Goal: Task Accomplishment & Management: Complete application form

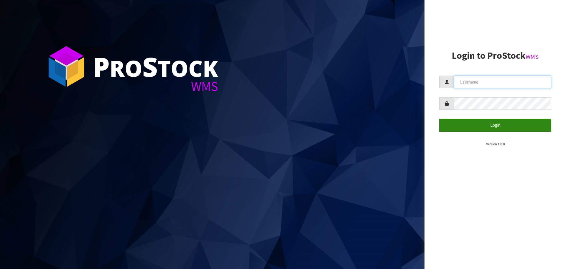
type input "[PERSON_NAME]"
click at [503, 126] on button "Login" at bounding box center [495, 125] width 112 height 13
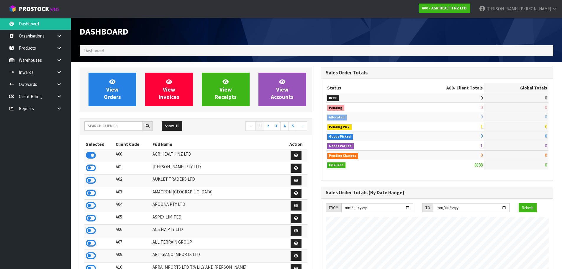
scroll to position [447, 241]
click at [107, 128] on input "text" at bounding box center [113, 125] width 58 height 9
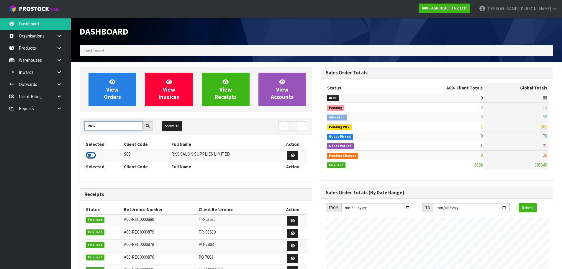
type input "RKG"
click at [90, 154] on icon at bounding box center [91, 155] width 10 height 9
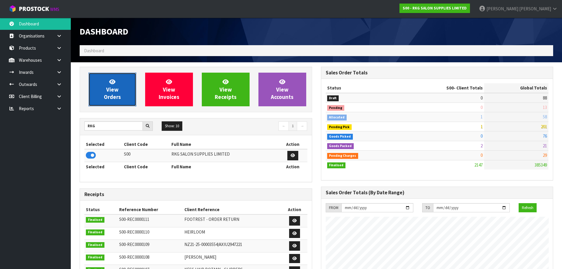
click at [109, 93] on link "View Orders" at bounding box center [112, 90] width 48 height 34
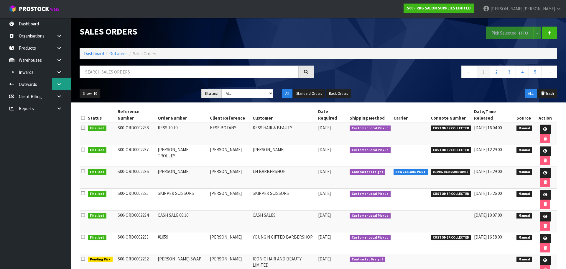
click at [59, 82] on icon at bounding box center [59, 84] width 6 height 4
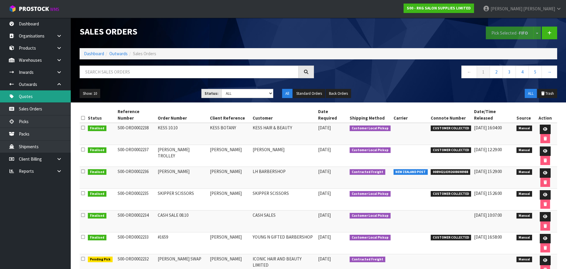
click at [30, 94] on link "Quotes" at bounding box center [35, 96] width 71 height 12
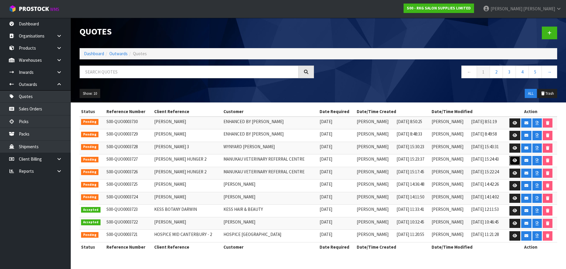
click at [514, 160] on icon at bounding box center [515, 160] width 4 height 4
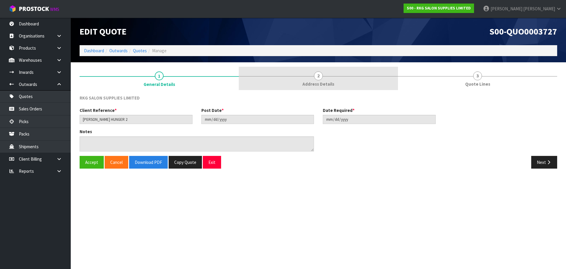
click at [315, 74] on span "2" at bounding box center [318, 75] width 9 height 9
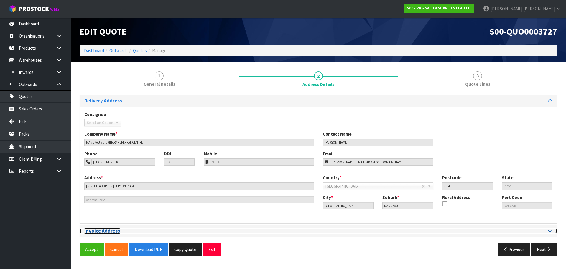
click at [551, 231] on icon at bounding box center [550, 230] width 4 height 5
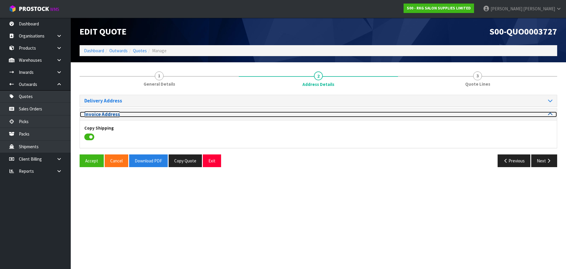
click at [549, 113] on icon at bounding box center [550, 113] width 4 height 5
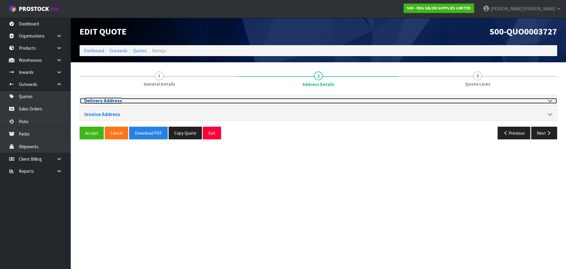
click at [552, 100] on icon at bounding box center [550, 100] width 4 height 5
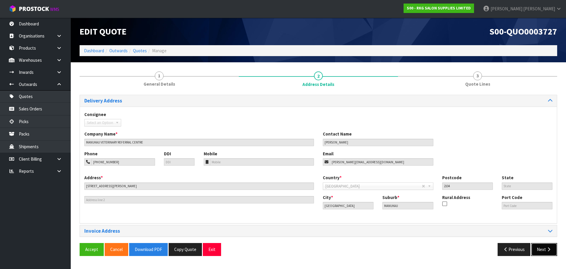
click at [542, 250] on button "Next" at bounding box center [545, 249] width 26 height 13
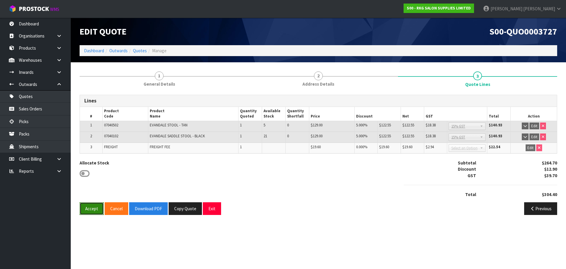
click at [86, 210] on button "Accept" at bounding box center [92, 208] width 24 height 13
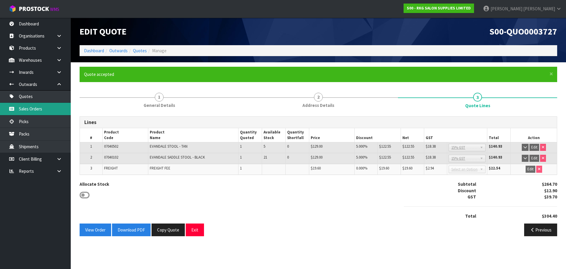
click at [30, 107] on link "Sales Orders" at bounding box center [35, 109] width 71 height 12
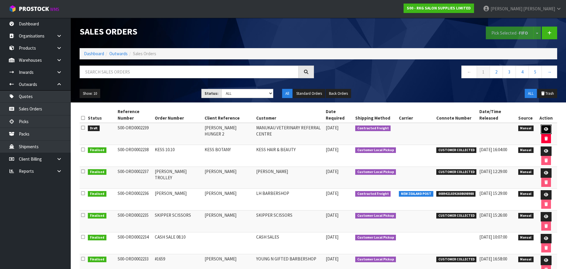
click at [544, 127] on icon at bounding box center [546, 129] width 4 height 4
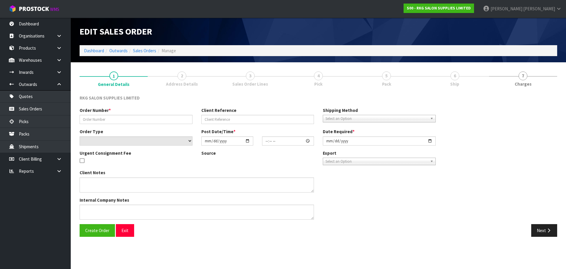
type input "[PERSON_NAME] HUNGER 2"
select select "number:0"
type input "[DATE]"
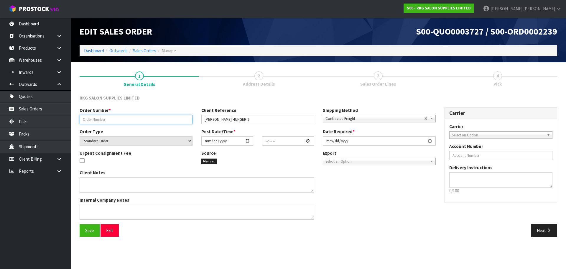
click at [116, 119] on input "text" at bounding box center [136, 119] width 113 height 9
type input "[PERSON_NAME] 13.10"
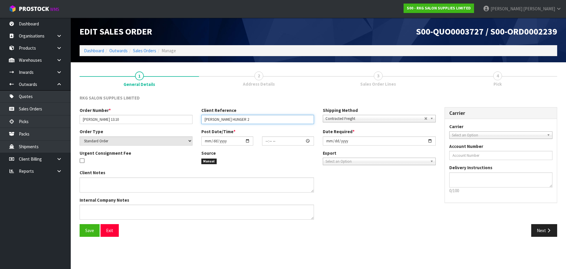
drag, startPoint x: 231, startPoint y: 119, endPoint x: 247, endPoint y: 119, distance: 16.2
click at [247, 119] on input "[PERSON_NAME] HUNGER 2" at bounding box center [257, 119] width 113 height 9
click at [251, 121] on input "[PERSON_NAME]" at bounding box center [257, 119] width 113 height 9
type input "[PERSON_NAME]"
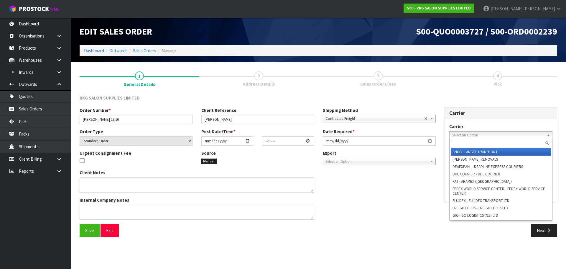
click at [458, 132] on span "Select an Option" at bounding box center [498, 135] width 93 height 7
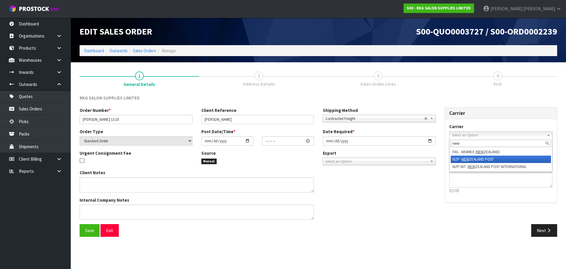
type input "new"
click at [459, 159] on li "NZP - NEW ZEALAND POST" at bounding box center [501, 158] width 101 height 7
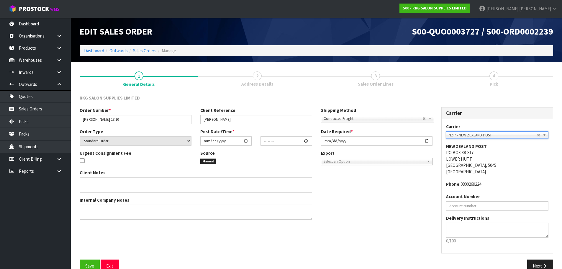
scroll to position [12, 0]
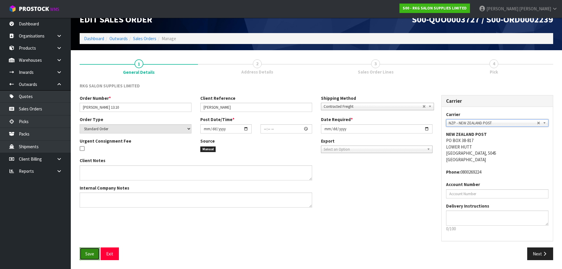
click at [82, 254] on button "Save" at bounding box center [90, 253] width 20 height 13
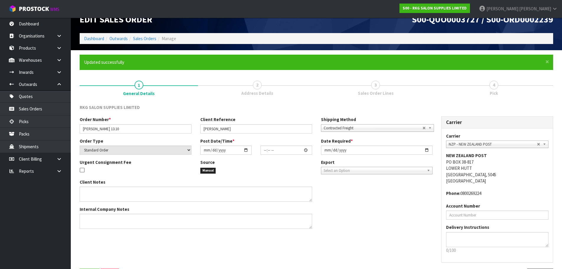
scroll to position [0, 0]
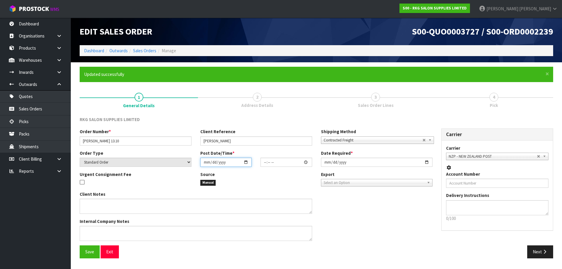
click at [247, 161] on input "date" at bounding box center [225, 162] width 51 height 9
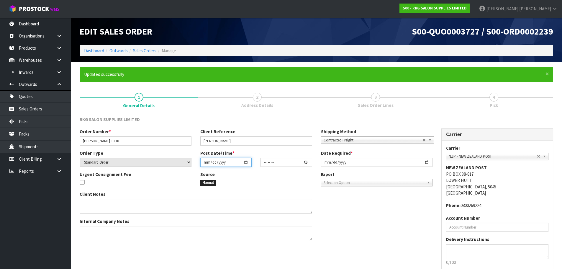
type input "[DATE]"
type input "00:00:00.000"
type input "[DATE]"
click at [426, 162] on input "[DATE]" at bounding box center [377, 162] width 112 height 9
type input "[DATE]"
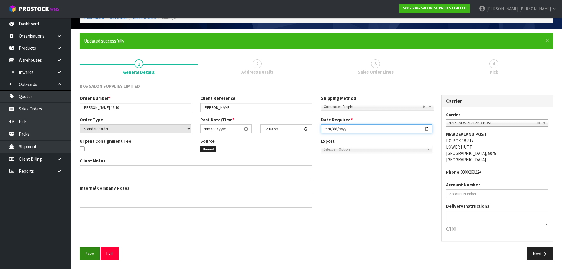
scroll to position [34, 0]
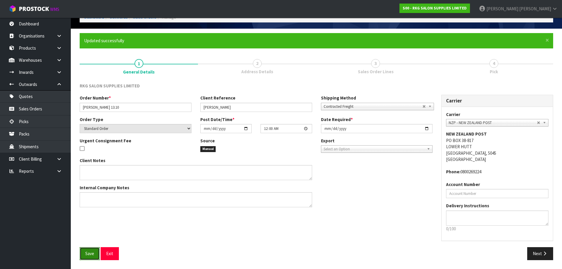
click at [93, 255] on span "Save" at bounding box center [89, 253] width 9 height 6
drag, startPoint x: 543, startPoint y: 253, endPoint x: 528, endPoint y: 249, distance: 15.6
click at [543, 253] on icon "button" at bounding box center [545, 253] width 6 height 4
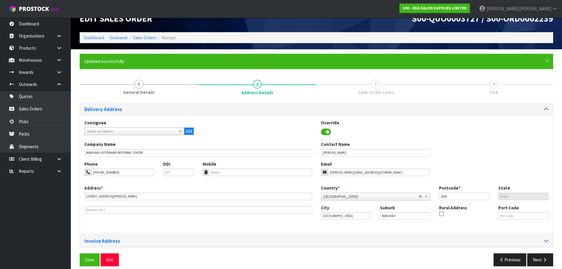
scroll to position [19, 0]
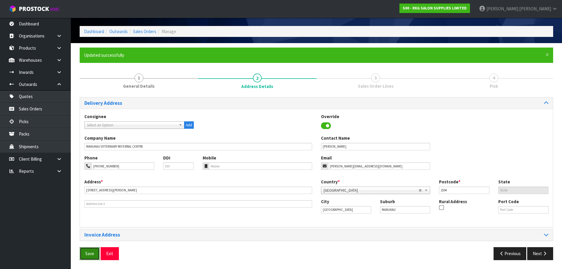
click at [88, 254] on span "Save" at bounding box center [89, 253] width 9 height 6
click at [536, 254] on button "Next" at bounding box center [540, 253] width 26 height 13
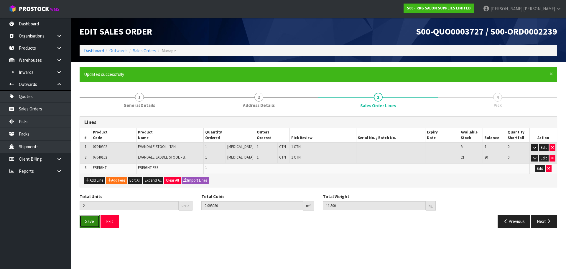
click at [86, 224] on button "Save" at bounding box center [90, 221] width 20 height 13
click at [545, 223] on button "Next" at bounding box center [545, 221] width 26 height 13
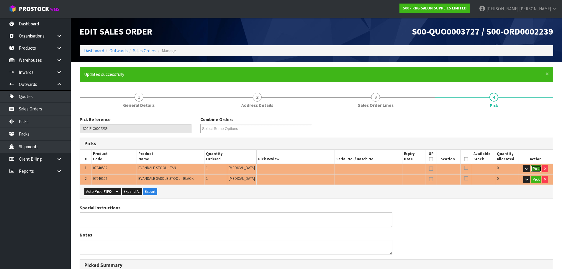
click at [534, 167] on button "Pick" at bounding box center [536, 168] width 10 height 7
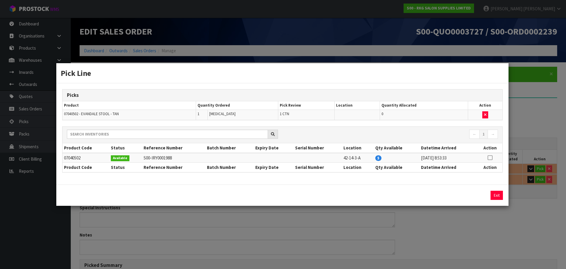
click at [490, 158] on icon at bounding box center [490, 158] width 5 height 0
click at [478, 193] on button "Assign Pick" at bounding box center [477, 195] width 24 height 9
type input "1"
type input "0.04608"
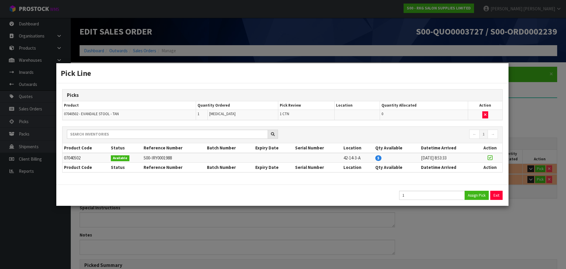
type input "5.5"
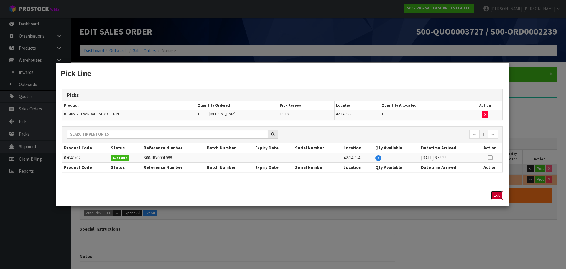
click at [495, 195] on button "Exit" at bounding box center [497, 195] width 12 height 9
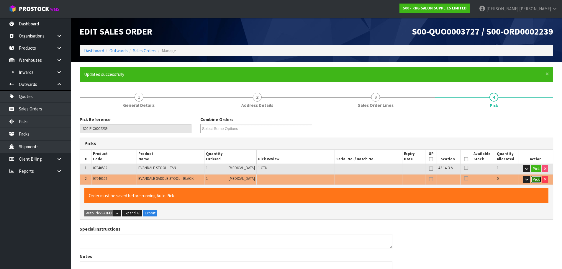
click at [535, 181] on button "Pick" at bounding box center [536, 179] width 10 height 7
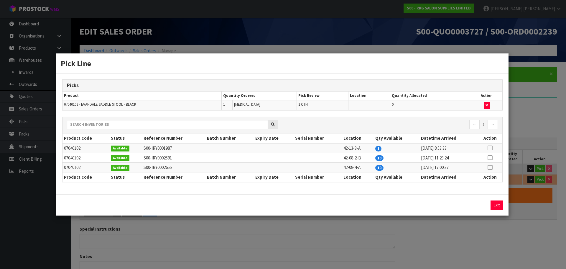
click at [493, 148] on icon at bounding box center [490, 148] width 5 height 0
click at [475, 204] on button "Assign Pick" at bounding box center [477, 204] width 24 height 9
type input "2"
type input "0.09508"
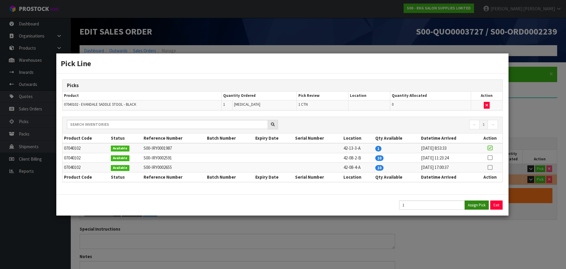
type input "11.5"
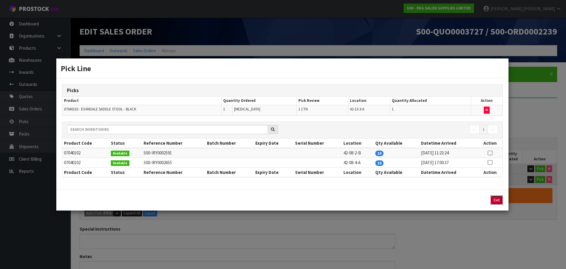
click at [498, 204] on button "Exit" at bounding box center [497, 199] width 12 height 9
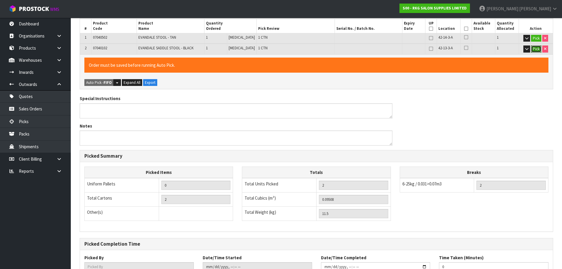
scroll to position [174, 0]
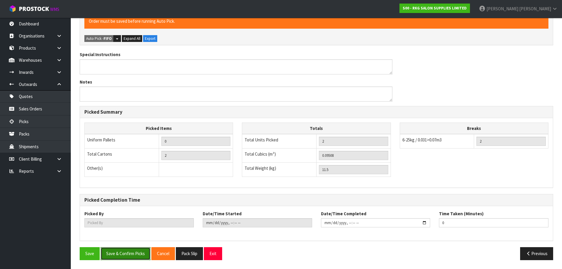
click at [135, 249] on button "Save & Confirm Picks" at bounding box center [126, 253] width 50 height 13
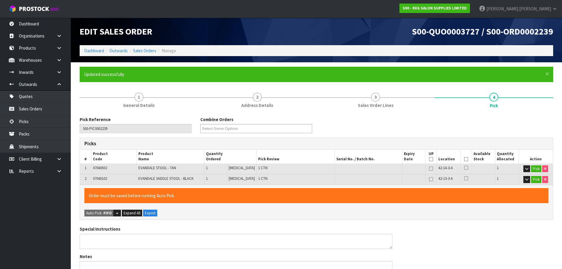
type input "[PERSON_NAME]"
type input "2025-10-13T09:16:09"
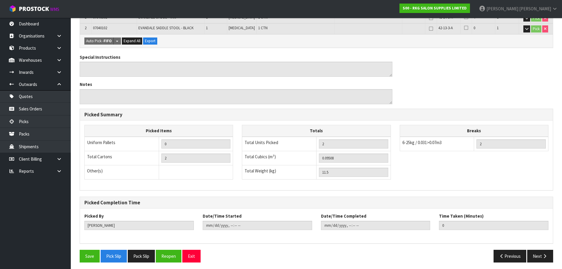
scroll to position [153, 0]
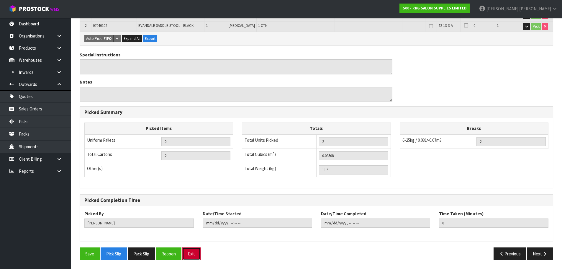
click at [201, 251] on button "Exit" at bounding box center [191, 253] width 18 height 13
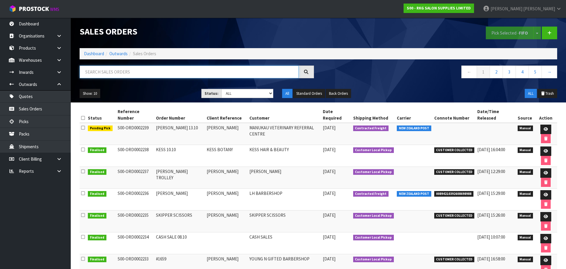
click at [112, 72] on input "text" at bounding box center [189, 71] width 219 height 13
drag, startPoint x: 21, startPoint y: 106, endPoint x: 106, endPoint y: 96, distance: 85.6
click at [21, 107] on link "Sales Orders" at bounding box center [35, 109] width 71 height 12
click at [130, 73] on input "text" at bounding box center [189, 71] width 219 height 13
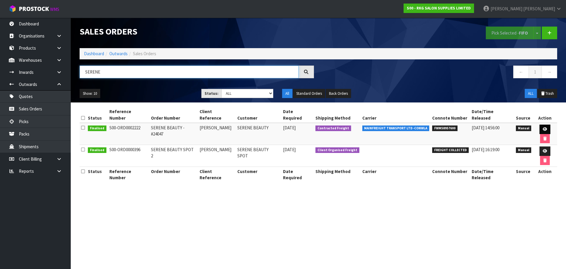
type input "SERENE"
click at [543, 127] on icon at bounding box center [545, 129] width 4 height 4
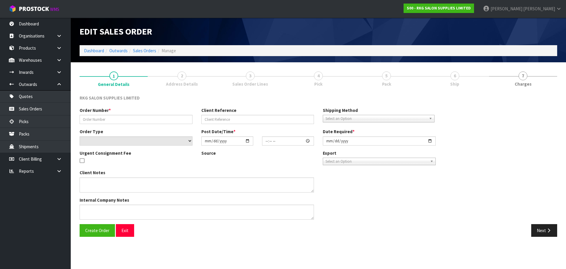
type input "SERENE BEAUTY -#24047"
type input "[PERSON_NAME]"
select select "number:0"
type input "2025-10-03"
type input "10:30:00.000"
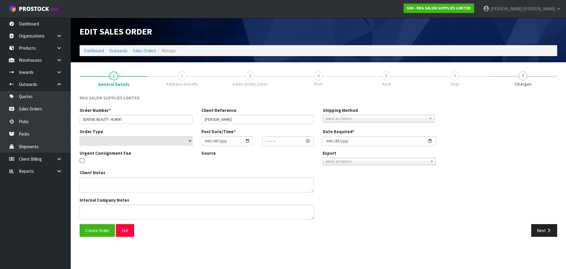
type input "2025-10-03"
type textarea "SEND LOOSE CARTONS"
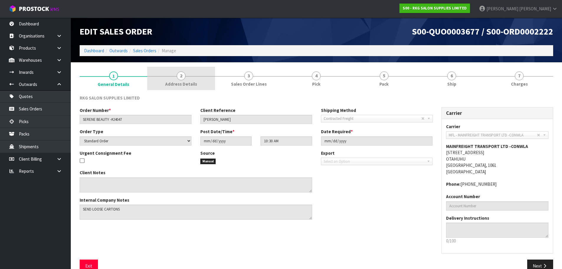
click at [182, 83] on span "Address Details" at bounding box center [181, 84] width 32 height 6
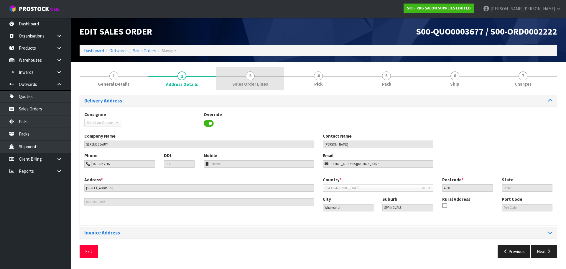
click at [250, 79] on span "3" at bounding box center [250, 75] width 9 height 9
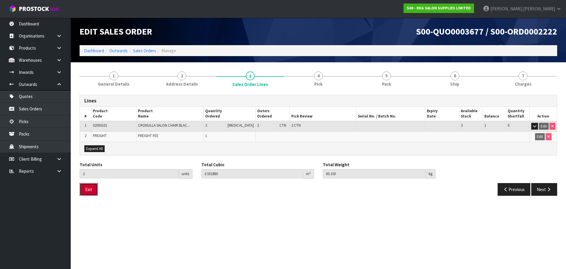
click at [87, 192] on button "Exit" at bounding box center [89, 189] width 18 height 13
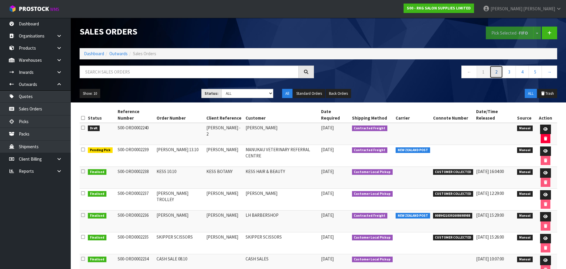
click at [499, 72] on link "2" at bounding box center [496, 71] width 13 height 13
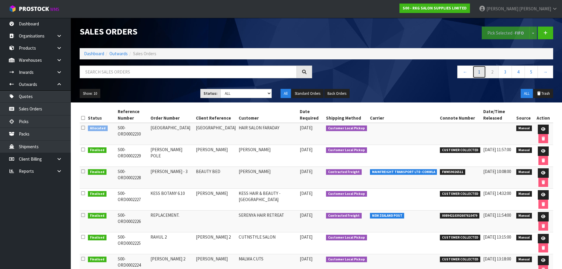
click at [480, 74] on link "1" at bounding box center [479, 71] width 13 height 13
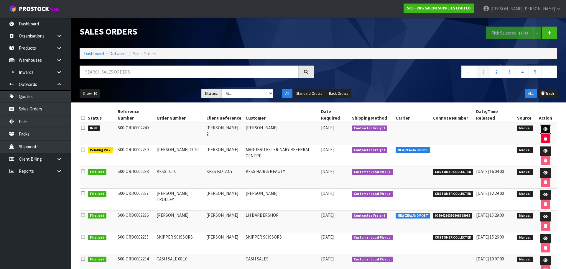
click at [544, 127] on icon at bounding box center [546, 129] width 4 height 4
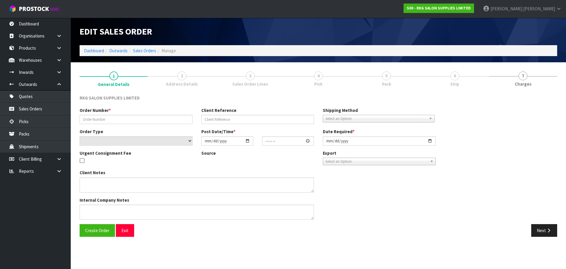
type input "[PERSON_NAME] - 2"
select select "number:0"
type input "[DATE]"
type textarea "FURNITURE REMOVER 1 X SHAMPOO CHAIR - CLEARANCE EX SHOWROOM (NO CARTON)"
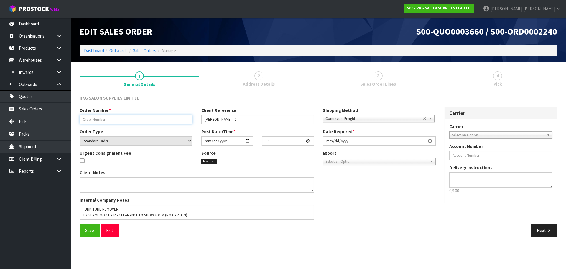
click at [111, 119] on input "text" at bounding box center [136, 119] width 113 height 9
type input "[PERSON_NAME] 13.10"
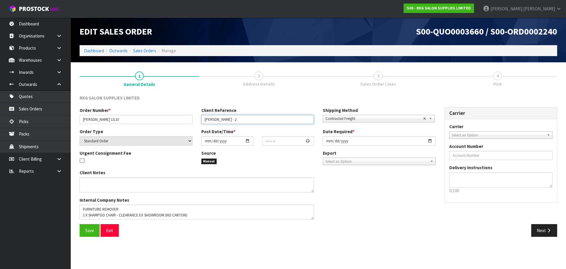
drag, startPoint x: 235, startPoint y: 119, endPoint x: 243, endPoint y: 119, distance: 7.7
click at [243, 119] on input "[PERSON_NAME] - 2" at bounding box center [257, 119] width 113 height 9
type input "[PERSON_NAME]"
click at [462, 135] on span "Select an Option" at bounding box center [498, 135] width 93 height 7
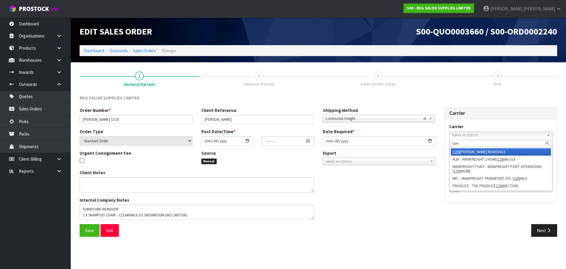
type input "con"
click at [463, 151] on li "CON ROY - CONROY REMOVALS" at bounding box center [501, 151] width 101 height 7
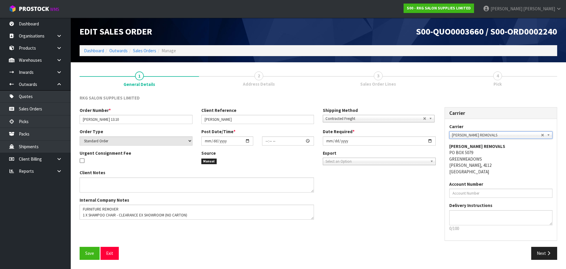
click at [369, 118] on span "Contracted Freight" at bounding box center [375, 118] width 98 height 7
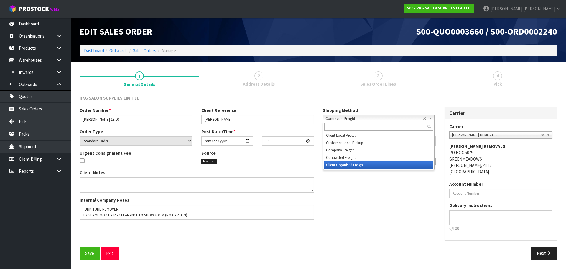
click at [340, 165] on li "Client Organised Freight" at bounding box center [378, 164] width 109 height 7
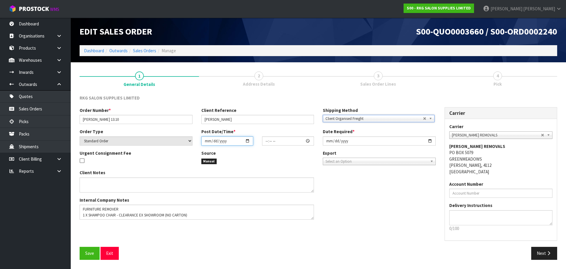
click at [248, 141] on input "date" at bounding box center [227, 140] width 52 height 9
type input "[DATE]"
type input "00:00:00.000"
type input "[DATE]"
click at [431, 141] on input "[DATE]" at bounding box center [379, 140] width 113 height 9
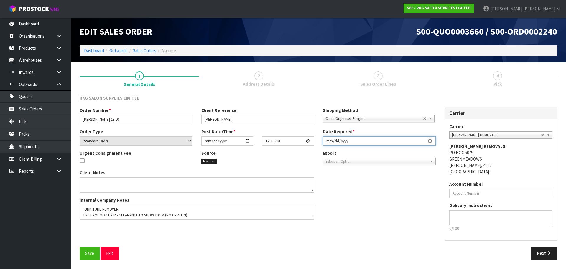
type input "[DATE]"
drag, startPoint x: 82, startPoint y: 209, endPoint x: 166, endPoint y: 209, distance: 84.1
click at [166, 209] on textarea at bounding box center [197, 211] width 234 height 15
drag, startPoint x: 81, startPoint y: 214, endPoint x: 192, endPoint y: 215, distance: 110.9
click at [192, 215] on textarea at bounding box center [197, 211] width 234 height 15
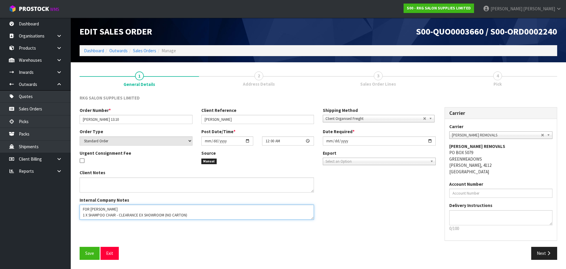
click at [192, 215] on textarea at bounding box center [197, 211] width 234 height 15
drag, startPoint x: 118, startPoint y: 215, endPoint x: 195, endPoint y: 216, distance: 77.3
click at [195, 216] on textarea at bounding box center [197, 211] width 234 height 15
type textarea "FOR CONROY 1 X SHAMPOO CHAIR SHOWROOM"
click at [88, 252] on span "Save" at bounding box center [89, 253] width 9 height 6
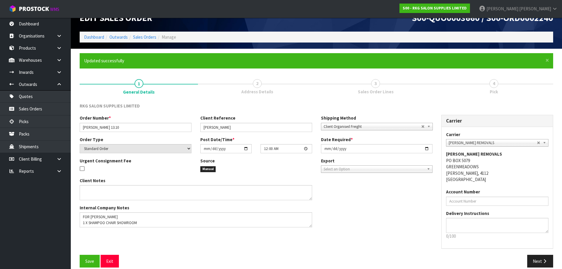
scroll to position [21, 0]
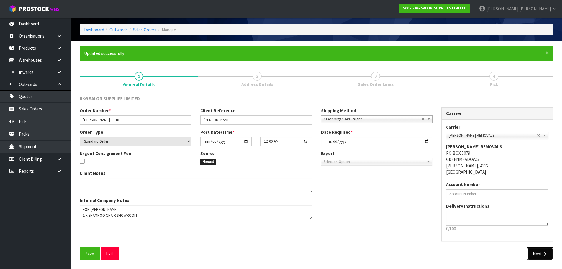
click at [538, 253] on button "Next" at bounding box center [540, 253] width 26 height 13
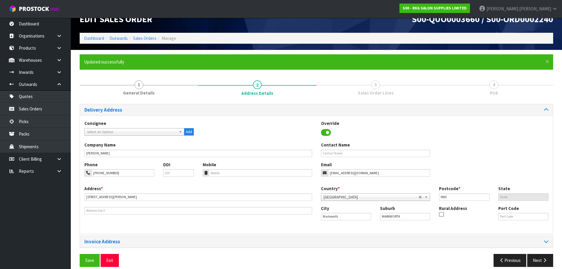
scroll to position [19, 0]
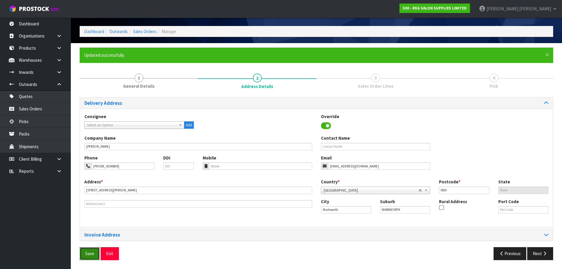
click at [91, 252] on span "Save" at bounding box center [89, 253] width 9 height 6
click at [537, 255] on button "Next" at bounding box center [540, 253] width 26 height 13
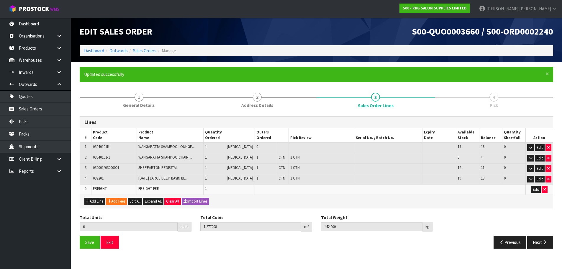
scroll to position [0, 0]
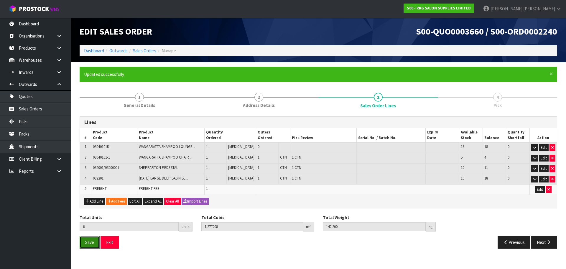
click at [89, 243] on span "Save" at bounding box center [89, 242] width 9 height 6
click at [537, 244] on button "Next" at bounding box center [545, 242] width 26 height 13
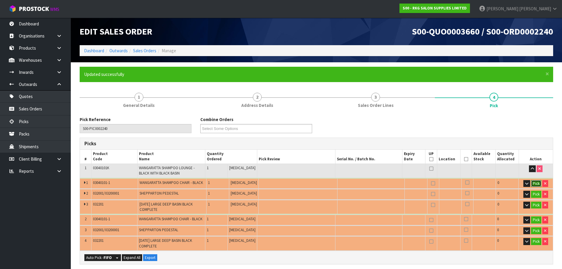
click at [534, 183] on button "Pick" at bounding box center [536, 183] width 10 height 7
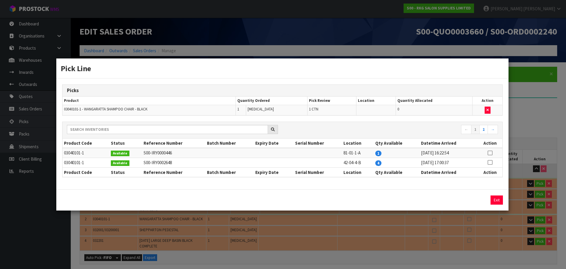
click at [491, 153] on icon at bounding box center [490, 153] width 5 height 0
click at [475, 200] on button "Assign Pick" at bounding box center [477, 199] width 24 height 9
type input "1"
type input "0.426888"
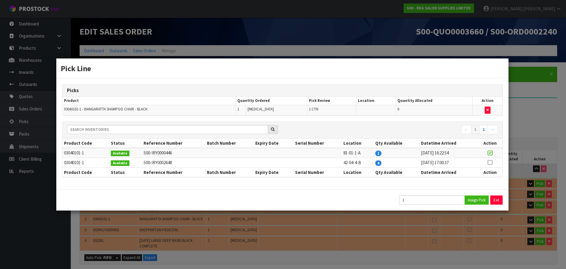
type input "35.4"
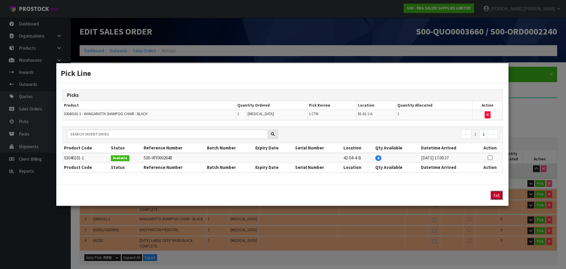
click at [498, 196] on button "Exit" at bounding box center [497, 195] width 12 height 9
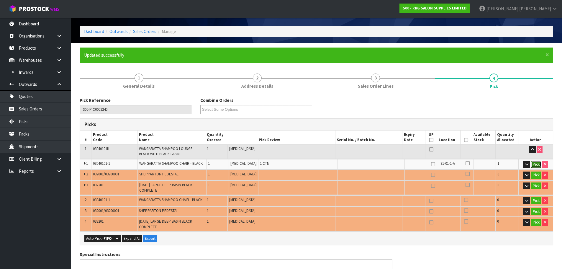
scroll to position [29, 0]
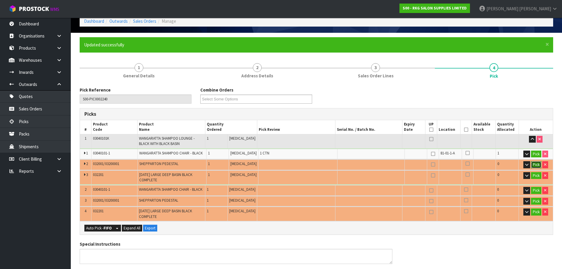
click at [534, 166] on button "Pick" at bounding box center [536, 164] width 10 height 7
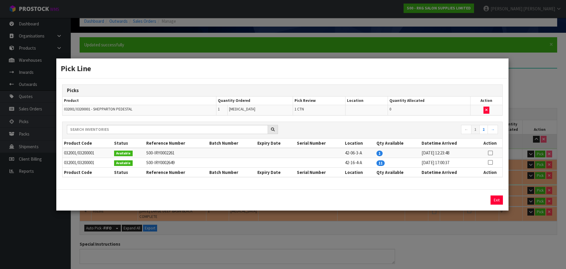
click at [491, 153] on icon at bounding box center [490, 153] width 5 height 0
drag, startPoint x: 478, startPoint y: 199, endPoint x: 482, endPoint y: 199, distance: 3.5
click at [479, 199] on button "Assign Pick" at bounding box center [477, 199] width 24 height 9
type input "2"
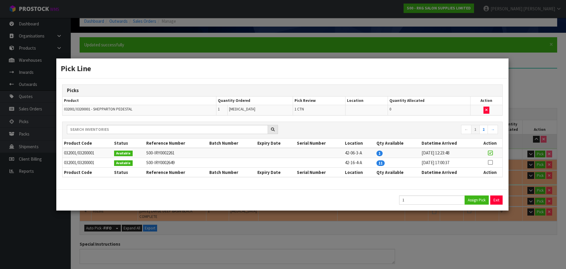
type input "0.516132"
type input "48.1"
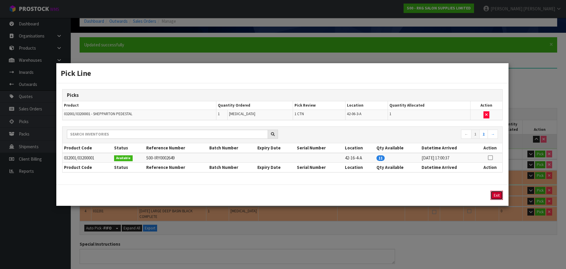
click at [495, 197] on button "Exit" at bounding box center [497, 195] width 12 height 9
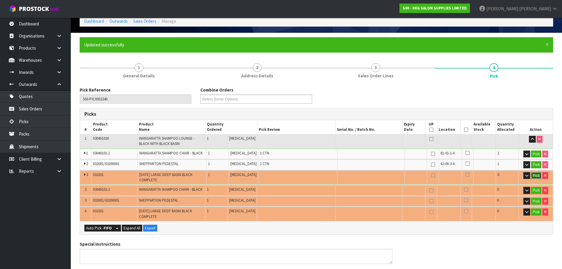
click at [535, 174] on button "Pick" at bounding box center [536, 175] width 10 height 7
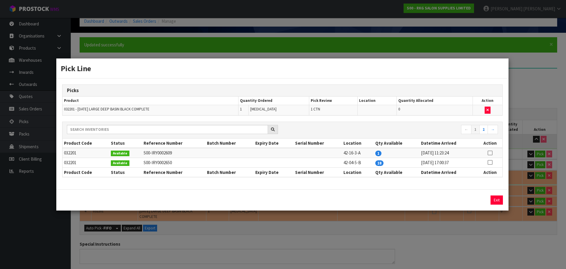
click at [491, 153] on icon at bounding box center [490, 153] width 5 height 0
click at [478, 201] on button "Assign Pick" at bounding box center [477, 199] width 24 height 9
type input "3"
type input "0.638604"
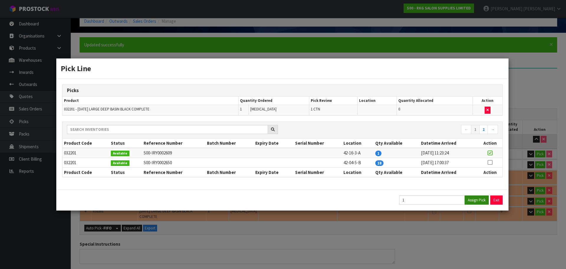
type input "71.1"
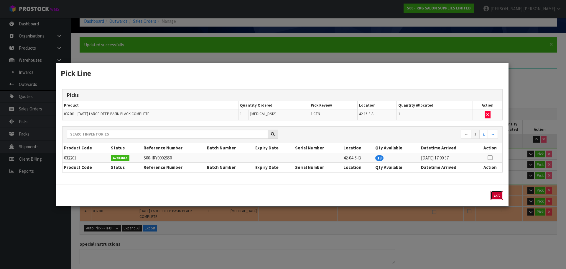
click at [495, 195] on button "Exit" at bounding box center [497, 195] width 12 height 9
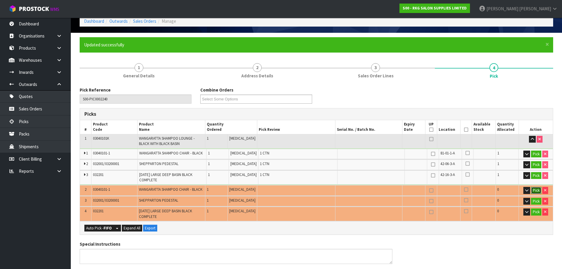
click at [534, 190] on button "Pick" at bounding box center [536, 190] width 10 height 7
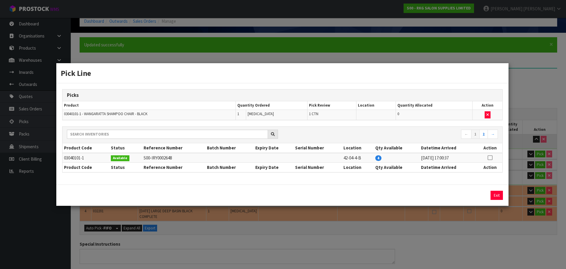
click at [492, 158] on icon at bounding box center [490, 158] width 5 height 0
click at [474, 194] on button "Assign Pick" at bounding box center [477, 195] width 24 height 9
type input "4"
type input "1.065492"
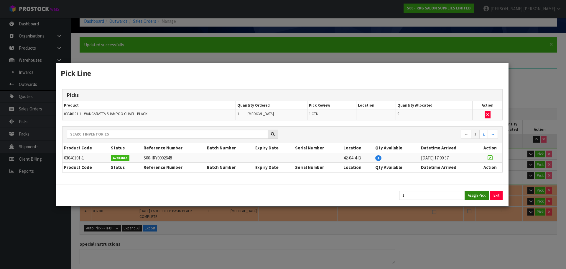
type input "106.5"
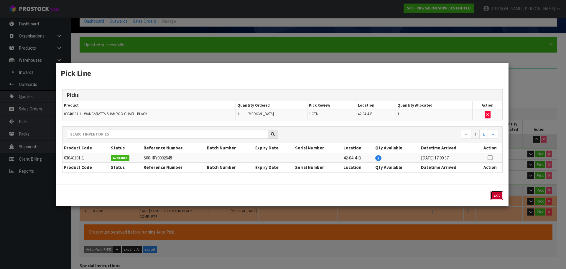
click at [495, 194] on button "Exit" at bounding box center [497, 195] width 12 height 9
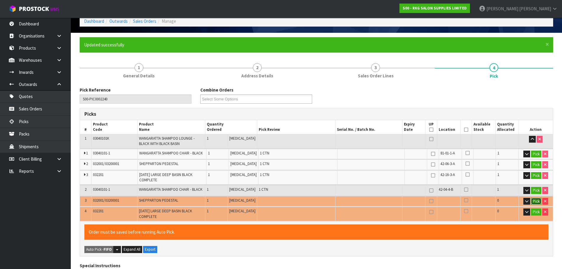
click at [533, 201] on button "Pick" at bounding box center [536, 201] width 10 height 7
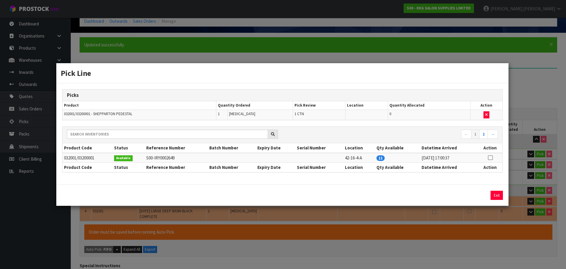
click at [490, 158] on icon at bounding box center [490, 158] width 5 height 0
click at [479, 196] on button "Assign Pick" at bounding box center [477, 195] width 24 height 9
type input "5"
type input "1.154736"
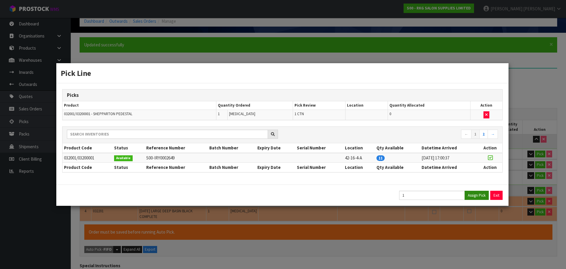
type input "119.2"
click at [496, 194] on button "Exit" at bounding box center [497, 195] width 12 height 9
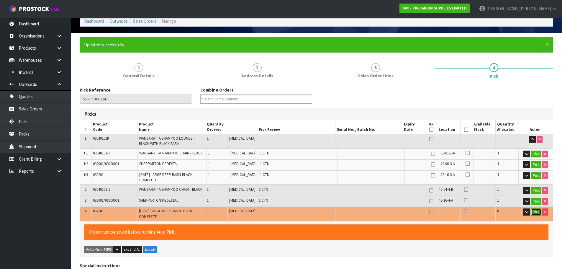
click at [538, 211] on button "Pick" at bounding box center [536, 211] width 10 height 7
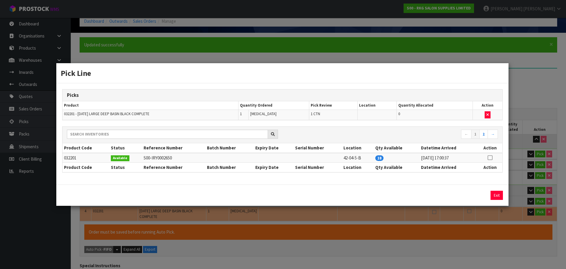
click at [491, 158] on icon at bounding box center [490, 158] width 5 height 0
click at [475, 197] on button "Assign Pick" at bounding box center [477, 195] width 24 height 9
type input "6"
type input "1.277208"
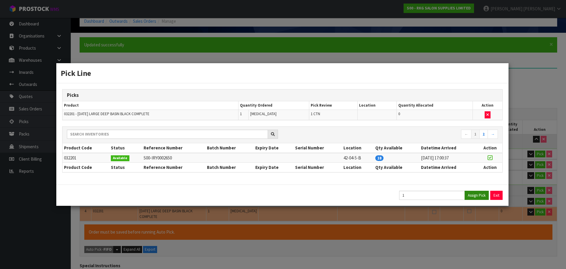
type input "142.2"
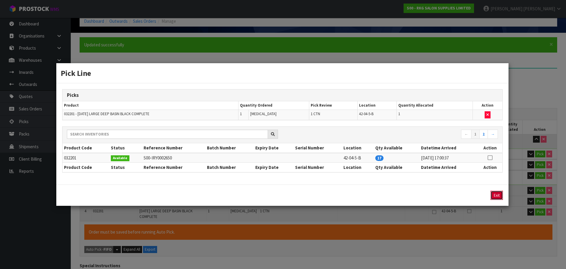
click at [498, 194] on button "Exit" at bounding box center [497, 195] width 12 height 9
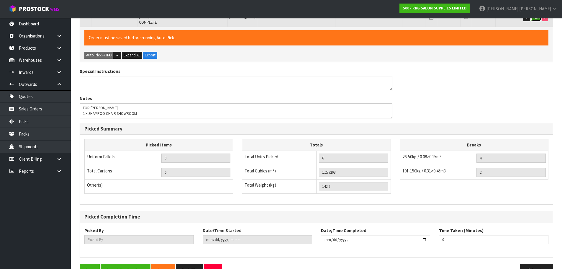
scroll to position [240, 0]
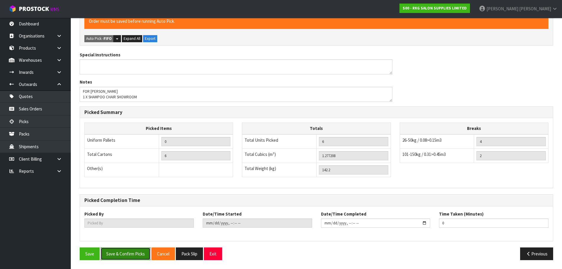
click at [124, 253] on button "Save & Confirm Picks" at bounding box center [126, 253] width 50 height 13
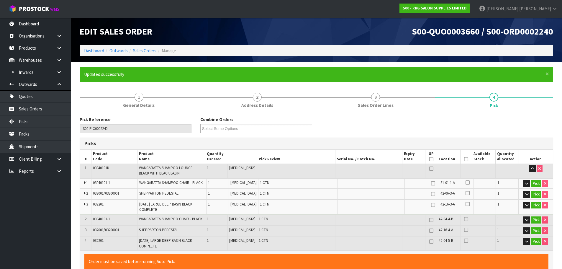
type input "[PERSON_NAME]"
type input "2025-10-13T09:44:50"
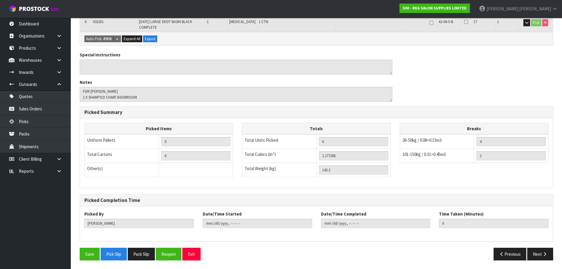
scroll to position [219, 0]
click at [195, 255] on button "Exit" at bounding box center [191, 253] width 18 height 13
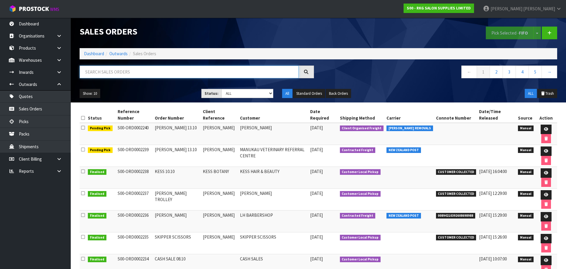
click at [122, 76] on input "text" at bounding box center [189, 71] width 219 height 13
type input "N"
type input "R"
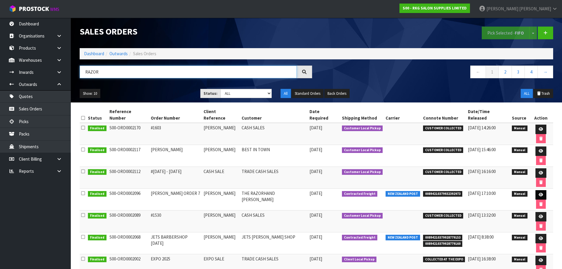
type input "RAZOR"
click at [539, 193] on icon at bounding box center [541, 195] width 4 height 4
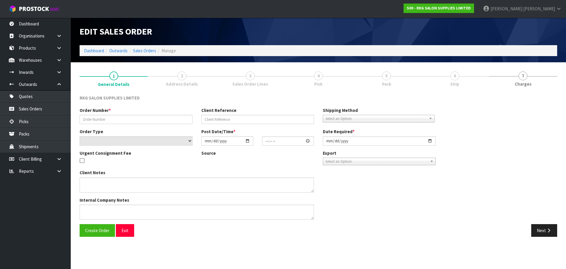
type input "[PERSON_NAME] ORDER 7"
type input "[PERSON_NAME]"
select select "number:0"
type input "2025-07-24"
type input "00:00:00.000"
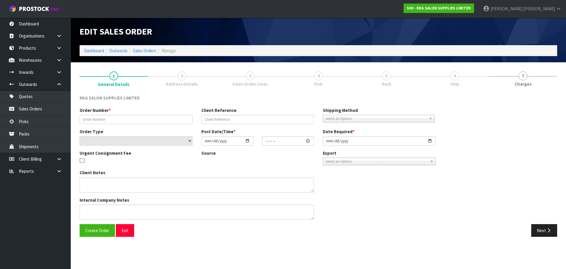
type input "2025-07-24"
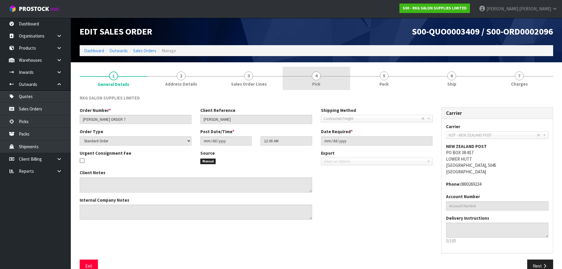
click at [315, 77] on span "4" at bounding box center [316, 75] width 9 height 9
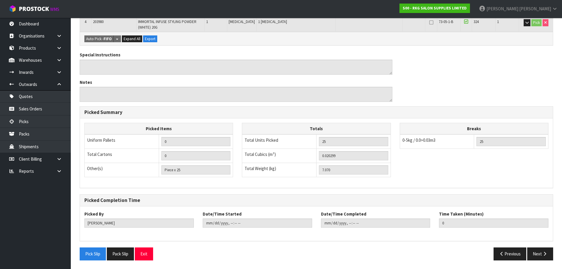
scroll to position [161, 0]
click at [145, 252] on button "Exit" at bounding box center [144, 253] width 18 height 13
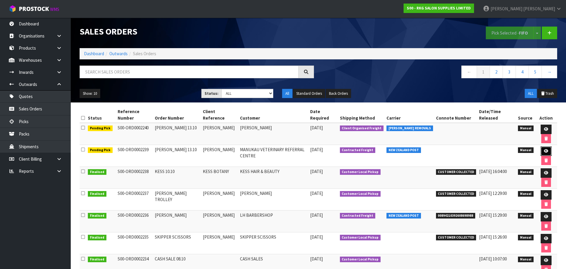
click at [541, 146] on link at bounding box center [546, 150] width 11 height 9
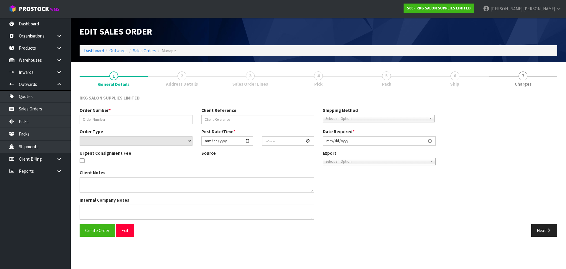
type input "[PERSON_NAME] 13.10"
type input "[PERSON_NAME]"
select select "number:0"
type input "[DATE]"
type input "00:00:00.000"
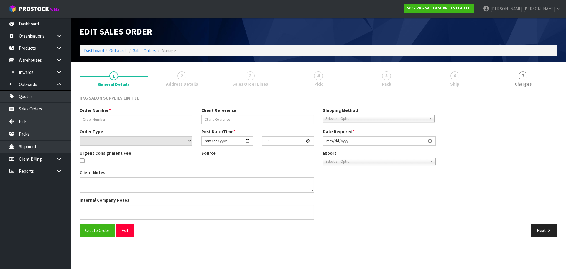
type input "[DATE]"
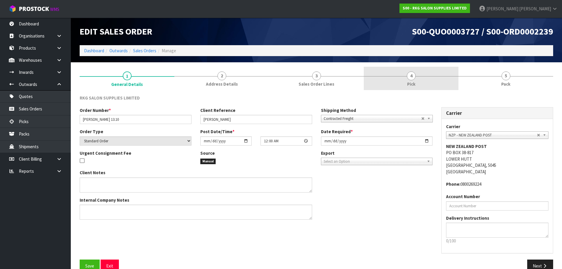
click at [408, 77] on span "4" at bounding box center [411, 75] width 9 height 9
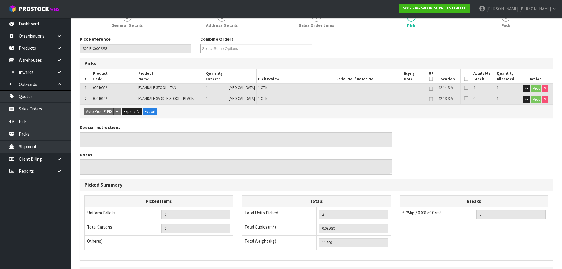
scroll to position [43, 0]
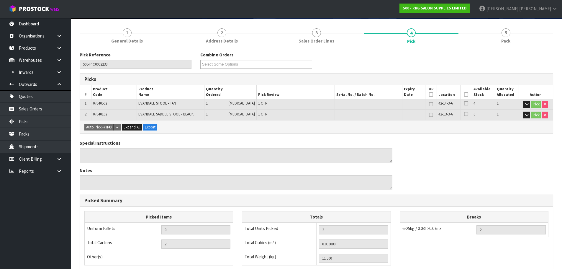
click at [464, 94] on icon at bounding box center [466, 94] width 4 height 0
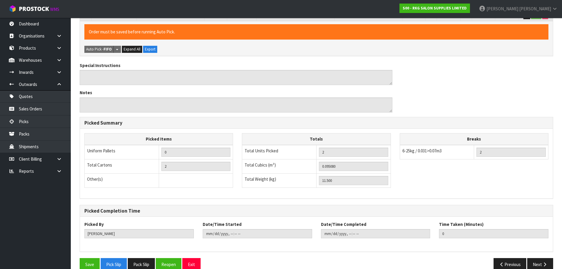
scroll to position [153, 0]
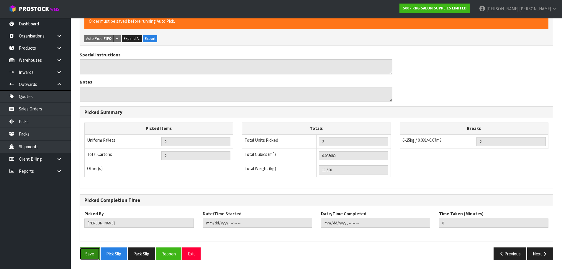
click at [92, 256] on button "Save" at bounding box center [90, 253] width 20 height 13
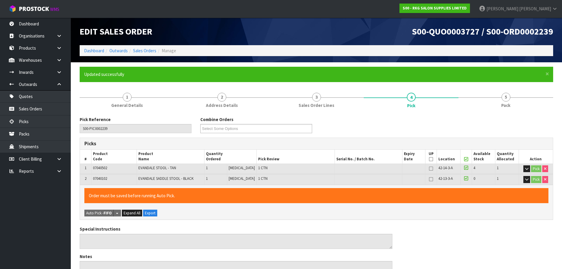
type input "2025-10-13T10:23:32"
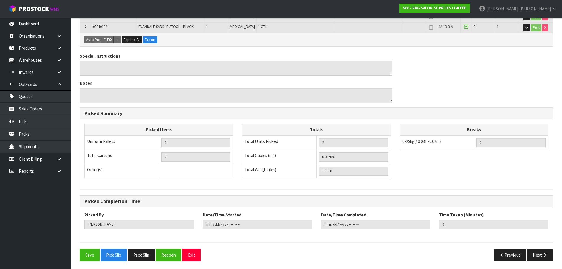
scroll to position [153, 0]
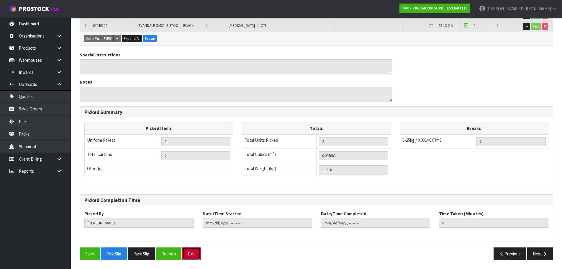
click at [193, 253] on button "Exit" at bounding box center [191, 253] width 18 height 13
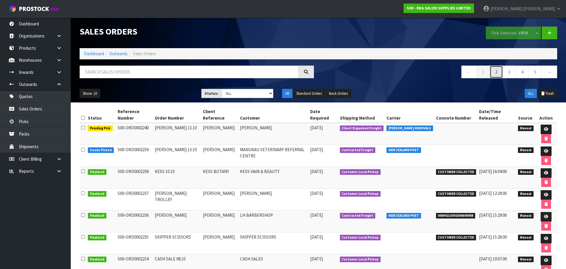
drag, startPoint x: 497, startPoint y: 74, endPoint x: 453, endPoint y: 92, distance: 47.2
click at [497, 74] on link "2" at bounding box center [496, 71] width 13 height 13
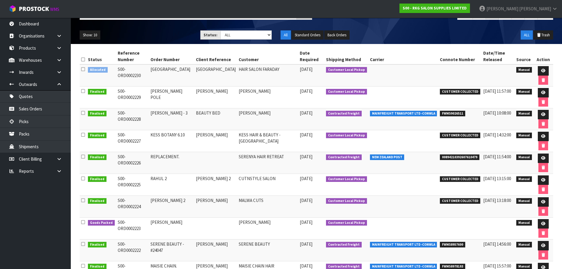
scroll to position [59, 0]
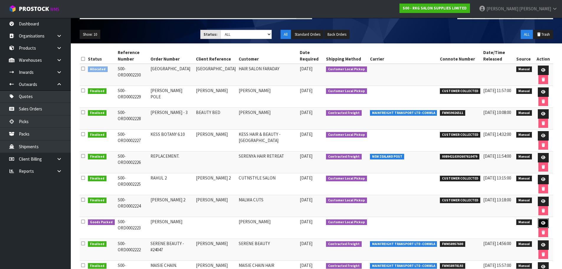
click at [541, 224] on icon at bounding box center [543, 223] width 4 height 4
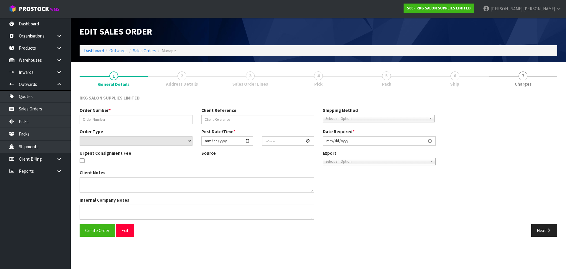
type input "[PERSON_NAME]"
select select "number:0"
type input "[DATE]"
type input "10:30:00.000"
type input "[DATE]"
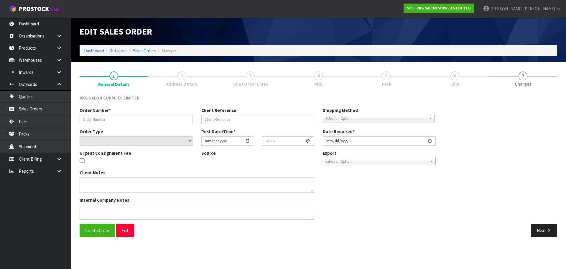
type textarea "PICK UP [DATE], TO PAY AT SHOWROOM FIRST"
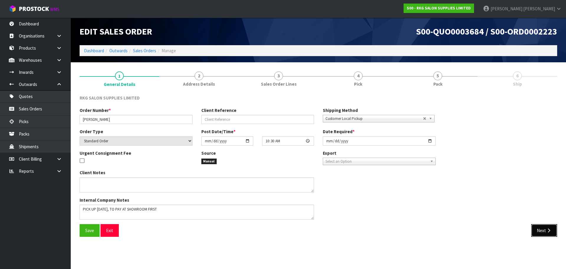
drag, startPoint x: 536, startPoint y: 230, endPoint x: 358, endPoint y: 205, distance: 179.7
click at [536, 230] on button "Next" at bounding box center [545, 230] width 26 height 13
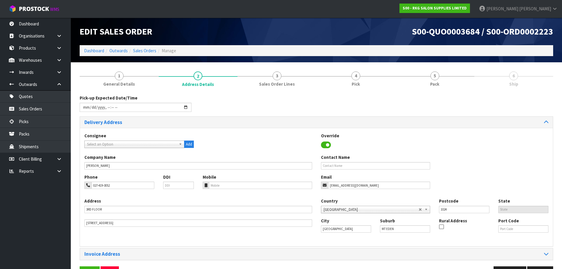
scroll to position [19, 0]
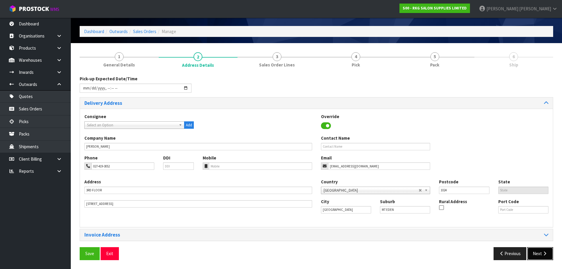
click at [537, 253] on button "Next" at bounding box center [540, 253] width 26 height 13
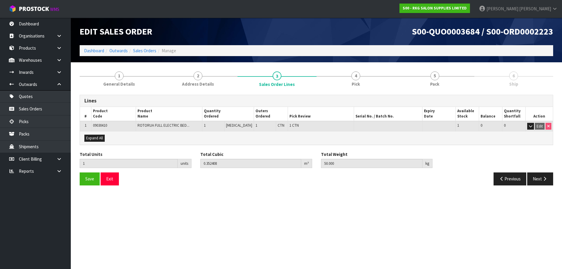
scroll to position [0, 0]
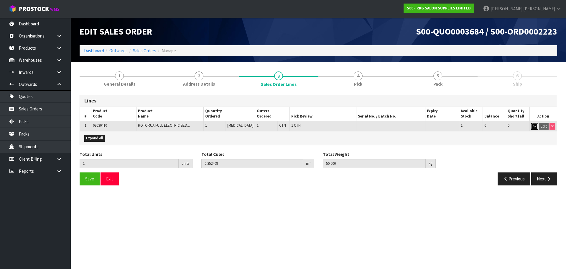
click at [538, 126] on button "button" at bounding box center [535, 126] width 7 height 7
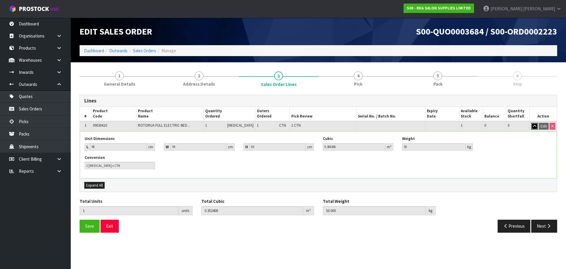
click at [535, 127] on icon "button" at bounding box center [534, 126] width 3 height 4
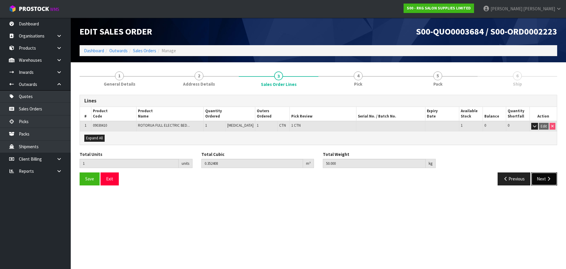
click at [548, 180] on icon "button" at bounding box center [549, 178] width 6 height 4
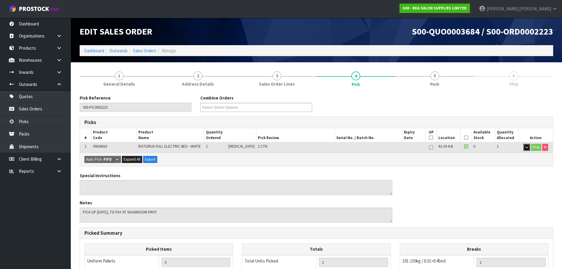
click at [527, 147] on icon "button" at bounding box center [526, 147] width 3 height 4
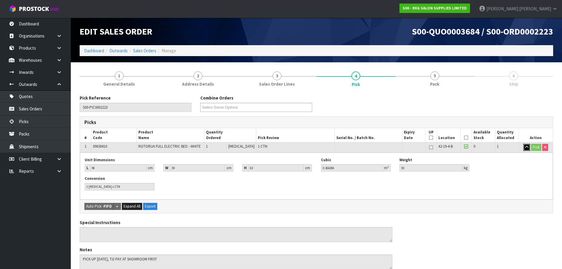
click at [526, 147] on icon "button" at bounding box center [526, 147] width 3 height 4
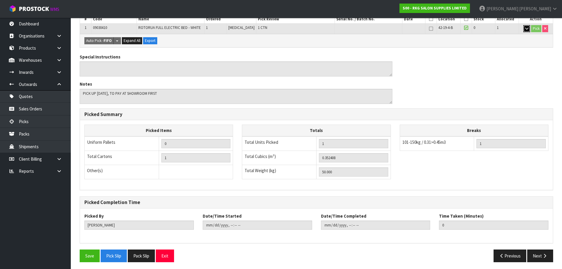
scroll to position [121, 0]
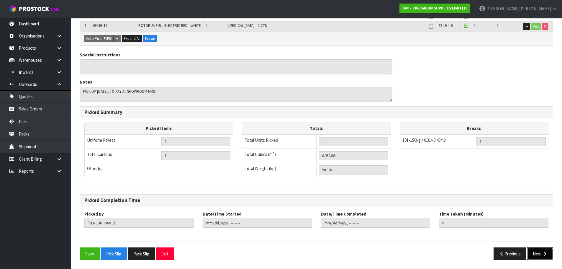
click at [538, 255] on button "Next" at bounding box center [540, 253] width 26 height 13
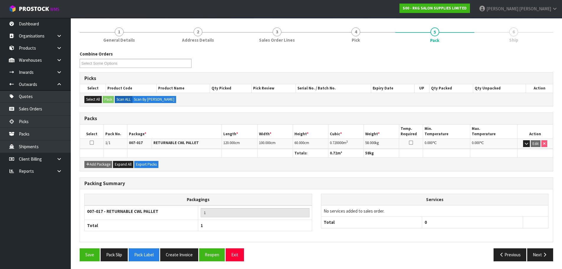
scroll to position [45, 0]
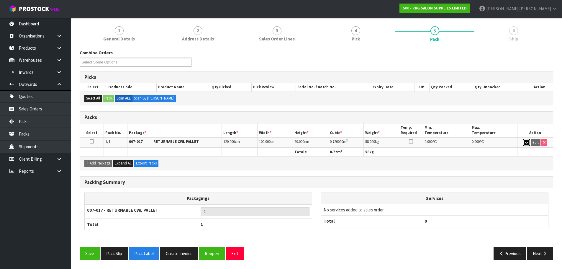
click at [525, 144] on icon "button" at bounding box center [526, 142] width 3 height 4
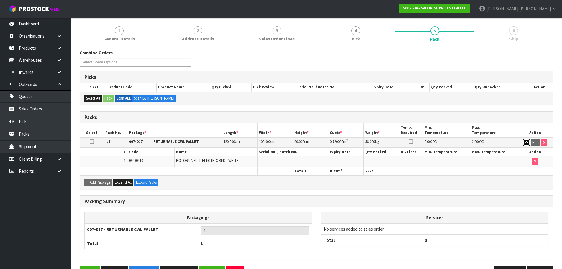
click at [525, 144] on icon "button" at bounding box center [526, 142] width 3 height 4
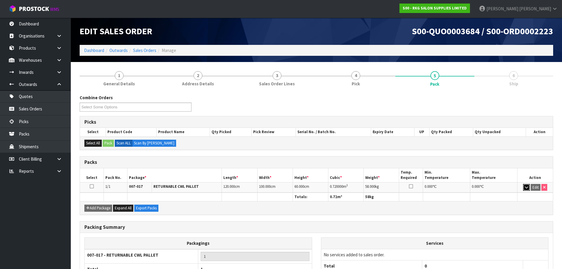
scroll to position [0, 0]
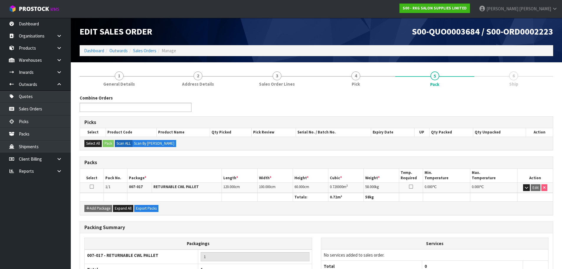
click at [185, 110] on ul at bounding box center [136, 107] width 112 height 9
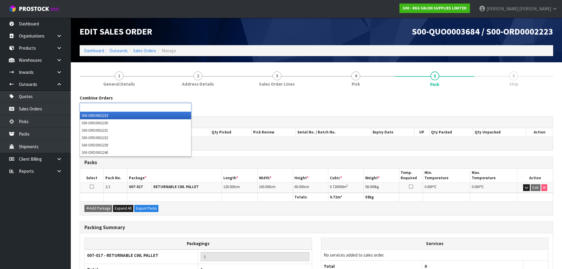
click at [242, 103] on div "Combine Orders S00-ORD0002223 S00-ORD0002230 S00-ORD0002231 S00-ORD0002232 S00-…" at bounding box center [316, 105] width 482 height 21
type input "Select Some Options"
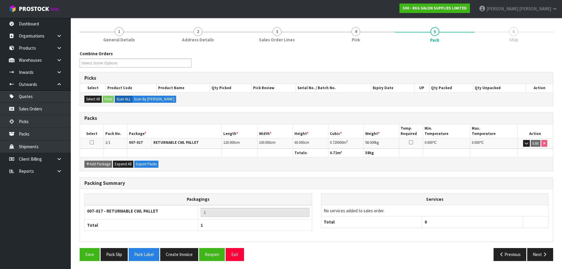
scroll to position [45, 0]
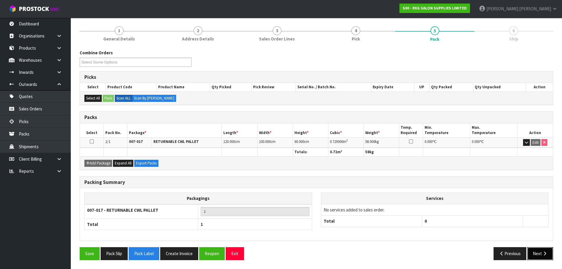
click at [540, 256] on button "Next" at bounding box center [540, 253] width 26 height 13
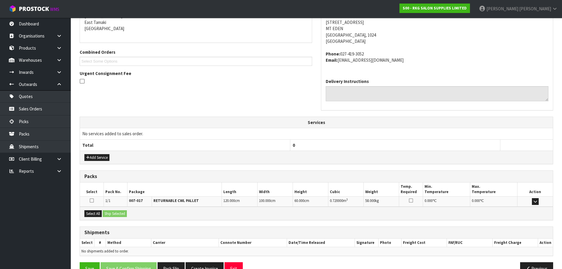
scroll to position [119, 0]
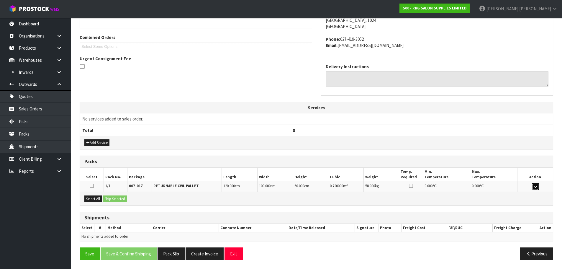
click at [534, 187] on icon "button" at bounding box center [535, 187] width 3 height 4
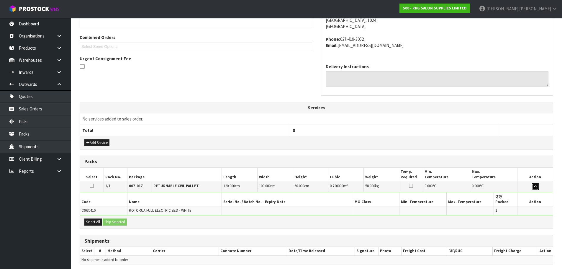
click at [534, 187] on icon "button" at bounding box center [535, 187] width 3 height 4
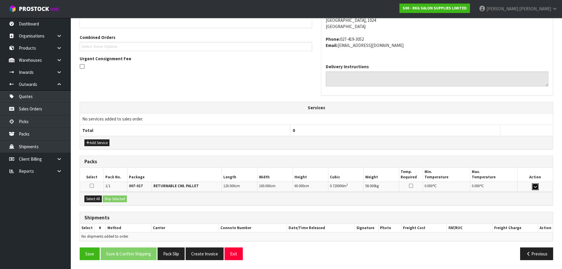
click at [535, 188] on icon "button" at bounding box center [535, 187] width 3 height 4
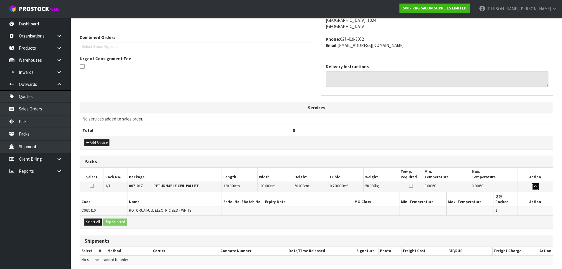
click at [535, 188] on icon "button" at bounding box center [535, 187] width 3 height 4
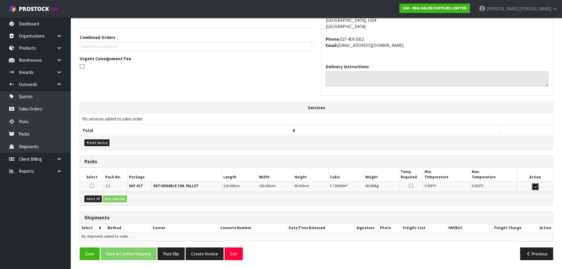
click at [536, 186] on icon "button" at bounding box center [535, 187] width 3 height 4
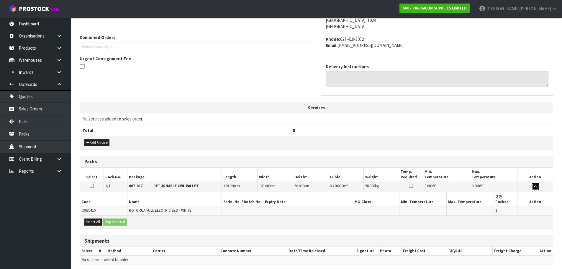
click at [536, 186] on icon "button" at bounding box center [535, 187] width 3 height 4
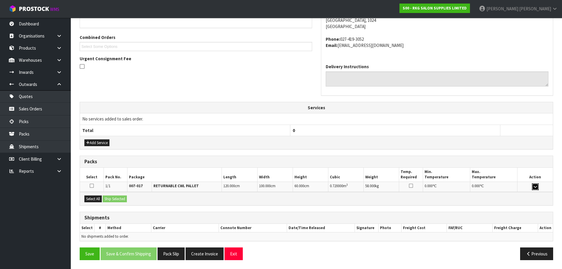
click at [536, 186] on icon "button" at bounding box center [535, 187] width 3 height 4
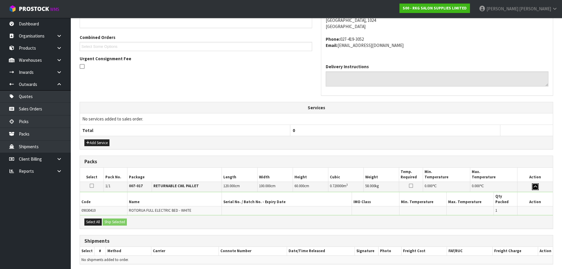
click at [536, 186] on icon "button" at bounding box center [535, 187] width 3 height 4
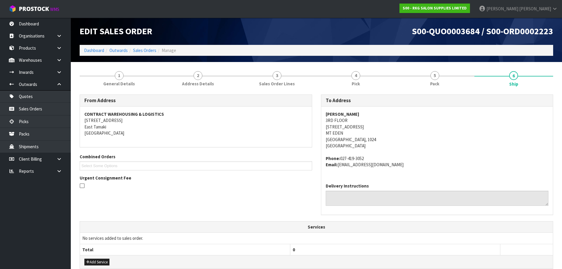
scroll to position [0, 0]
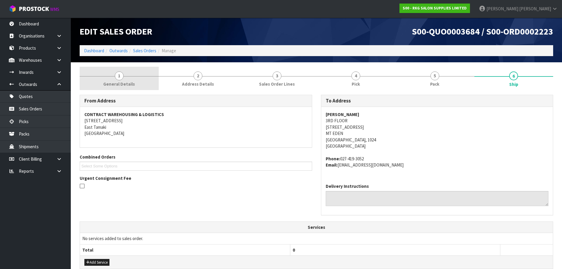
click at [118, 75] on span "1" at bounding box center [119, 75] width 9 height 9
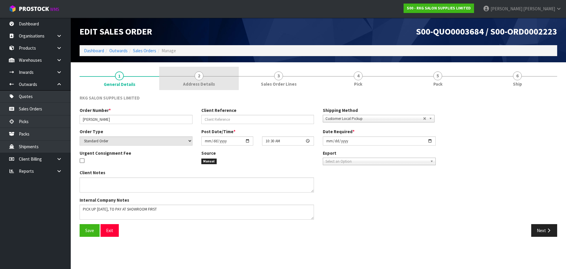
drag, startPoint x: 196, startPoint y: 75, endPoint x: 240, endPoint y: 108, distance: 54.6
click at [197, 75] on span "2" at bounding box center [199, 75] width 9 height 9
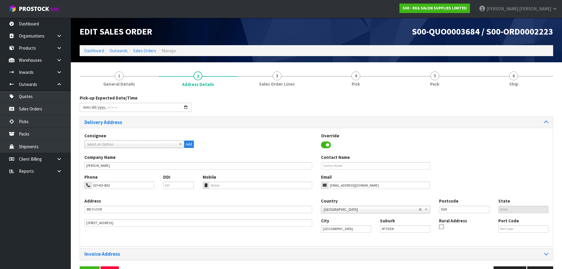
scroll to position [19, 0]
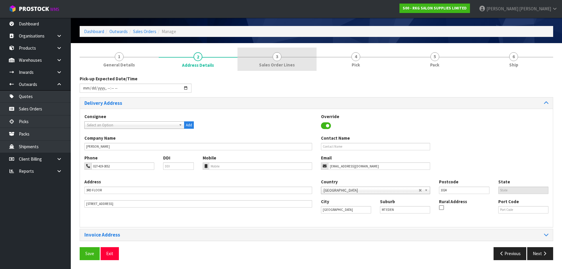
click at [278, 57] on span "3" at bounding box center [277, 56] width 9 height 9
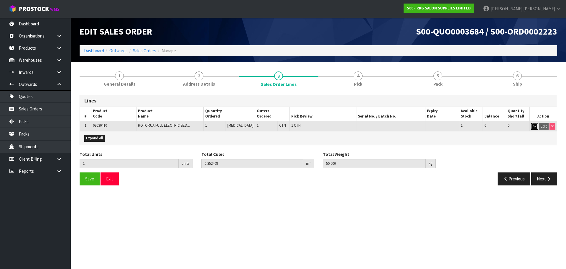
click at [533, 127] on icon "button" at bounding box center [534, 126] width 3 height 4
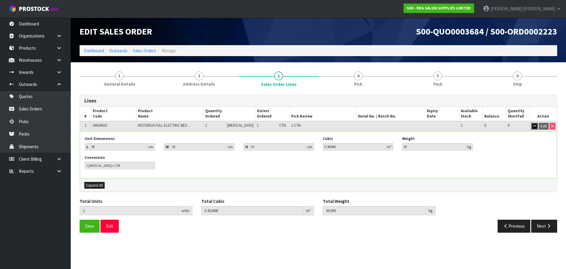
click at [533, 127] on icon "button" at bounding box center [534, 126] width 3 height 4
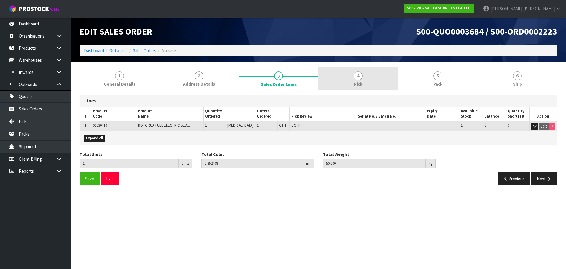
click at [357, 78] on span "4" at bounding box center [358, 75] width 9 height 9
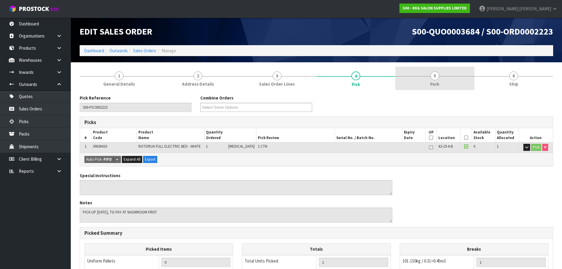
click at [435, 76] on span "5" at bounding box center [434, 75] width 9 height 9
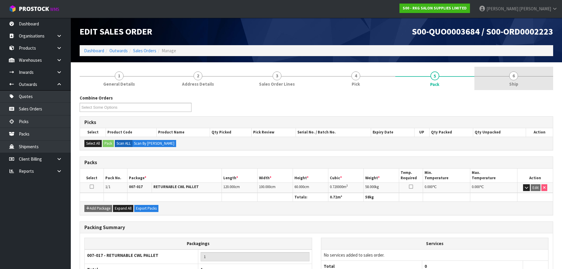
click at [511, 76] on span "6" at bounding box center [513, 75] width 9 height 9
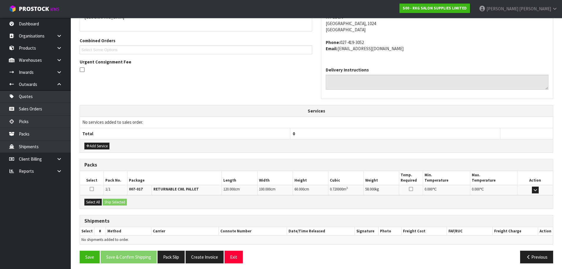
scroll to position [119, 0]
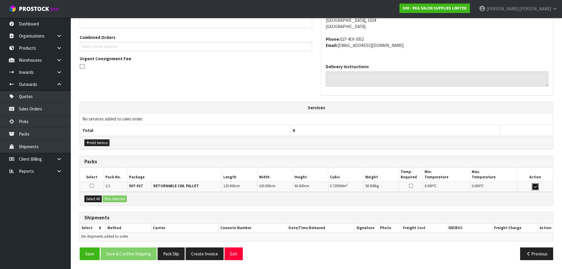
click at [534, 186] on icon "button" at bounding box center [535, 187] width 3 height 4
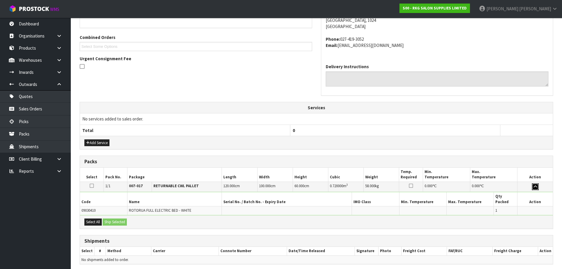
click at [534, 186] on icon "button" at bounding box center [535, 187] width 3 height 4
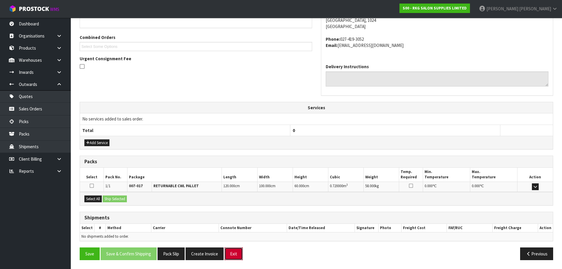
drag, startPoint x: 238, startPoint y: 257, endPoint x: 240, endPoint y: 246, distance: 11.5
click at [239, 251] on button "Exit" at bounding box center [233, 253] width 18 height 13
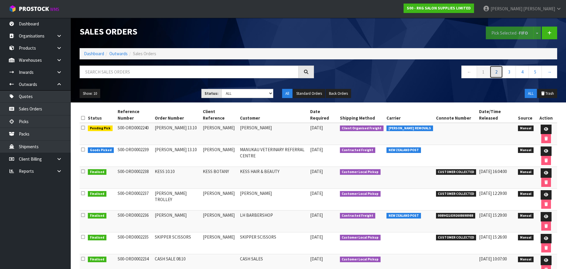
click at [498, 72] on link "2" at bounding box center [496, 71] width 13 height 13
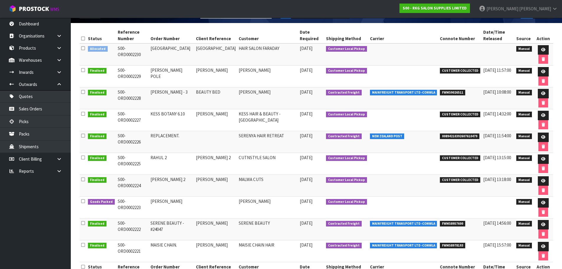
scroll to position [88, 0]
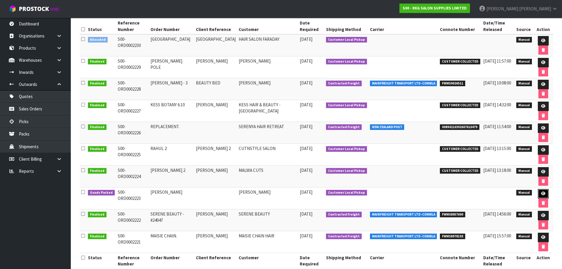
click at [542, 193] on icon at bounding box center [543, 193] width 4 height 4
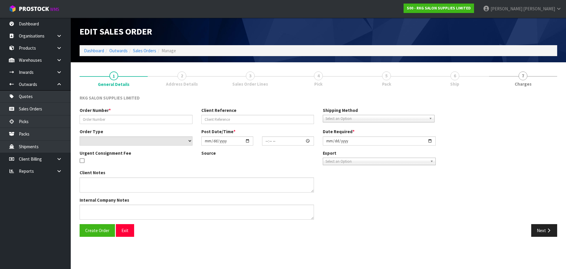
type input "[PERSON_NAME]"
select select "number:0"
type input "[DATE]"
type input "10:30:00.000"
type input "[DATE]"
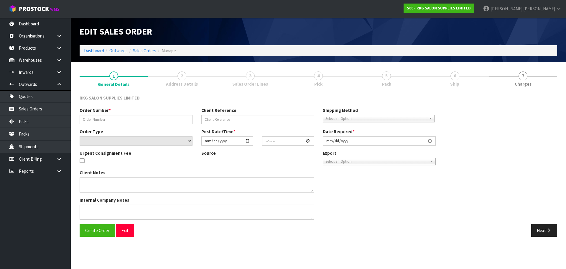
type textarea "PICK UP [DATE], TO PAY AT SHOWROOM FIRST"
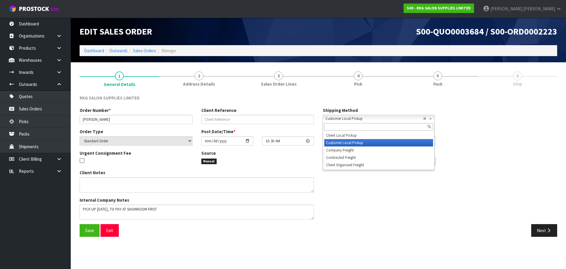
click at [432, 118] on b at bounding box center [431, 118] width 5 height 7
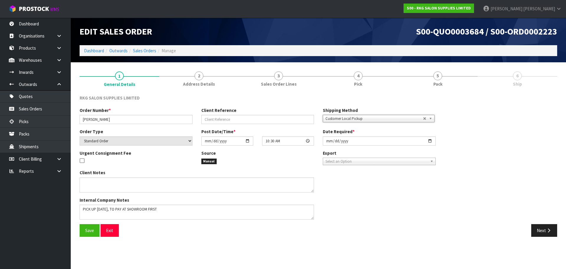
click at [463, 124] on div "Order Number * [PERSON_NAME] Client Reference Shipping Method Client Local Pick…" at bounding box center [318, 165] width 487 height 117
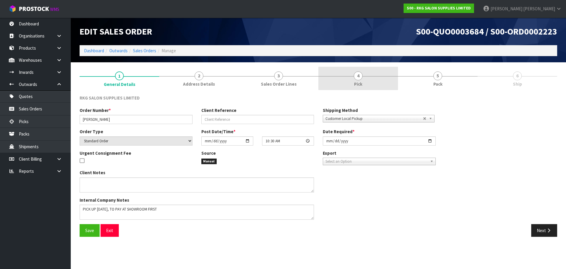
click at [355, 76] on span "4" at bounding box center [358, 75] width 9 height 9
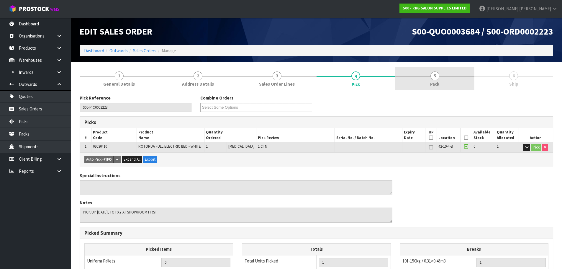
click at [432, 80] on link "5 Pack" at bounding box center [434, 78] width 79 height 23
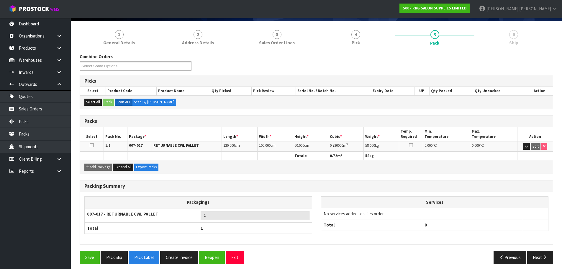
scroll to position [45, 0]
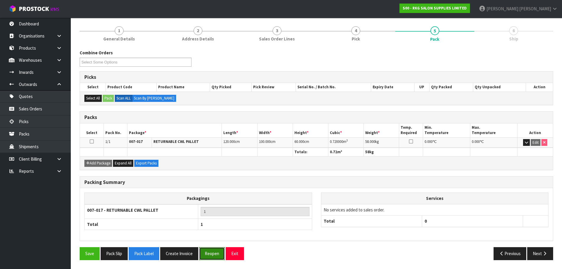
click at [212, 252] on button "Reopen" at bounding box center [212, 253] width 26 height 13
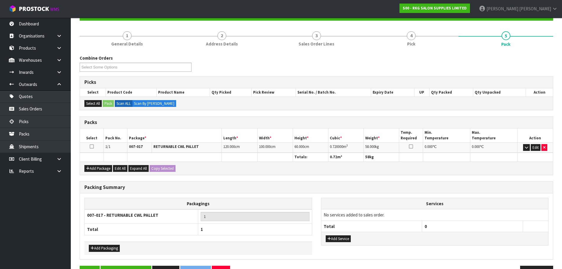
scroll to position [80, 0]
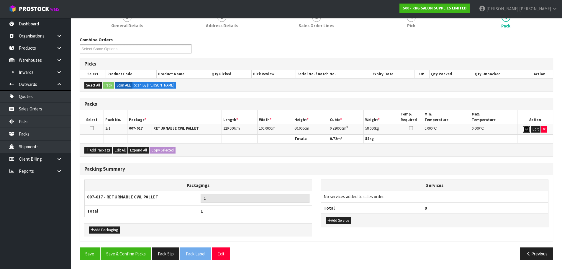
click at [527, 130] on icon "button" at bounding box center [526, 129] width 3 height 4
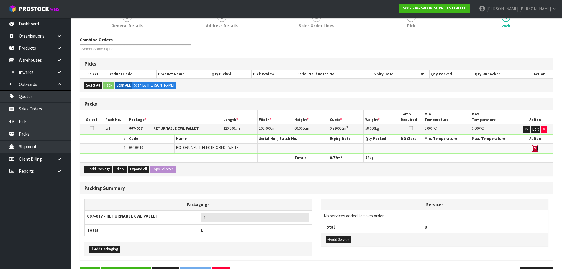
click at [536, 149] on icon "button" at bounding box center [535, 148] width 2 height 4
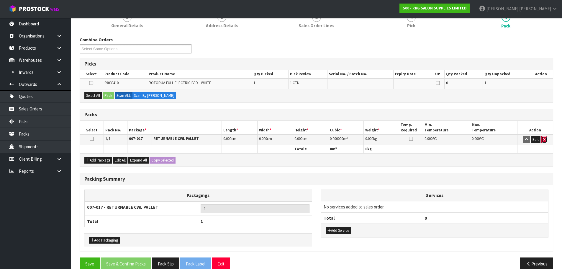
click at [547, 139] on button "button" at bounding box center [544, 139] width 6 height 7
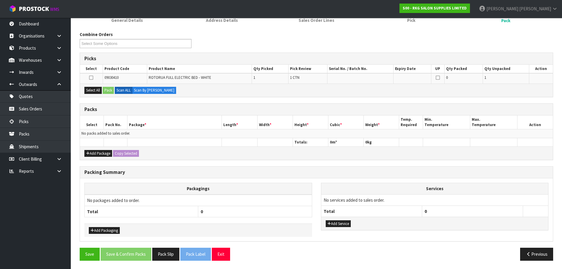
scroll to position [86, 0]
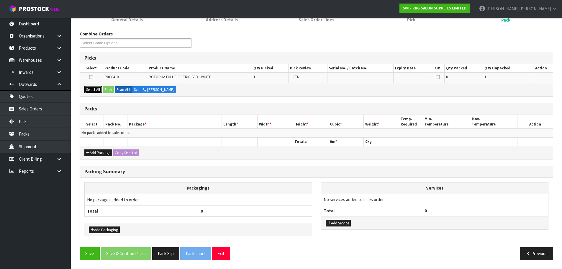
click at [95, 90] on button "Select All" at bounding box center [92, 89] width 17 height 7
click at [109, 90] on button "Pack" at bounding box center [108, 89] width 11 height 7
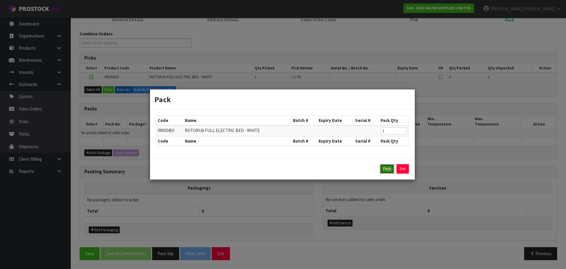
click at [388, 169] on button "Pack" at bounding box center [387, 168] width 14 height 9
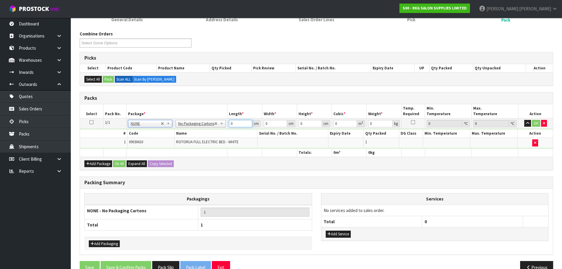
drag, startPoint x: 236, startPoint y: 124, endPoint x: 226, endPoint y: 124, distance: 10.0
click at [226, 124] on tr "1/1 NONE 007-001 007-002 007-004 007-009 007-013 007-014 007-015 007-017 007-01…" at bounding box center [316, 123] width 473 height 11
type input "1.2"
type input "1"
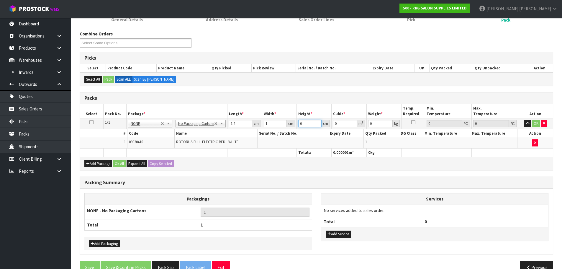
type input "0.000001"
type input "1"
drag, startPoint x: 376, startPoint y: 123, endPoint x: 370, endPoint y: 123, distance: 6.8
click at [370, 123] on input "0" at bounding box center [380, 123] width 24 height 7
type input "60"
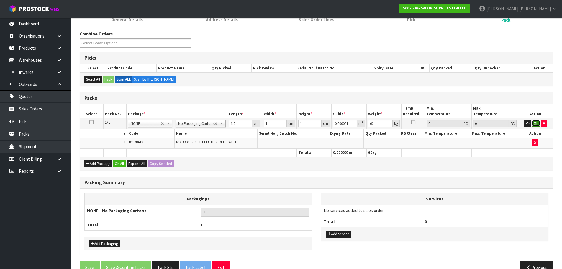
click at [536, 122] on button "OK" at bounding box center [536, 123] width 8 height 7
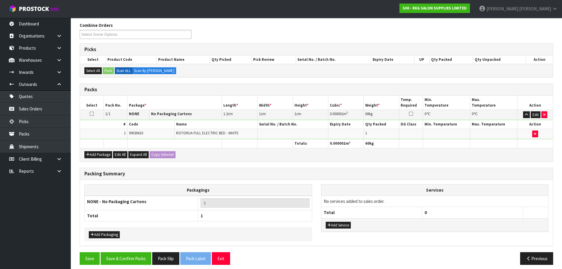
scroll to position [99, 0]
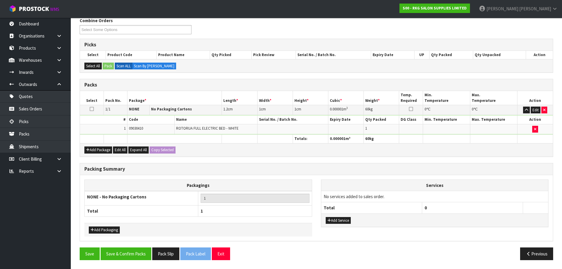
click at [92, 109] on icon at bounding box center [92, 109] width 4 height 0
click at [537, 111] on button "Edit" at bounding box center [536, 109] width 10 height 7
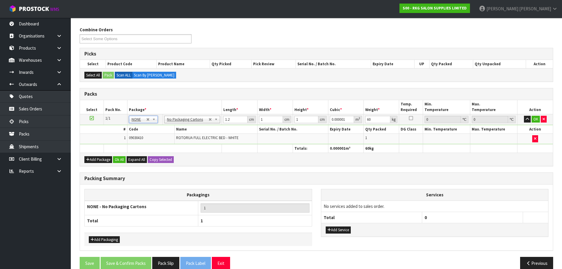
scroll to position [99, 0]
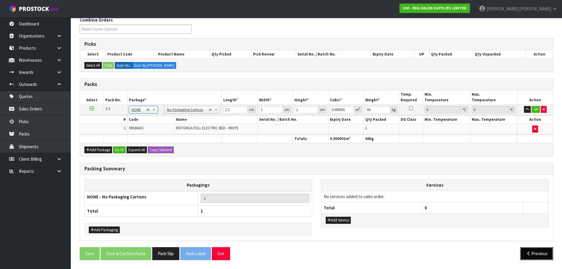
click at [527, 254] on icon "button" at bounding box center [529, 253] width 6 height 4
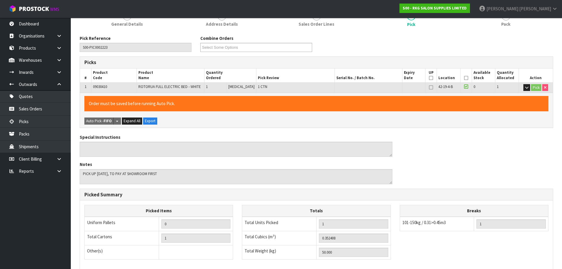
scroll to position [75, 0]
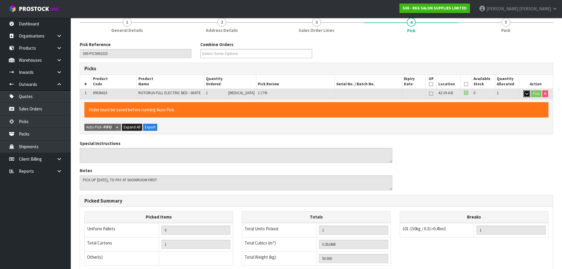
click at [525, 94] on icon "button" at bounding box center [526, 94] width 3 height 4
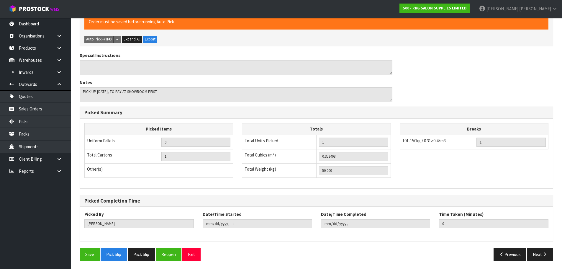
scroll to position [210, 0]
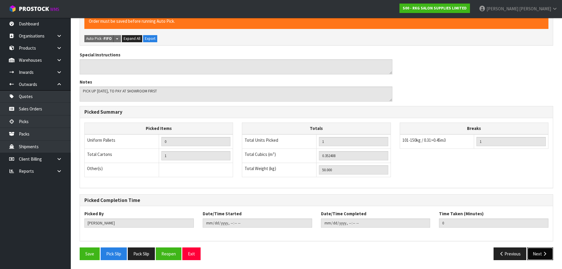
click at [546, 253] on icon "button" at bounding box center [545, 253] width 6 height 4
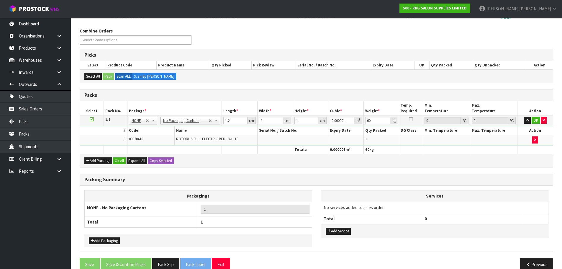
scroll to position [99, 0]
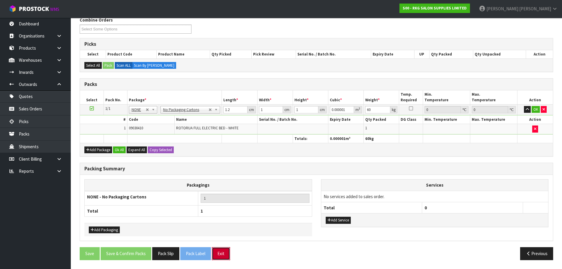
click at [221, 254] on button "Exit" at bounding box center [221, 253] width 18 height 13
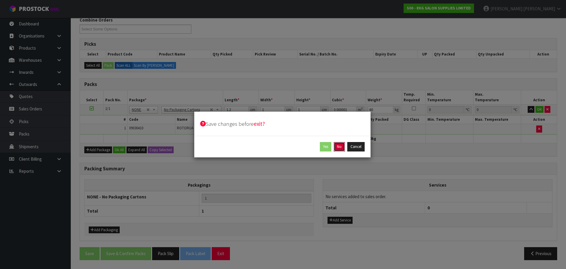
click at [339, 148] on button "No" at bounding box center [339, 146] width 11 height 9
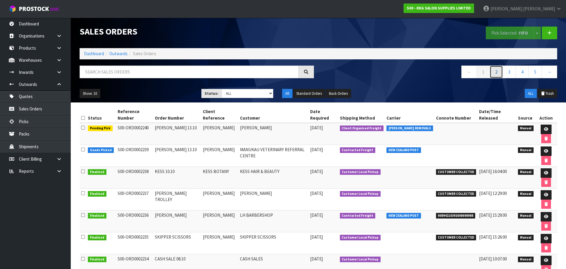
click at [497, 73] on link "2" at bounding box center [496, 71] width 13 height 13
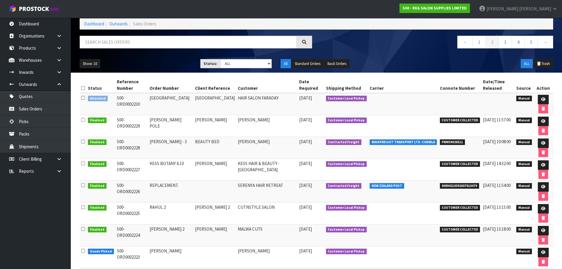
scroll to position [88, 0]
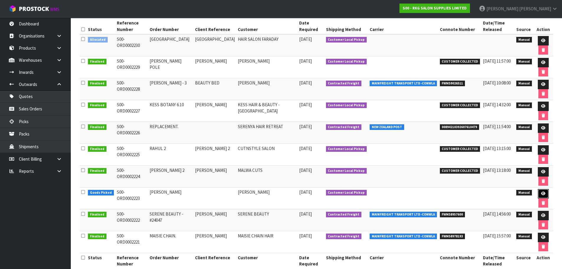
click at [543, 193] on icon at bounding box center [543, 193] width 4 height 4
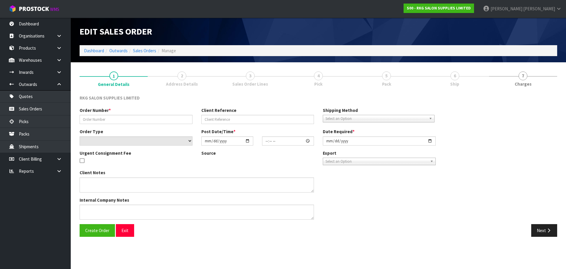
type input "[PERSON_NAME]"
select select "number:0"
type input "[DATE]"
type input "10:30:00.000"
type input "[DATE]"
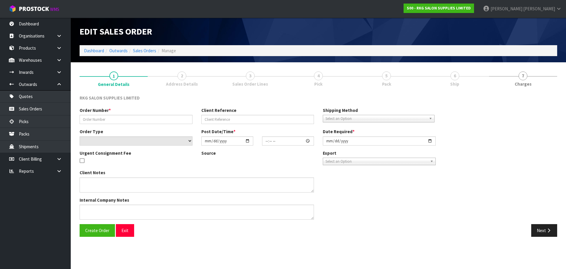
type textarea "PICK UP [DATE], TO PAY AT SHOWROOM FIRST"
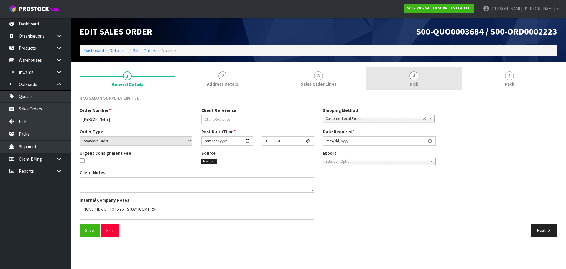
drag, startPoint x: 413, startPoint y: 77, endPoint x: 415, endPoint y: 88, distance: 10.9
click at [413, 77] on span "4" at bounding box center [414, 75] width 9 height 9
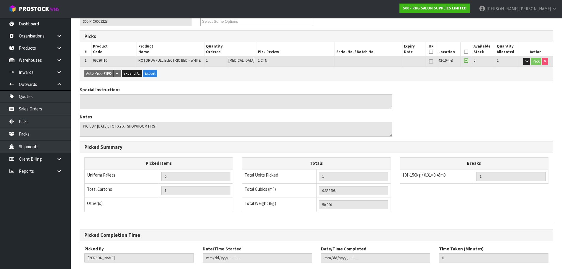
scroll to position [88, 0]
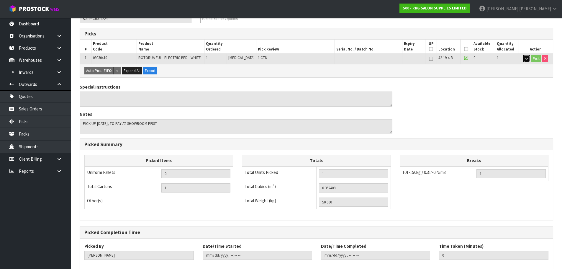
click at [528, 60] on icon "button" at bounding box center [526, 59] width 3 height 4
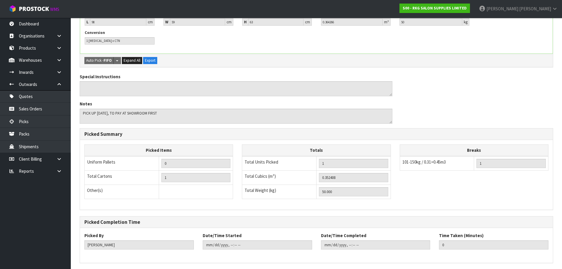
scroll to position [168, 0]
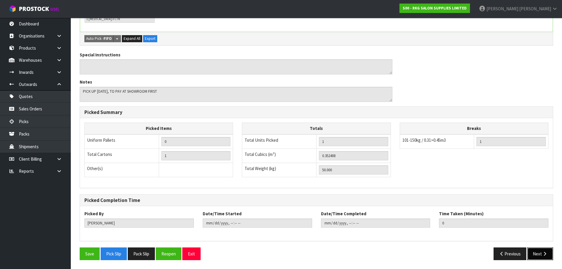
click at [539, 254] on button "Next" at bounding box center [540, 253] width 26 height 13
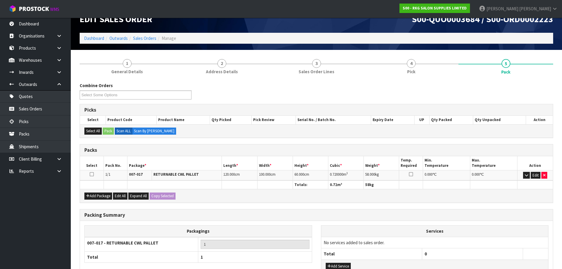
scroll to position [0, 0]
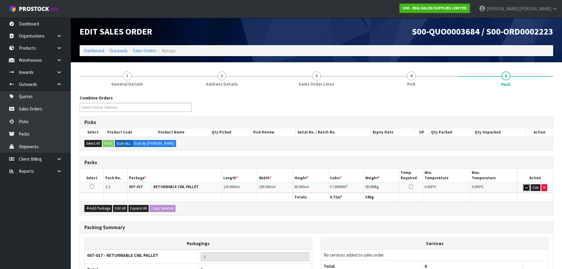
click at [526, 187] on icon "button" at bounding box center [526, 188] width 3 height 4
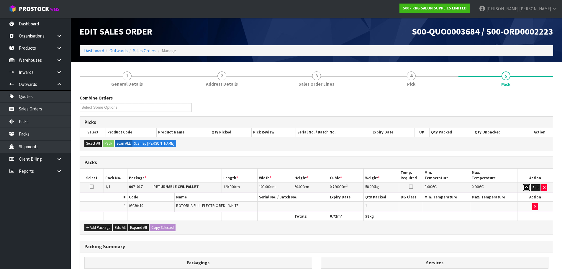
click at [526, 187] on icon "button" at bounding box center [526, 188] width 3 height 4
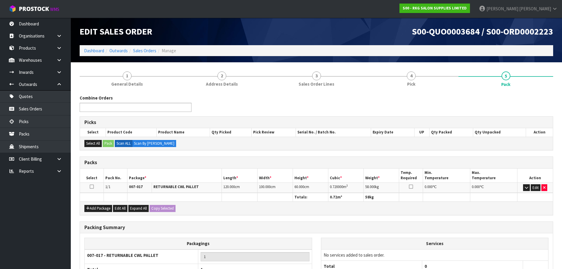
click at [144, 106] on ul at bounding box center [136, 107] width 112 height 9
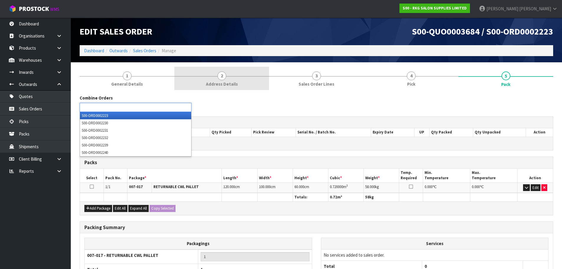
type input "Select Some Options"
click at [222, 90] on link "2 Address Details" at bounding box center [221, 78] width 95 height 23
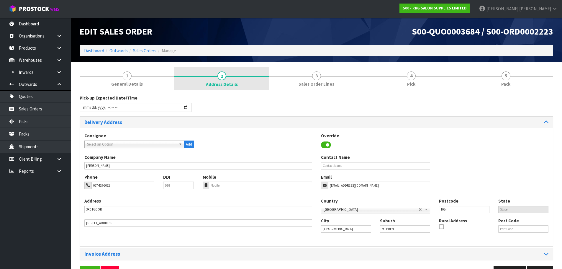
click at [226, 74] on span "2" at bounding box center [221, 75] width 9 height 9
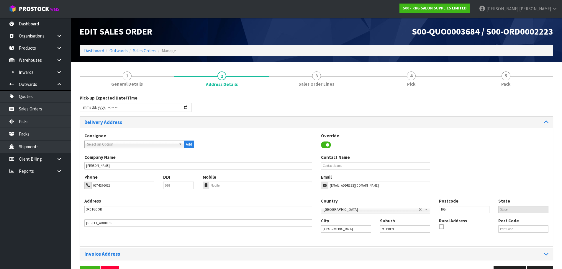
scroll to position [19, 0]
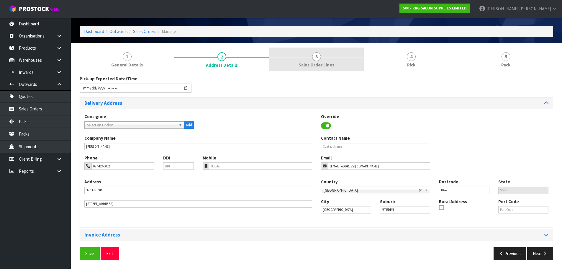
click at [319, 58] on span "3" at bounding box center [316, 56] width 9 height 9
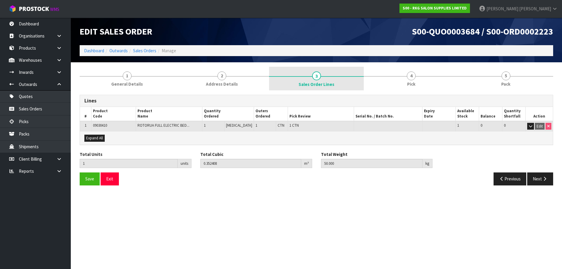
scroll to position [0, 0]
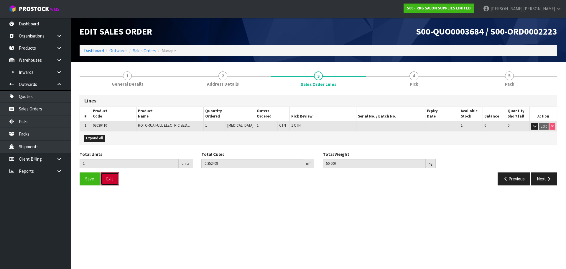
drag, startPoint x: 116, startPoint y: 181, endPoint x: 206, endPoint y: 164, distance: 91.3
click at [119, 177] on div "Save Exit" at bounding box center [196, 178] width 243 height 13
click at [109, 178] on button "Exit" at bounding box center [110, 178] width 18 height 13
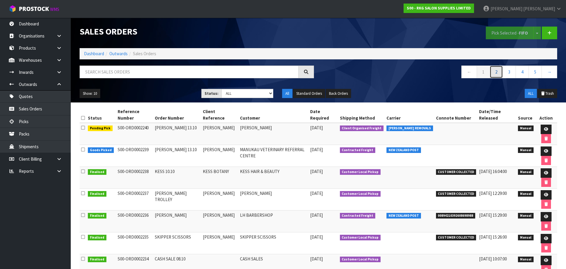
click at [499, 71] on link "2" at bounding box center [496, 71] width 13 height 13
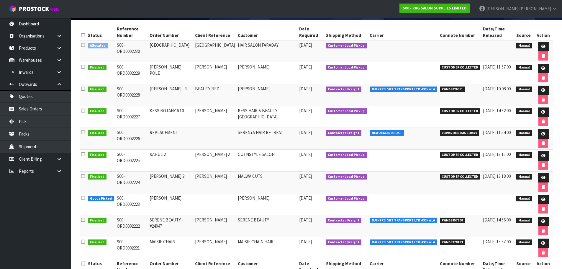
scroll to position [99, 0]
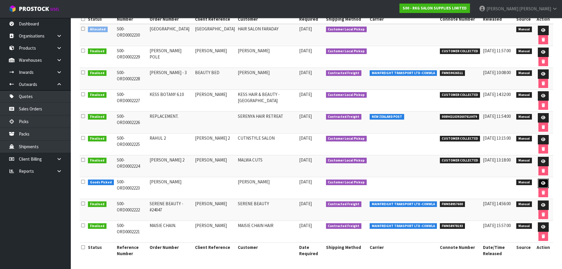
click at [543, 185] on link at bounding box center [543, 182] width 11 height 9
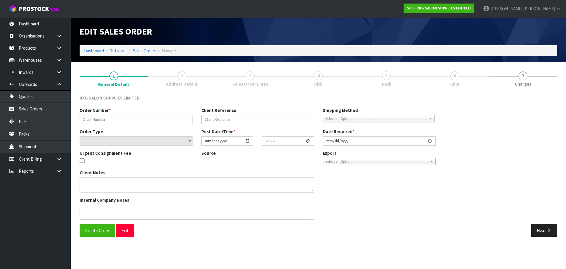
type input "[PERSON_NAME]"
select select "number:0"
type input "[DATE]"
type input "10:30:00.000"
type input "[DATE]"
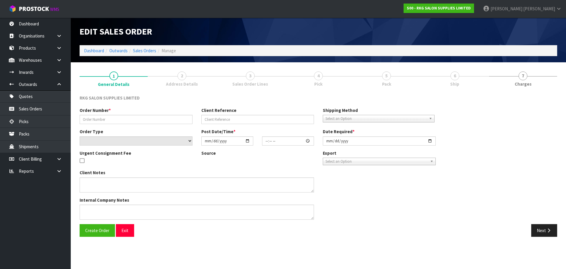
type textarea "PICK UP [DATE], TO PAY AT SHOWROOM FIRST"
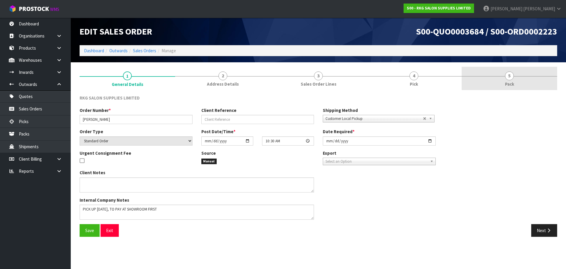
click at [513, 74] on span "5" at bounding box center [509, 75] width 9 height 9
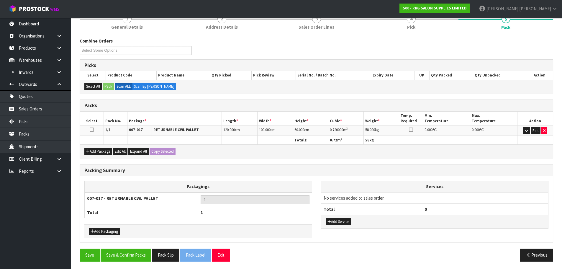
scroll to position [58, 0]
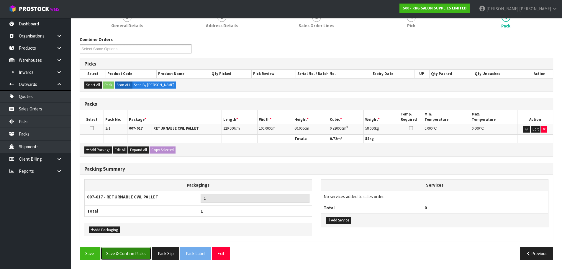
click at [130, 252] on button "Save & Confirm Packs" at bounding box center [126, 253] width 51 height 13
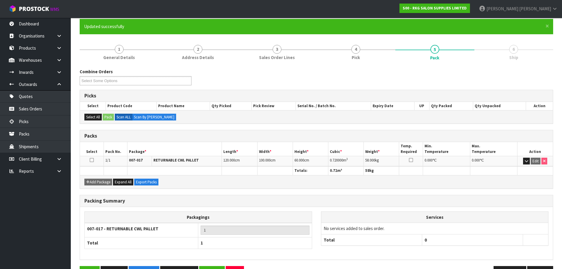
scroll to position [66, 0]
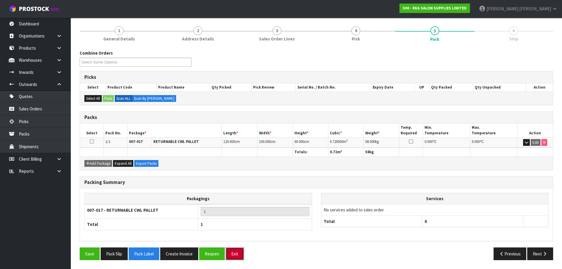
drag, startPoint x: 236, startPoint y: 256, endPoint x: 257, endPoint y: 217, distance: 44.2
click at [236, 256] on button "Exit" at bounding box center [235, 253] width 18 height 13
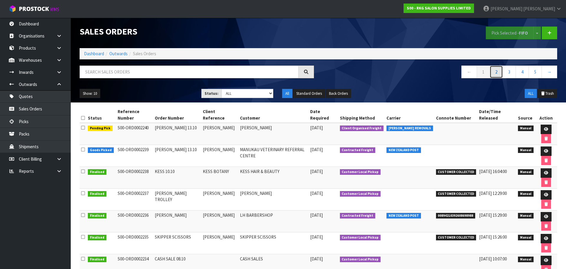
click at [501, 74] on link "2" at bounding box center [496, 71] width 13 height 13
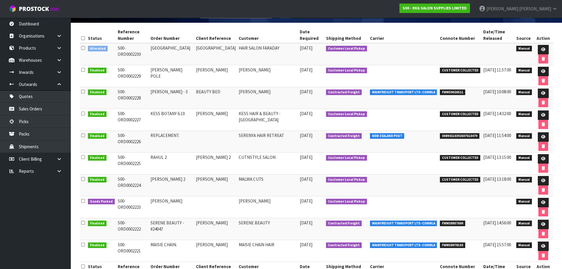
scroll to position [88, 0]
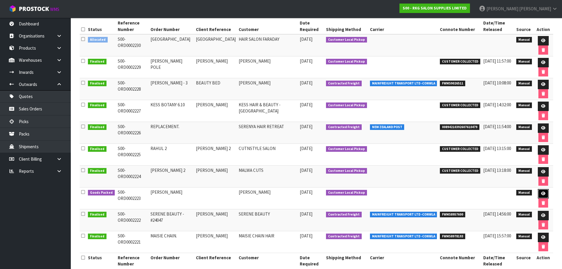
click at [543, 192] on icon at bounding box center [543, 193] width 4 height 4
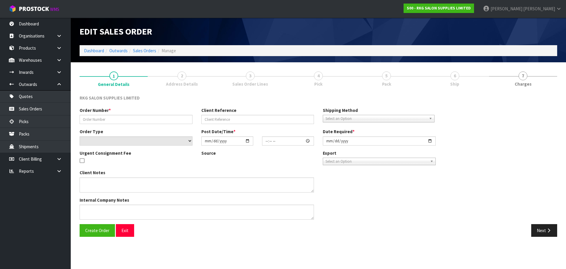
type input "[PERSON_NAME]"
select select "number:0"
type input "[DATE]"
type input "10:30:00.000"
type input "[DATE]"
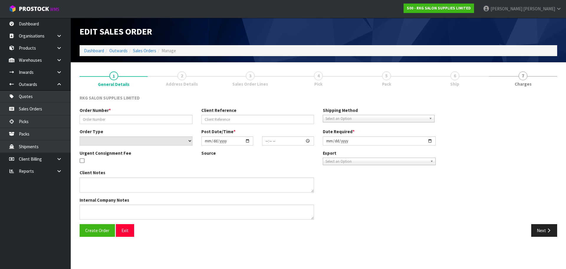
type textarea "PICK UP [DATE], TO PAY AT SHOWROOM FIRST"
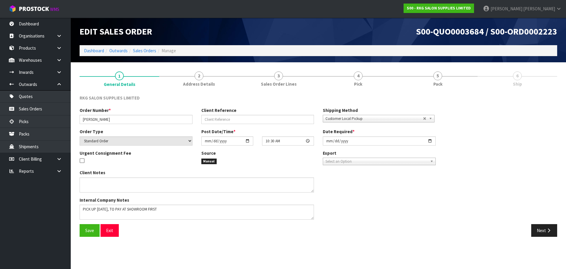
drag, startPoint x: 357, startPoint y: 78, endPoint x: 359, endPoint y: 94, distance: 15.8
click at [357, 78] on span "4" at bounding box center [358, 75] width 9 height 9
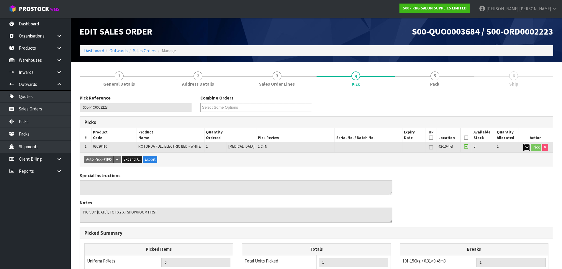
click at [525, 148] on icon "button" at bounding box center [526, 147] width 3 height 4
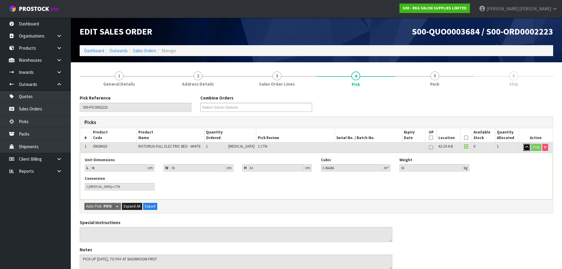
click at [525, 148] on icon "button" at bounding box center [526, 147] width 3 height 4
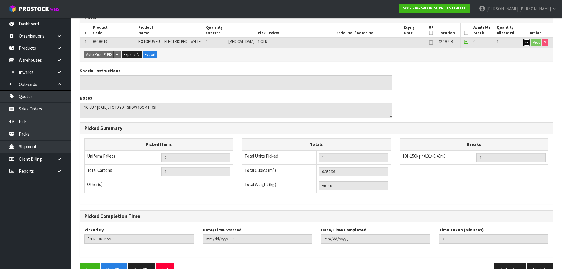
scroll to position [121, 0]
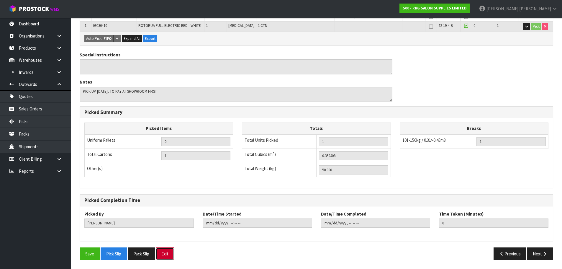
click at [168, 255] on button "Exit" at bounding box center [165, 253] width 18 height 13
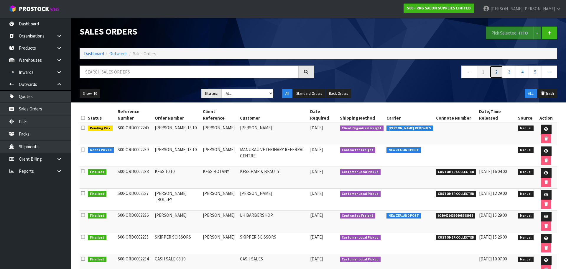
click at [495, 73] on link "2" at bounding box center [496, 71] width 13 height 13
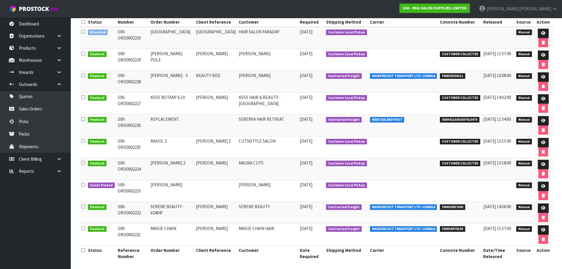
scroll to position [99, 0]
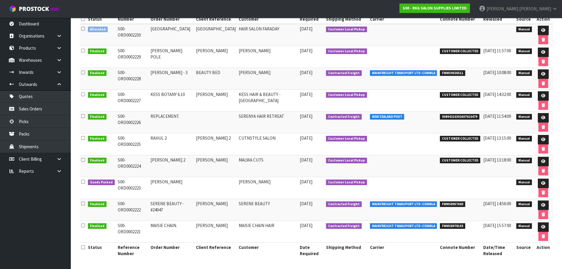
click at [82, 181] on icon at bounding box center [83, 181] width 4 height 4
click at [91, 181] on span "Goods Packed" at bounding box center [101, 182] width 27 height 6
click at [83, 182] on icon at bounding box center [83, 181] width 4 height 4
click at [544, 184] on icon at bounding box center [543, 183] width 4 height 4
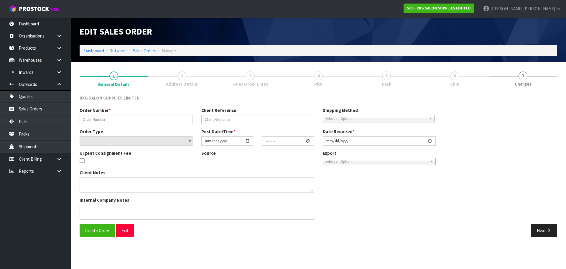
type input "[PERSON_NAME]"
select select "number:0"
type input "[DATE]"
type input "10:30:00.000"
type input "[DATE]"
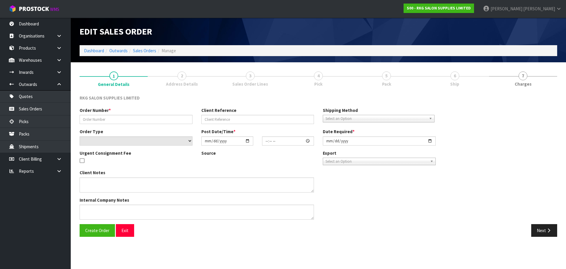
type textarea "PICK UP [DATE], TO PAY AT SHOWROOM FIRST"
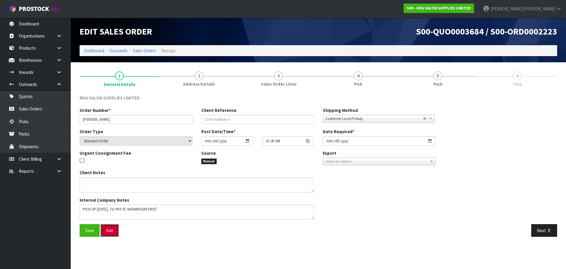
drag, startPoint x: 110, startPoint y: 227, endPoint x: 112, endPoint y: 224, distance: 4.4
click at [110, 227] on button "Exit" at bounding box center [110, 230] width 18 height 13
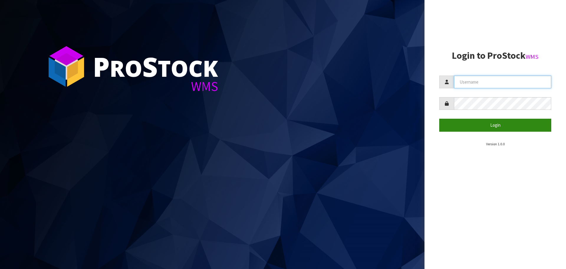
type input "[PERSON_NAME]"
click at [504, 124] on button "Login" at bounding box center [495, 125] width 112 height 13
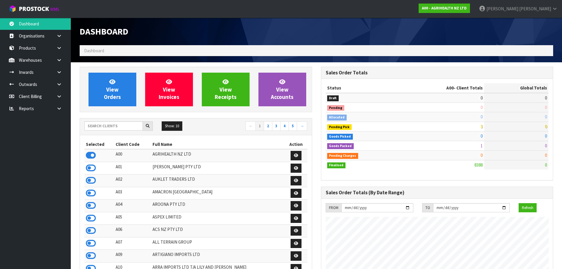
scroll to position [447, 241]
click at [113, 124] on input "text" at bounding box center [113, 125] width 58 height 9
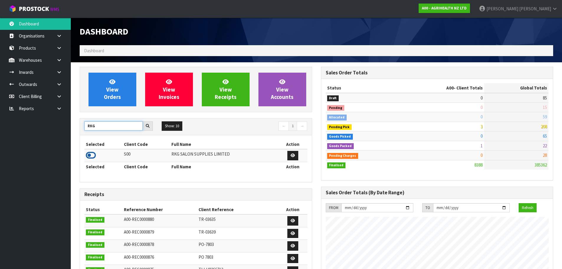
type input "RKG"
click at [88, 156] on icon at bounding box center [91, 155] width 10 height 9
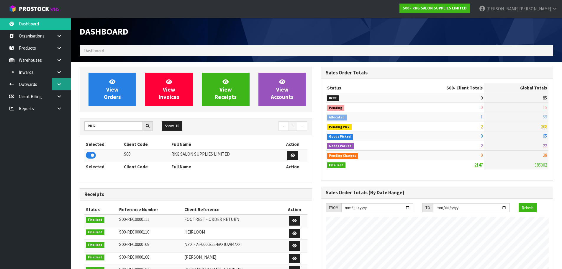
click at [58, 83] on icon at bounding box center [59, 84] width 6 height 4
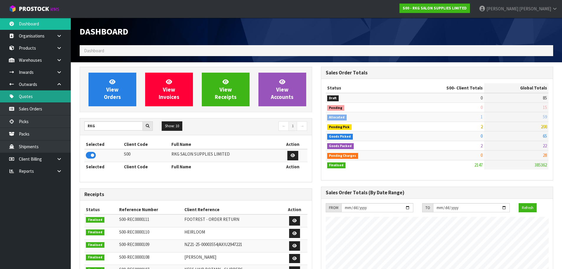
click at [36, 97] on link "Quotes" at bounding box center [35, 96] width 71 height 12
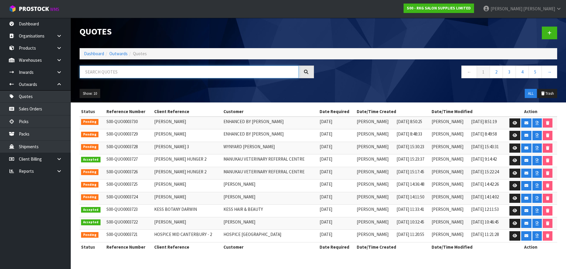
click at [107, 70] on input "text" at bounding box center [189, 71] width 219 height 13
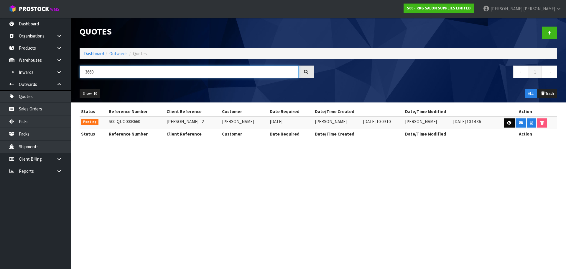
type input "3660"
click at [511, 124] on link at bounding box center [509, 122] width 11 height 9
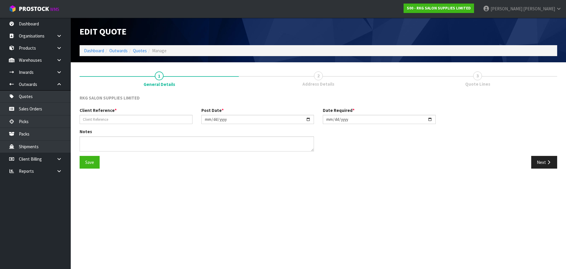
type input "[PERSON_NAME] - 2"
type input "[DATE]"
type textarea "FURNITURE REMOVER 1 X SHAMPOO CHAIR - CLEARANCE EX SHOWROOM (NO CARTON)"
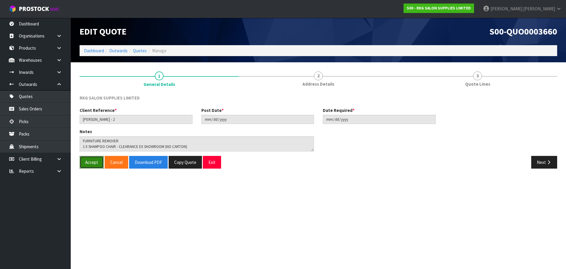
click at [88, 164] on button "Accept" at bounding box center [92, 162] width 24 height 13
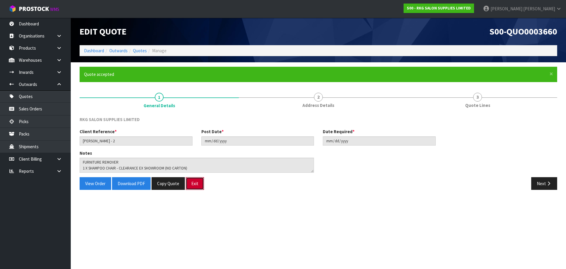
click at [196, 181] on button "Exit" at bounding box center [195, 183] width 18 height 13
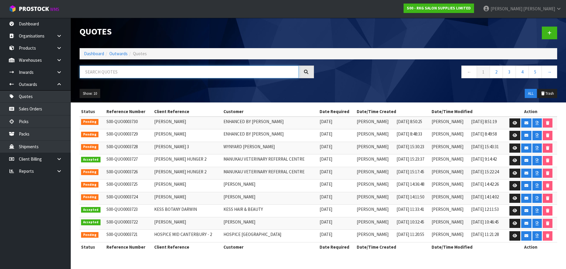
click at [133, 77] on input "text" at bounding box center [189, 71] width 219 height 13
type input "[PERSON_NAME]"
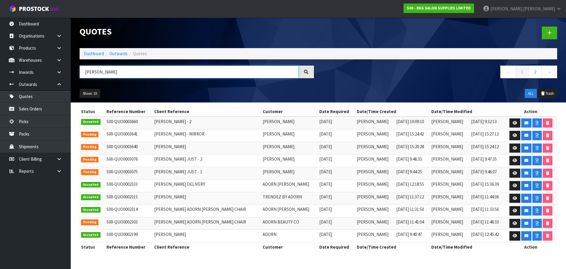
drag, startPoint x: 114, startPoint y: 75, endPoint x: 77, endPoint y: 75, distance: 36.6
click at [77, 75] on div "[PERSON_NAME]" at bounding box center [196, 73] width 243 height 17
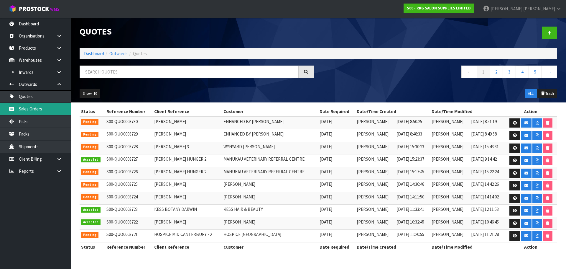
click at [24, 109] on link "Sales Orders" at bounding box center [35, 109] width 71 height 12
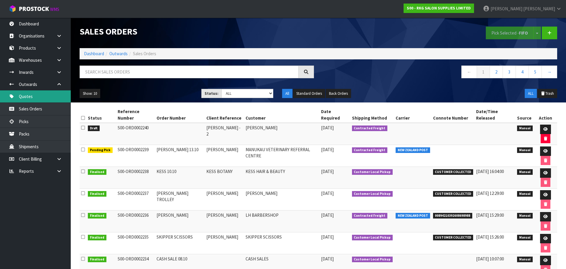
click at [33, 96] on link "Quotes" at bounding box center [35, 96] width 71 height 12
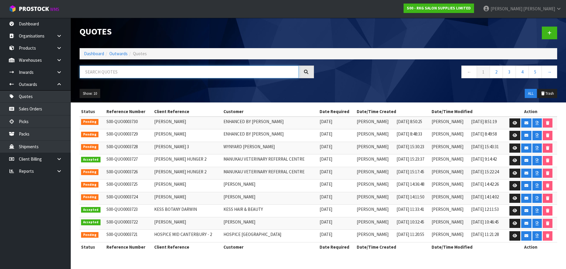
click at [101, 71] on input "text" at bounding box center [189, 71] width 219 height 13
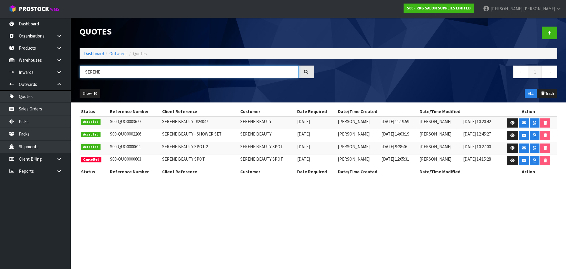
type input "SERENE"
click at [60, 158] on icon at bounding box center [59, 159] width 6 height 4
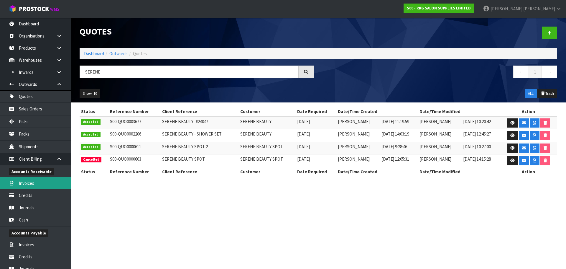
click at [30, 183] on link "Invoices" at bounding box center [35, 183] width 71 height 12
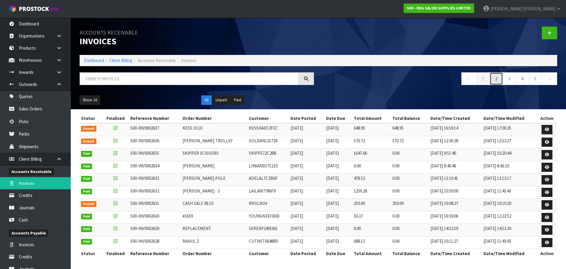
click at [496, 80] on link "2" at bounding box center [496, 78] width 13 height 13
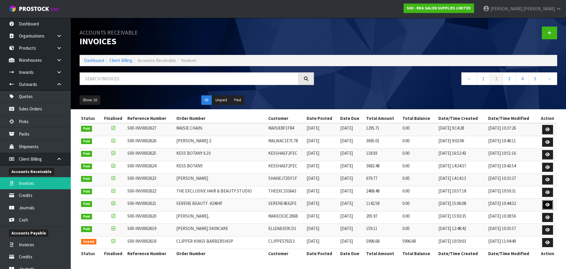
click at [546, 206] on icon at bounding box center [548, 205] width 4 height 4
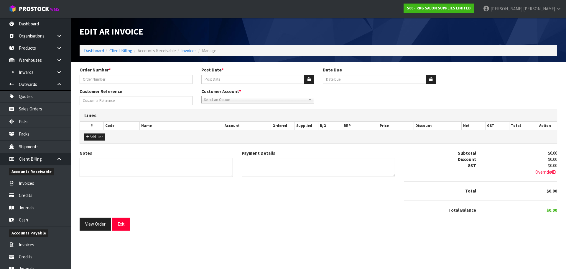
type input "SERENE BEAUTY -#24047"
type input "[DATE]"
type input "[PERSON_NAME]"
type textarea "THANK YOU FOR YOUR ORDER"
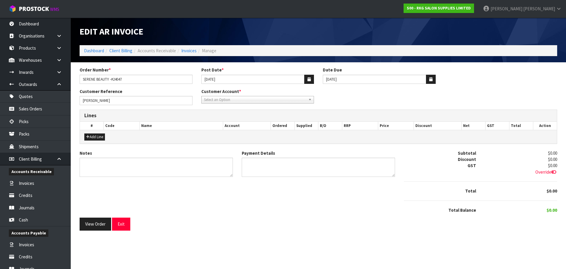
type textarea "DIRECT CREDIT [DATE]"
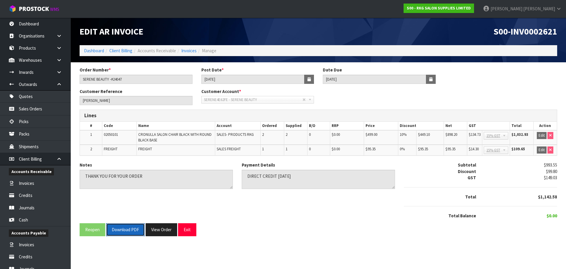
click at [122, 229] on button "Download PDF" at bounding box center [125, 229] width 39 height 13
click at [191, 232] on button "Exit" at bounding box center [187, 229] width 18 height 13
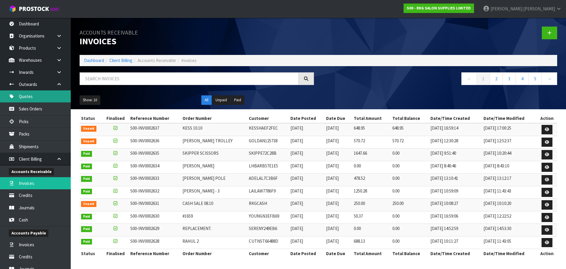
click at [28, 98] on link "Quotes" at bounding box center [35, 96] width 71 height 12
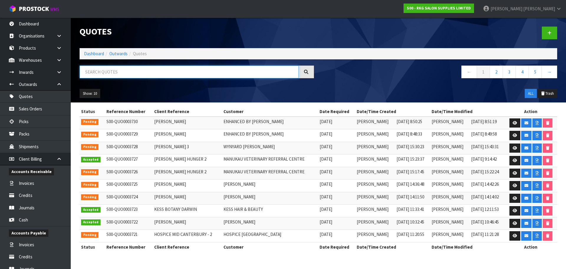
click at [129, 77] on input "text" at bounding box center [189, 71] width 219 height 13
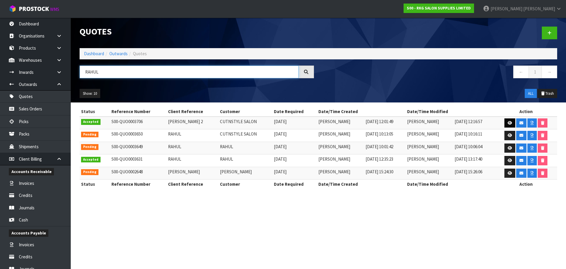
type input "RAHUL"
click at [510, 122] on icon at bounding box center [510, 123] width 4 height 4
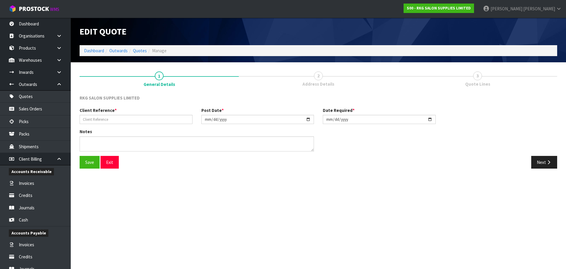
type input "[PERSON_NAME] 2"
type input "[DATE]"
type textarea "FOR PICK UP"
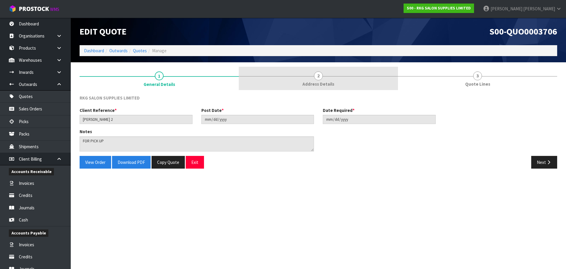
click at [315, 79] on link "2 Address Details" at bounding box center [318, 78] width 159 height 23
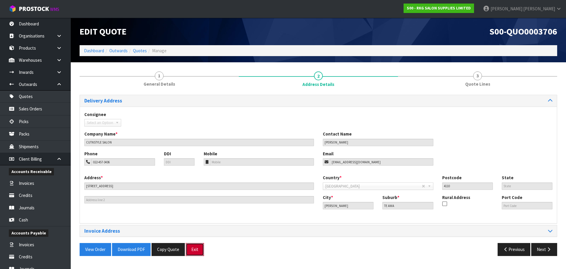
click at [195, 251] on button "Exit" at bounding box center [195, 249] width 18 height 13
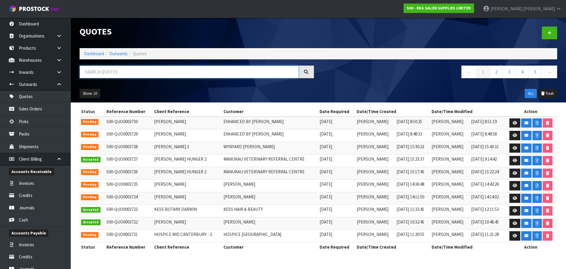
click at [126, 69] on input "text" at bounding box center [189, 71] width 219 height 13
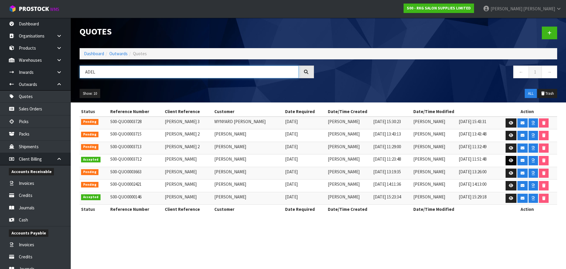
type input "ADEL"
click at [511, 161] on icon at bounding box center [511, 160] width 4 height 4
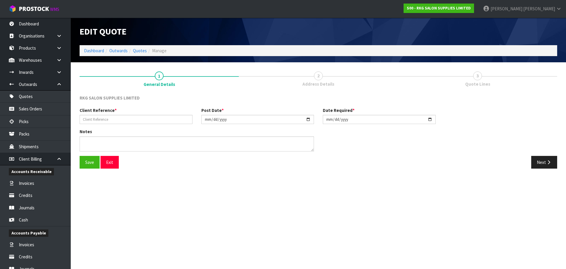
type input "[PERSON_NAME]"
type input "[DATE]"
type textarea "FOR PICK UP"
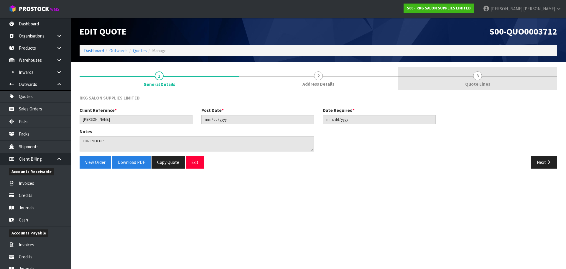
click at [473, 81] on span "Quote Lines" at bounding box center [477, 84] width 25 height 6
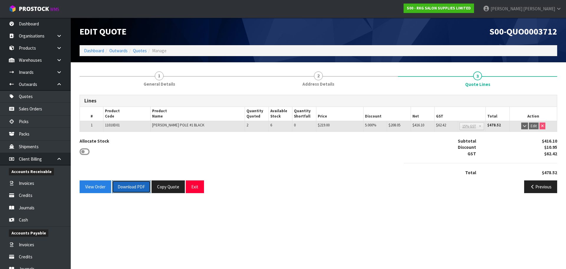
click at [129, 188] on button "Download PDF" at bounding box center [131, 186] width 39 height 13
click at [195, 186] on button "Exit" at bounding box center [195, 186] width 18 height 13
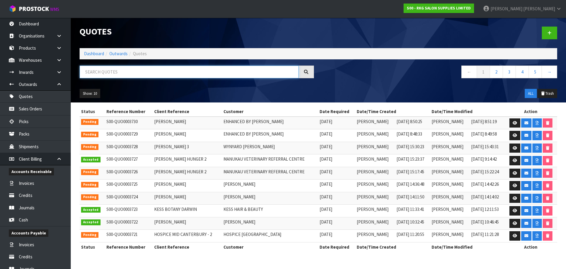
click at [133, 74] on input "text" at bounding box center [189, 71] width 219 height 13
type input "TAUPO"
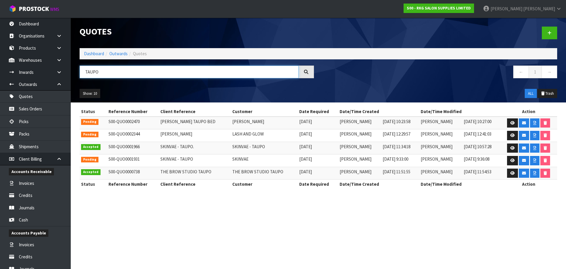
drag, startPoint x: 109, startPoint y: 71, endPoint x: 80, endPoint y: 70, distance: 28.9
click at [80, 70] on input "TAUPO" at bounding box center [189, 71] width 219 height 13
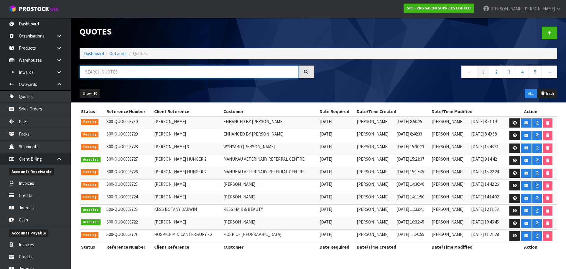
click at [92, 75] on input "text" at bounding box center [189, 71] width 219 height 13
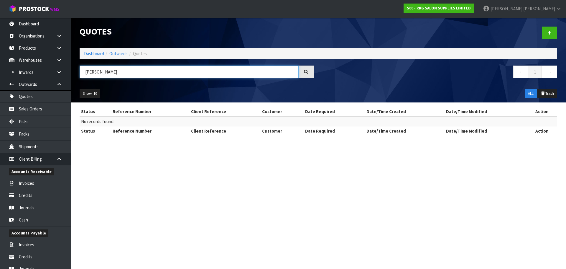
drag, startPoint x: 106, startPoint y: 73, endPoint x: 84, endPoint y: 72, distance: 22.4
click at [84, 72] on input "[PERSON_NAME]" at bounding box center [189, 71] width 219 height 13
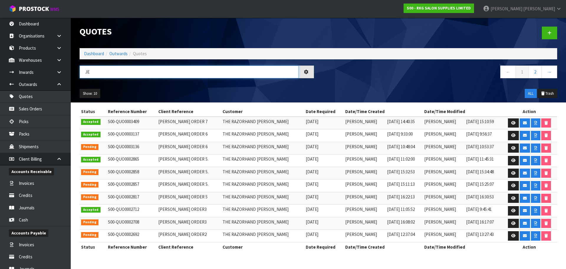
type input "J"
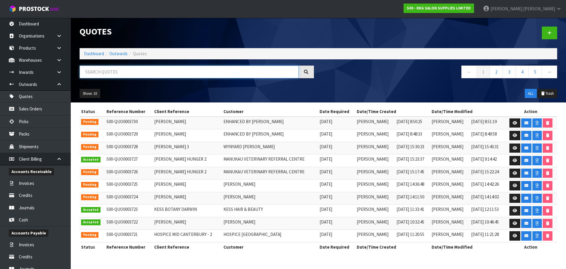
click at [122, 70] on input "text" at bounding box center [189, 71] width 219 height 13
click at [129, 74] on input "text" at bounding box center [189, 71] width 219 height 13
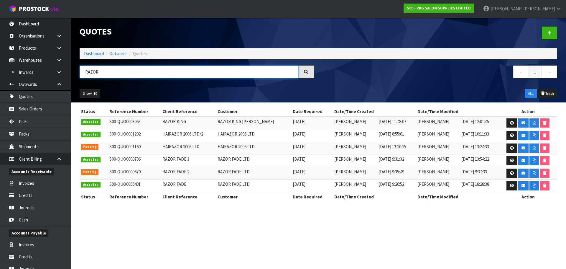
type input "RAZOR"
drag, startPoint x: 105, startPoint y: 71, endPoint x: 81, endPoint y: 75, distance: 24.7
click at [81, 75] on input "RAZOR" at bounding box center [189, 71] width 219 height 13
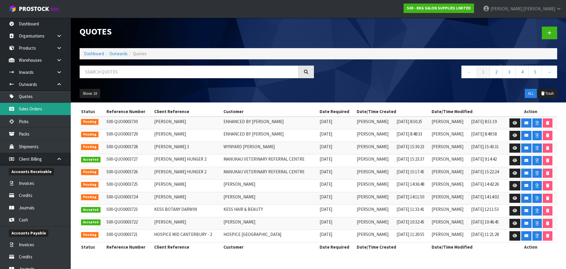
click at [36, 107] on link "Sales Orders" at bounding box center [35, 109] width 71 height 12
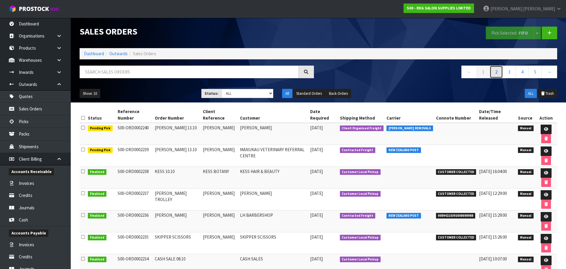
click at [495, 74] on link "2" at bounding box center [496, 71] width 13 height 13
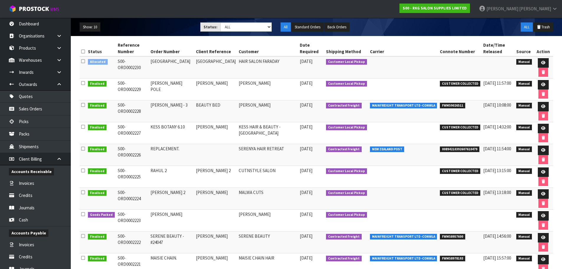
scroll to position [88, 0]
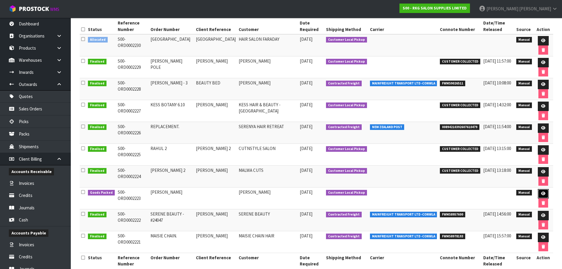
click at [542, 194] on icon at bounding box center [543, 193] width 4 height 4
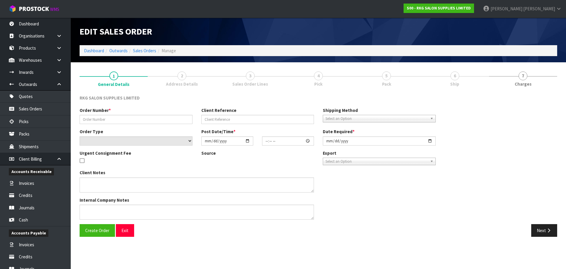
type input "[PERSON_NAME]"
select select "number:0"
type input "[DATE]"
type input "10:30:00.000"
type input "[DATE]"
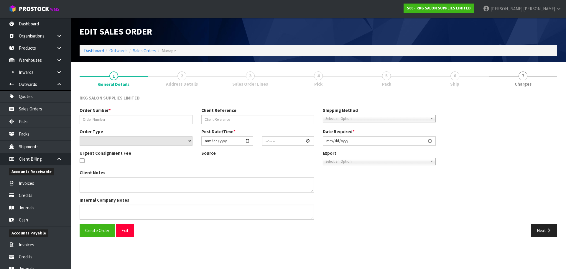
type textarea "PICK UP [DATE], TO PAY AT SHOWROOM FIRST"
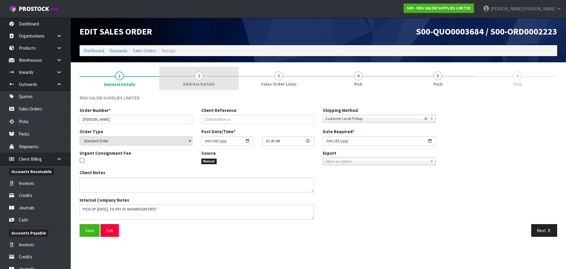
click at [201, 79] on span "2" at bounding box center [199, 75] width 9 height 9
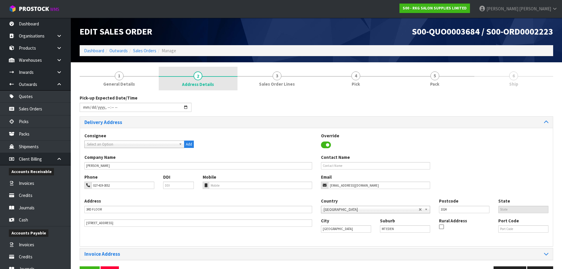
scroll to position [19, 0]
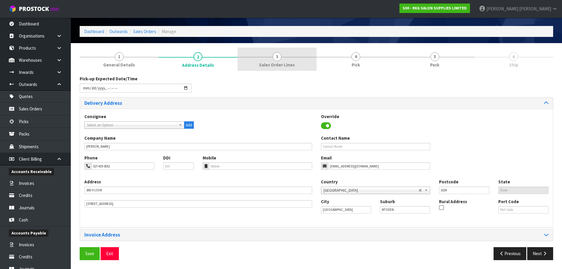
click at [281, 58] on span "3" at bounding box center [277, 56] width 9 height 9
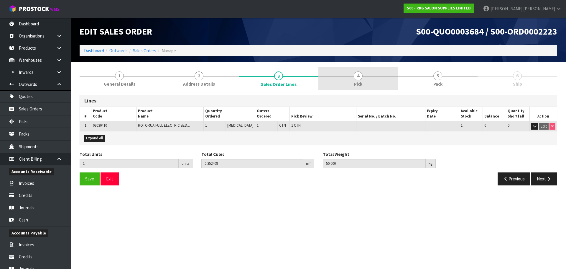
click at [357, 79] on span "4" at bounding box center [358, 75] width 9 height 9
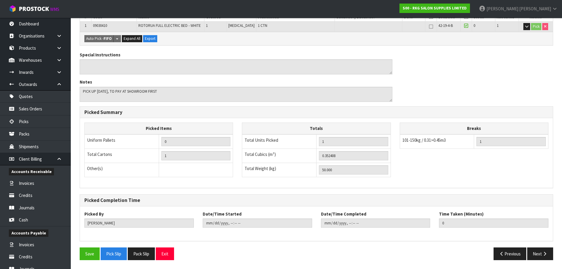
scroll to position [32, 0]
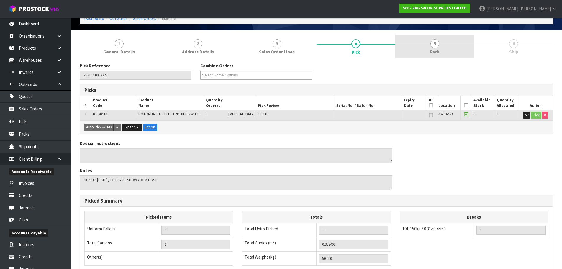
click at [438, 46] on span "5" at bounding box center [434, 43] width 9 height 9
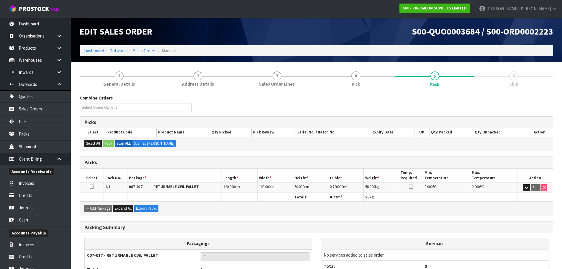
scroll to position [45, 0]
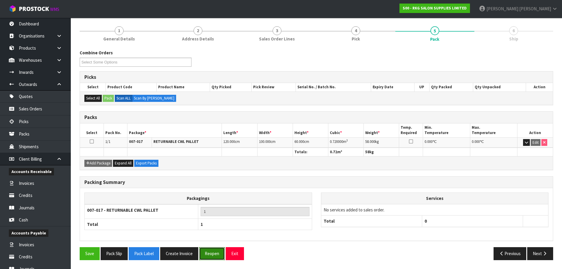
click at [209, 254] on button "Reopen" at bounding box center [212, 253] width 26 height 13
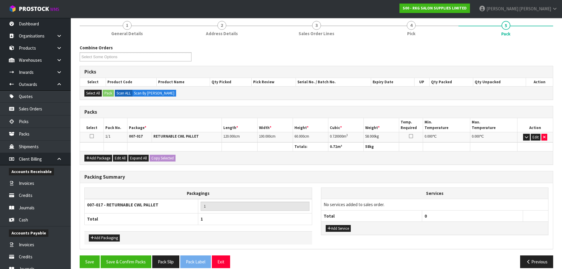
scroll to position [80, 0]
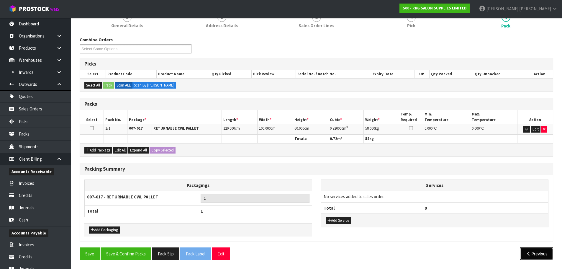
click at [528, 252] on icon "button" at bounding box center [529, 253] width 6 height 4
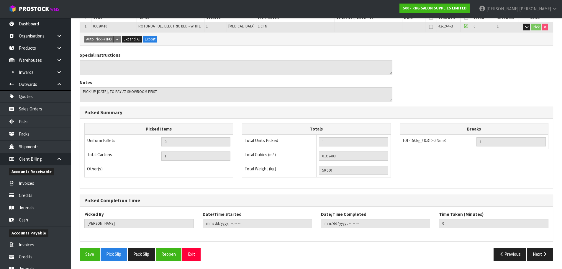
scroll to position [142, 0]
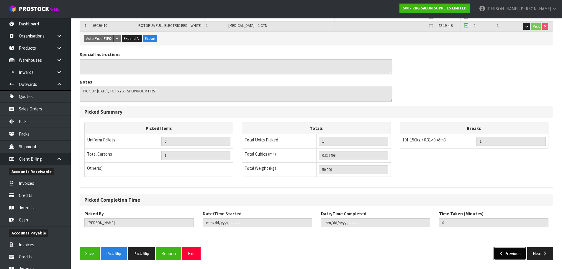
click at [506, 255] on button "Previous" at bounding box center [509, 253] width 33 height 13
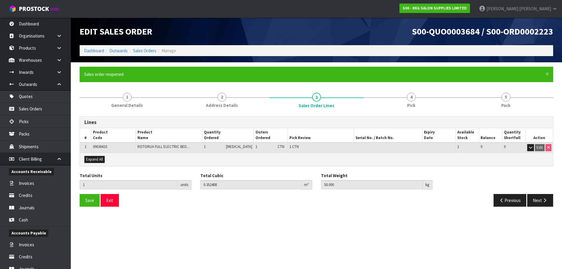
scroll to position [0, 0]
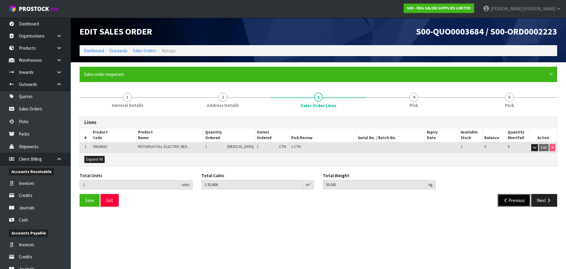
click at [507, 201] on icon "button" at bounding box center [507, 200] width 6 height 4
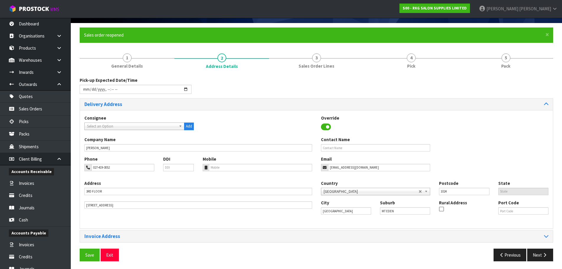
scroll to position [40, 0]
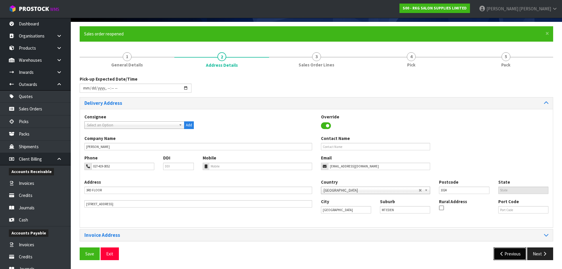
click at [503, 253] on icon "button" at bounding box center [502, 253] width 6 height 4
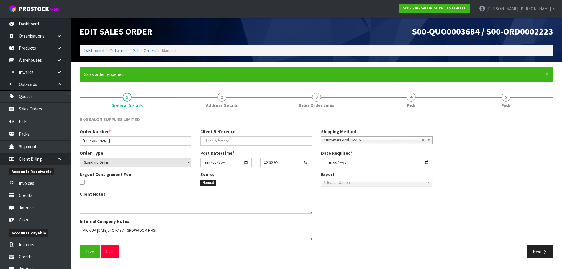
scroll to position [0, 0]
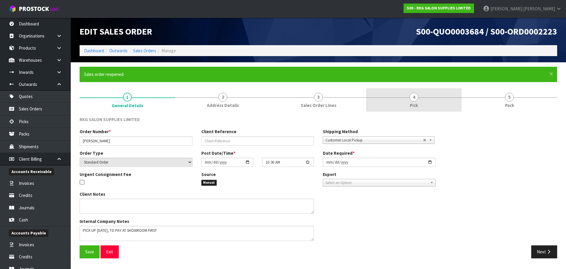
click at [414, 99] on span "4" at bounding box center [414, 97] width 9 height 9
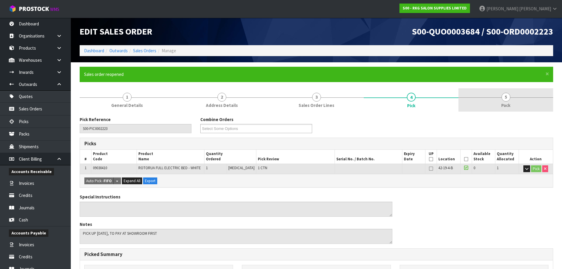
click at [507, 98] on span "5" at bounding box center [505, 97] width 9 height 9
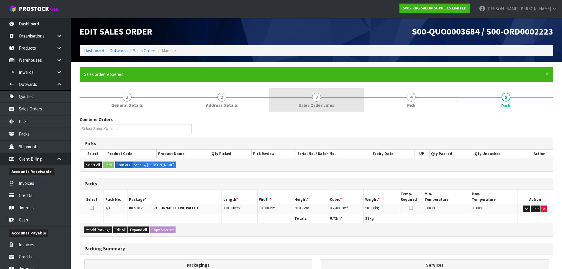
click at [317, 101] on span "3" at bounding box center [316, 97] width 9 height 9
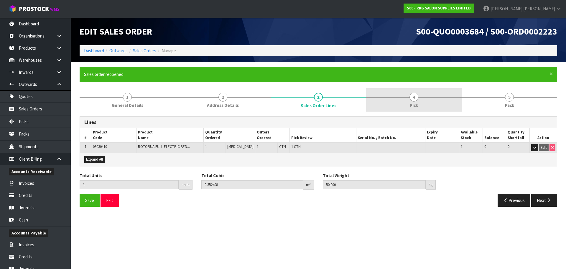
click at [416, 98] on span "4" at bounding box center [414, 97] width 9 height 9
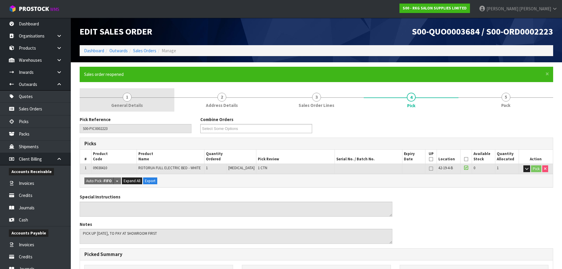
click at [128, 99] on span "1" at bounding box center [127, 97] width 9 height 9
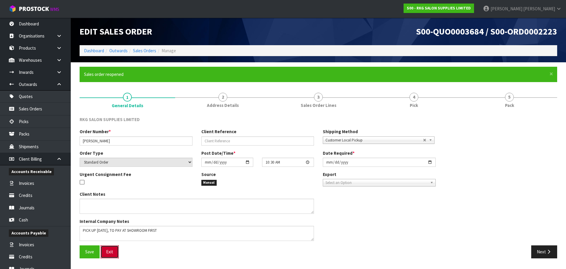
click at [110, 252] on button "Exit" at bounding box center [110, 251] width 18 height 13
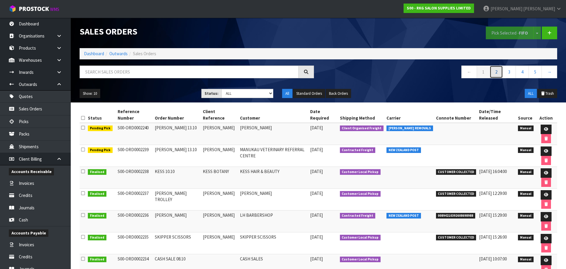
click at [495, 73] on link "2" at bounding box center [496, 71] width 13 height 13
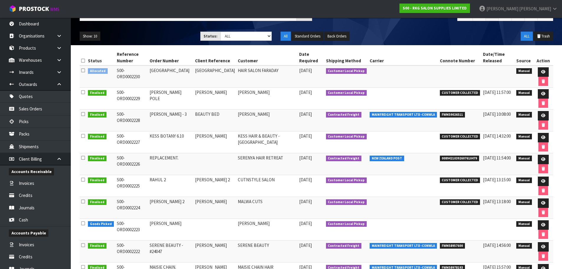
scroll to position [59, 0]
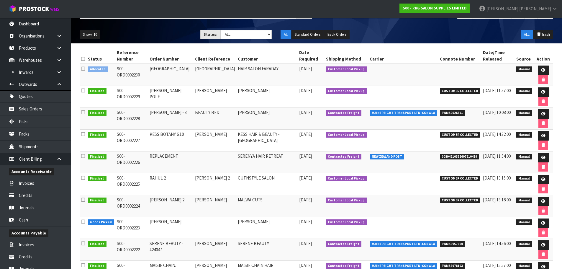
click at [96, 222] on span "Goods Picked" at bounding box center [101, 222] width 26 height 6
click at [83, 222] on icon at bounding box center [83, 221] width 4 height 4
click at [542, 224] on icon at bounding box center [543, 223] width 4 height 4
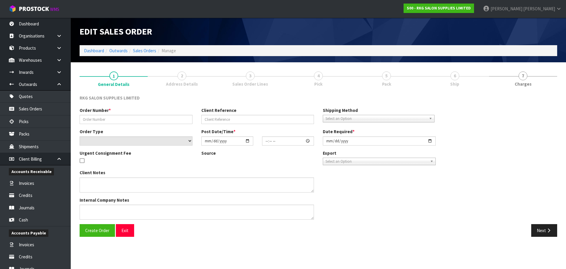
type input "[PERSON_NAME]"
select select "number:0"
type input "[DATE]"
type input "10:30:00.000"
type input "[DATE]"
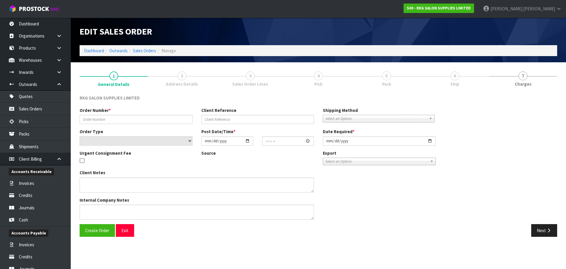
type textarea "PICK UP [DATE], TO PAY AT SHOWROOM FIRST"
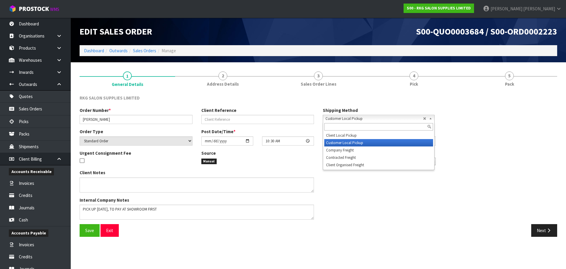
click at [411, 118] on span "Customer Local Pickup" at bounding box center [375, 118] width 98 height 7
click at [536, 135] on div "Order Number * [PERSON_NAME] Client Reference Shipping Method Client Local Pick…" at bounding box center [318, 165] width 487 height 117
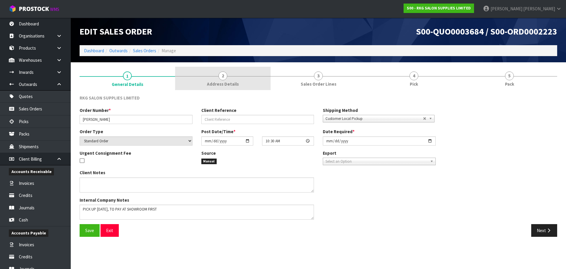
click at [222, 77] on span "2" at bounding box center [223, 75] width 9 height 9
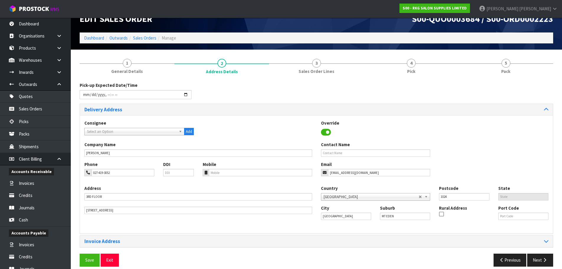
scroll to position [19, 0]
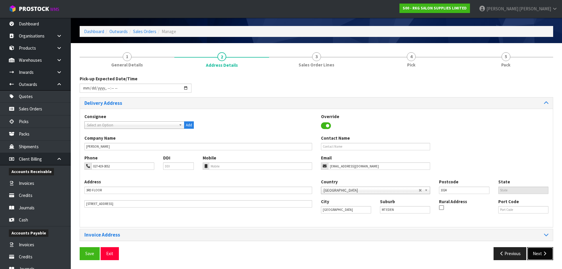
drag, startPoint x: 536, startPoint y: 255, endPoint x: 519, endPoint y: 247, distance: 18.7
click at [536, 255] on button "Next" at bounding box center [540, 253] width 26 height 13
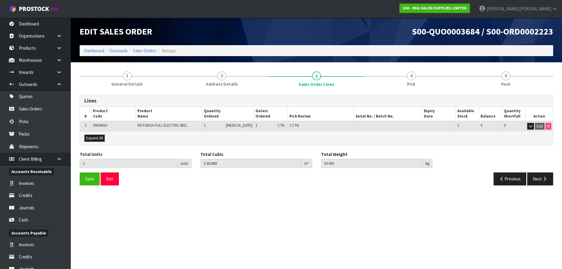
scroll to position [0, 0]
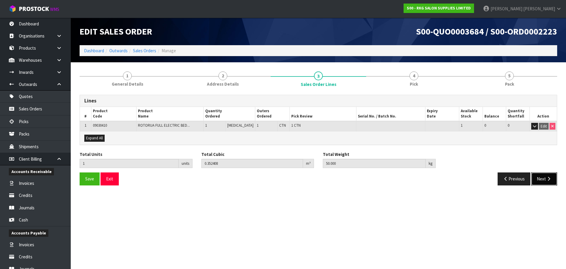
click at [544, 182] on button "Next" at bounding box center [545, 178] width 26 height 13
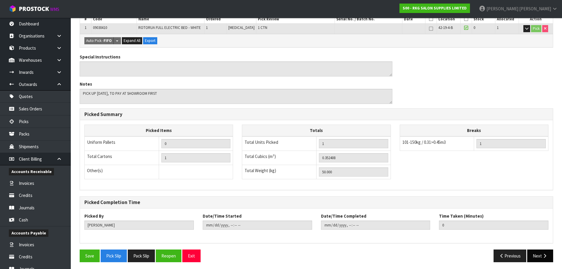
scroll to position [121, 0]
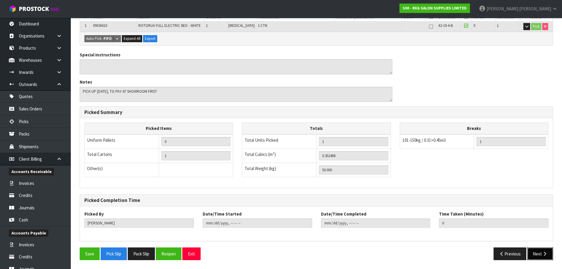
click at [535, 254] on button "Next" at bounding box center [540, 253] width 26 height 13
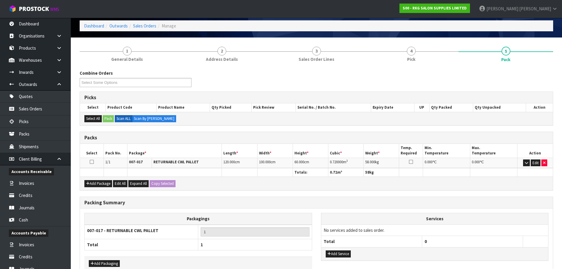
scroll to position [58, 0]
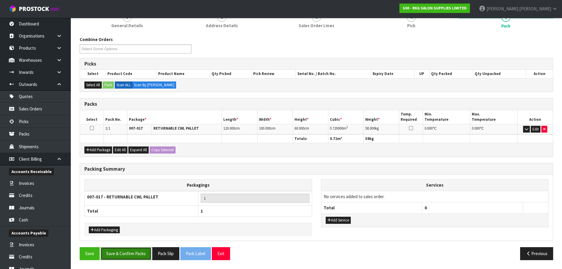
click at [134, 256] on button "Save & Confirm Packs" at bounding box center [126, 253] width 51 height 13
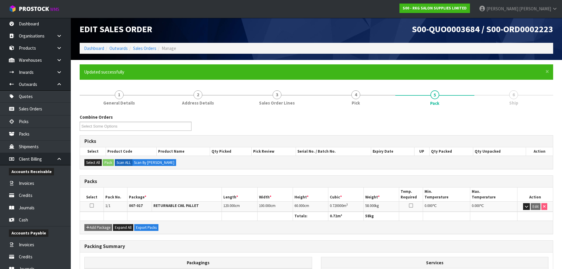
scroll to position [0, 0]
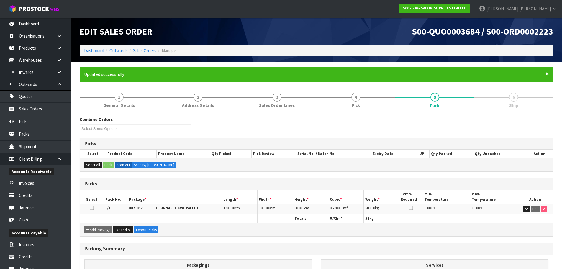
click at [546, 73] on span "×" at bounding box center [547, 74] width 4 height 8
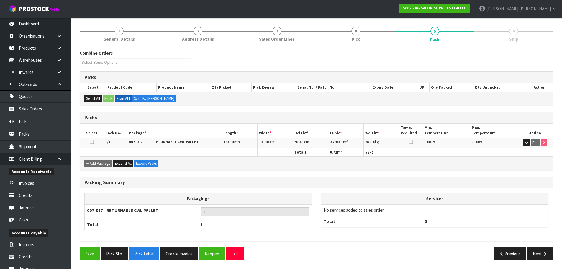
scroll to position [45, 0]
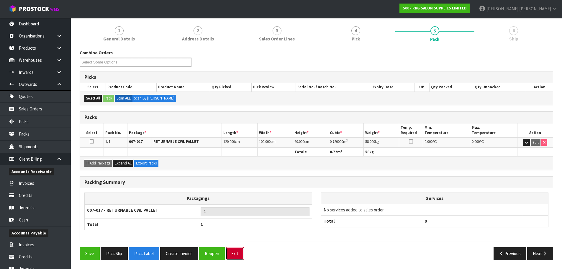
click at [236, 252] on button "Exit" at bounding box center [235, 253] width 18 height 13
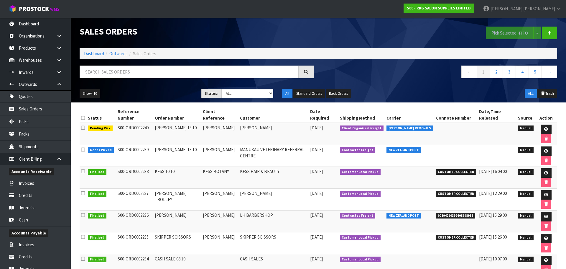
click at [261, 25] on div "Sales Orders" at bounding box center [196, 31] width 243 height 27
click at [28, 97] on link "Quotes" at bounding box center [35, 96] width 71 height 12
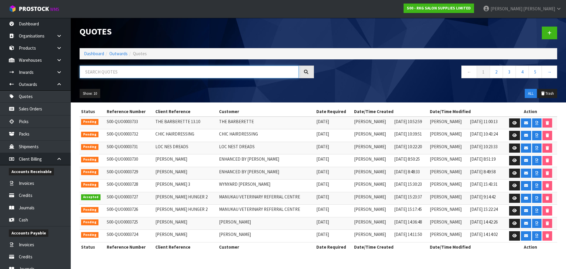
click at [112, 72] on input "text" at bounding box center [189, 71] width 219 height 13
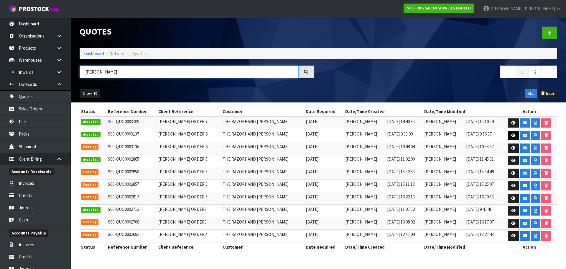
type input "[PERSON_NAME]"
click at [509, 138] on link at bounding box center [513, 135] width 11 height 9
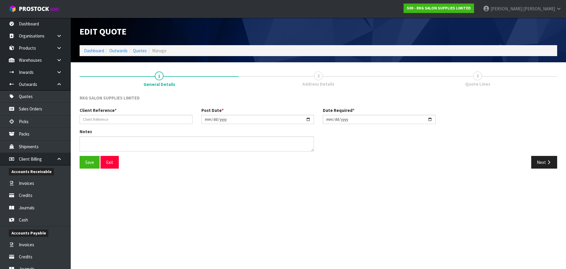
type input "[PERSON_NAME] ORDER 6"
type input "[DATE]"
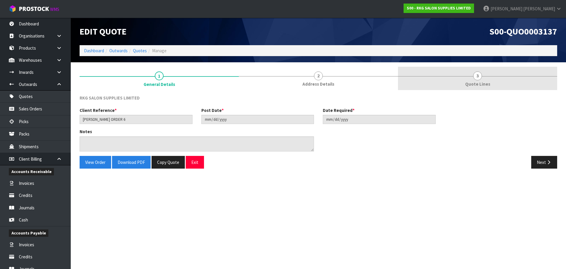
click at [473, 77] on link "3 Quote Lines" at bounding box center [477, 78] width 159 height 23
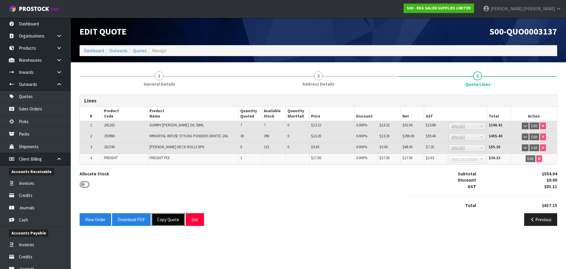
click at [168, 219] on button "Copy Quote" at bounding box center [168, 219] width 33 height 13
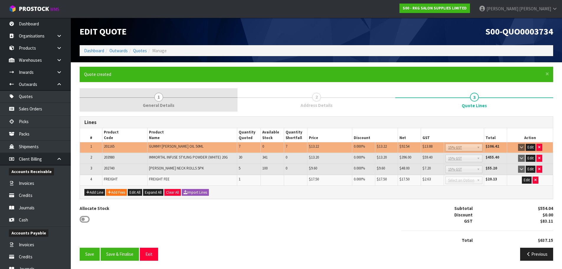
click at [159, 96] on span "1" at bounding box center [158, 97] width 9 height 9
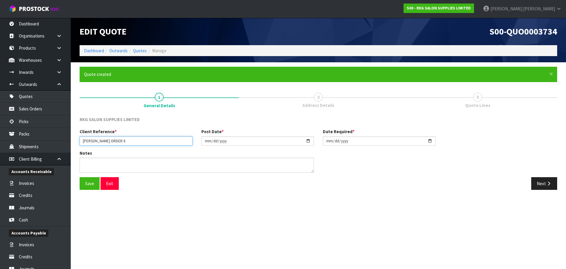
click at [134, 140] on input "[PERSON_NAME] ORDER 6" at bounding box center [136, 140] width 113 height 9
type input "[PERSON_NAME] ORDER 8"
click at [311, 138] on input "[DATE]" at bounding box center [257, 140] width 113 height 9
type input "[DATE]"
click at [430, 142] on input "[DATE]" at bounding box center [379, 140] width 113 height 9
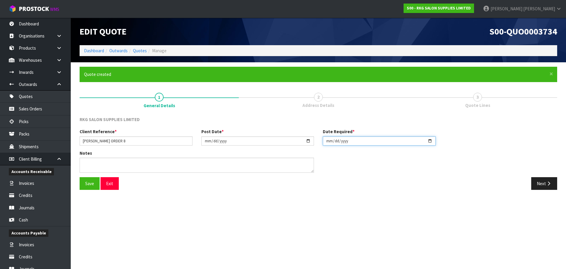
type input "[DATE]"
click at [91, 183] on button "Save" at bounding box center [90, 183] width 20 height 13
drag, startPoint x: 539, startPoint y: 185, endPoint x: 362, endPoint y: 192, distance: 177.1
click at [539, 185] on button "Next" at bounding box center [545, 183] width 26 height 13
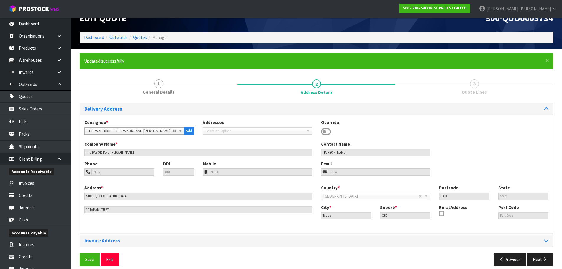
scroll to position [19, 0]
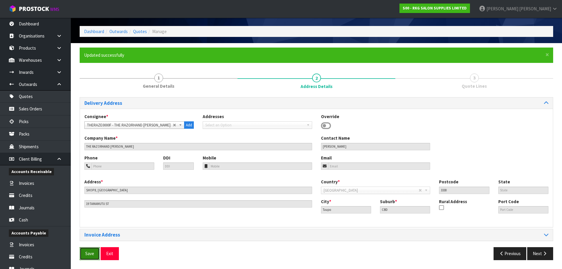
click at [94, 255] on button "Save" at bounding box center [90, 253] width 20 height 13
click at [545, 256] on button "Next" at bounding box center [540, 253] width 26 height 13
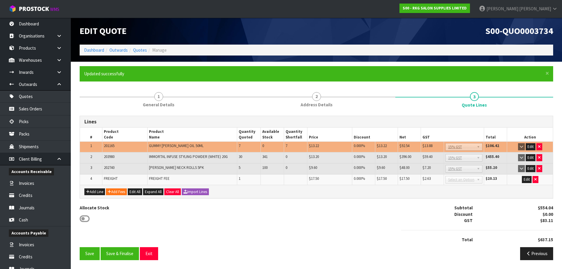
scroll to position [1, 0]
click at [539, 145] on icon "button" at bounding box center [539, 147] width 2 height 4
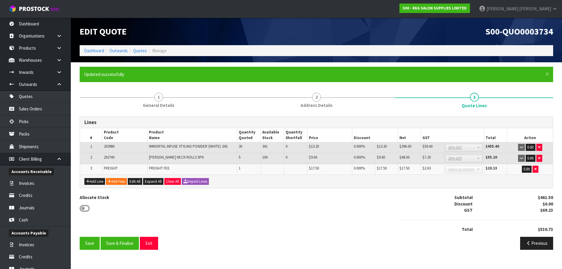
scroll to position [0, 0]
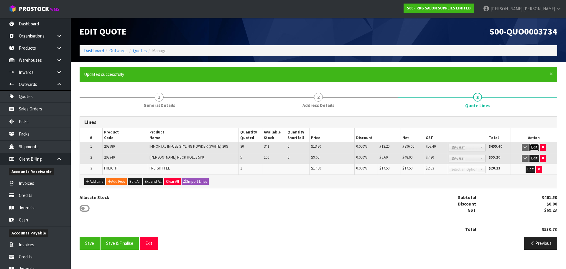
click at [536, 147] on button "Edit" at bounding box center [535, 147] width 10 height 7
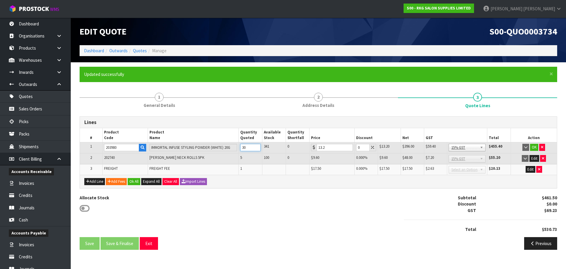
drag, startPoint x: 247, startPoint y: 146, endPoint x: 239, endPoint y: 146, distance: 8.3
click at [239, 146] on td "30" at bounding box center [251, 147] width 24 height 11
type input "10"
click at [534, 146] on button "OK" at bounding box center [534, 147] width 8 height 7
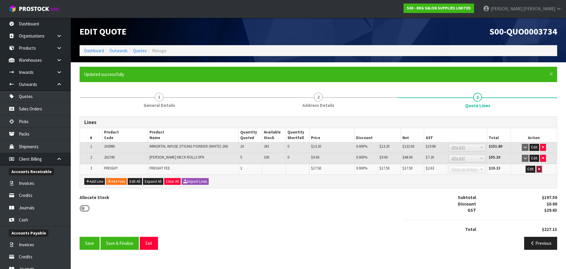
click at [541, 168] on button "button" at bounding box center [540, 168] width 6 height 7
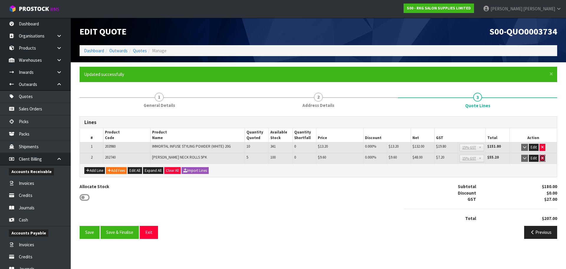
click at [543, 158] on icon "button" at bounding box center [543, 158] width 2 height 4
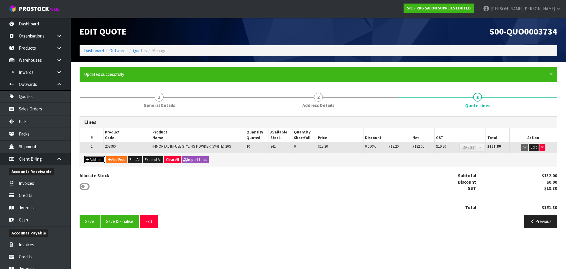
click at [86, 159] on button "Add Line" at bounding box center [94, 159] width 21 height 7
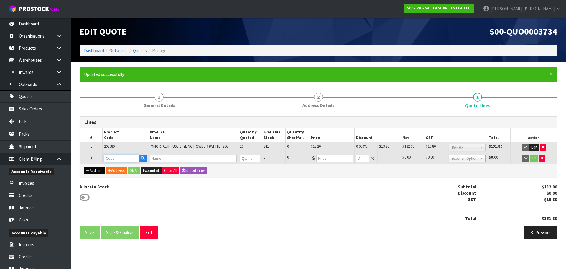
click at [114, 157] on input "text" at bounding box center [121, 158] width 35 height 7
type input "203982"
type input "IMMORTAL INFUSE VOLUME POWDER (BLACK) 20G"
type input "0"
type input "21.7"
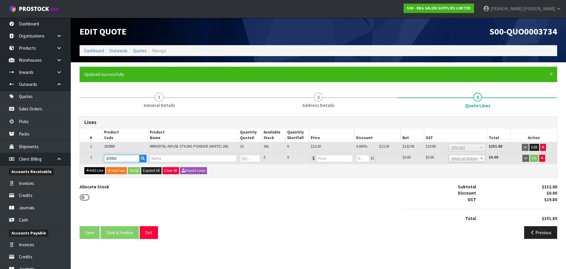
type input "0"
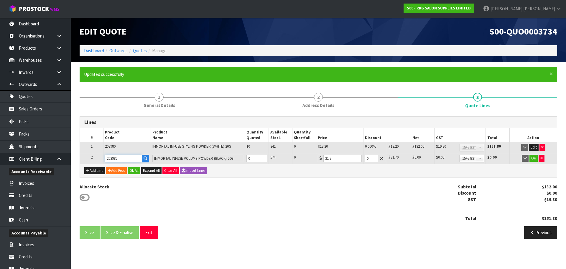
type input "203982"
drag, startPoint x: 251, startPoint y: 158, endPoint x: 248, endPoint y: 159, distance: 3.3
click at [248, 159] on input "0" at bounding box center [257, 158] width 21 height 7
type input "10"
drag, startPoint x: 339, startPoint y: 158, endPoint x: 321, endPoint y: 160, distance: 18.3
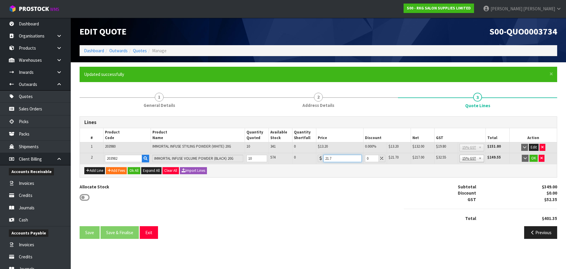
click at [321, 160] on div "21.7" at bounding box center [340, 158] width 44 height 7
type input "13.20"
click at [534, 159] on button "OK" at bounding box center [534, 158] width 8 height 7
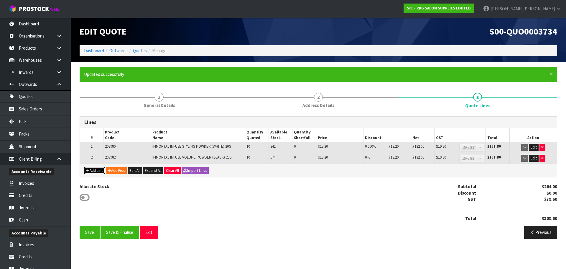
click at [96, 169] on button "Add Line" at bounding box center [94, 170] width 21 height 7
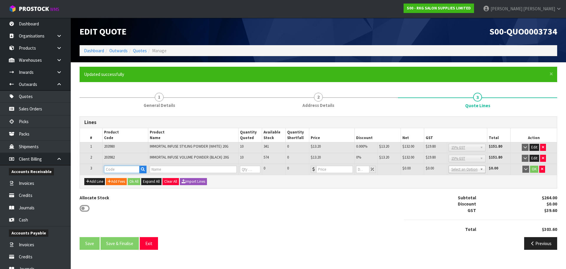
click at [119, 169] on input "text" at bounding box center [121, 168] width 35 height 7
type input "201218"
type input "GUMMY HAIR STYLING WAX ULTRA HOLD 150ML"
type input "0"
type input "21.7"
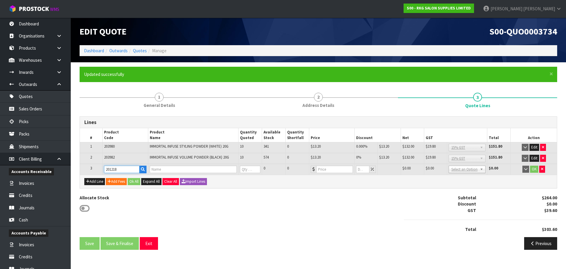
type input "0"
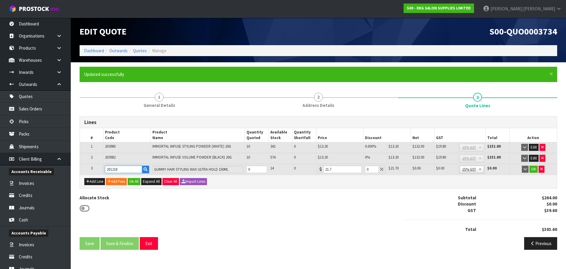
type input "201218"
click at [242, 169] on tr "3 201218 GUMMY HAIR STYLING WAX ULTRA HOLD 150ML 0 14 0 21.7 0 $21.70 $0.00 $0.…" at bounding box center [318, 169] width 477 height 11
type input "10"
drag, startPoint x: 340, startPoint y: 171, endPoint x: 317, endPoint y: 171, distance: 23.0
click at [317, 171] on td "21.7" at bounding box center [339, 169] width 47 height 11
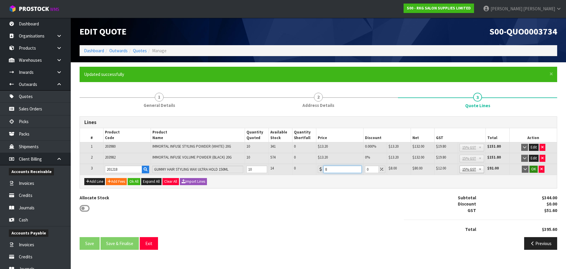
type input "8"
click at [533, 169] on button "OK" at bounding box center [534, 168] width 8 height 7
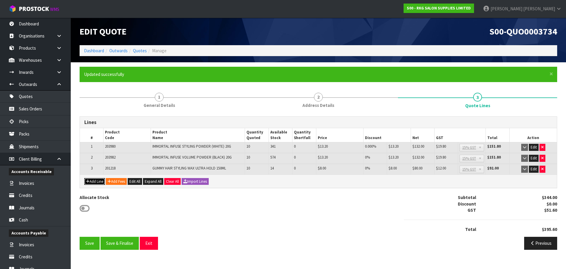
click at [98, 181] on button "Add Line" at bounding box center [94, 181] width 21 height 7
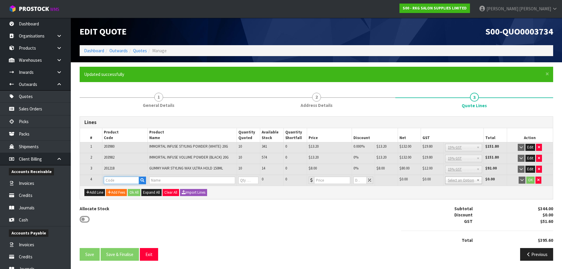
click at [109, 178] on input "text" at bounding box center [121, 179] width 35 height 7
type input "202740"
type input "[PERSON_NAME] NECK ROLLS 5PK"
type input "0"
type input "17.38"
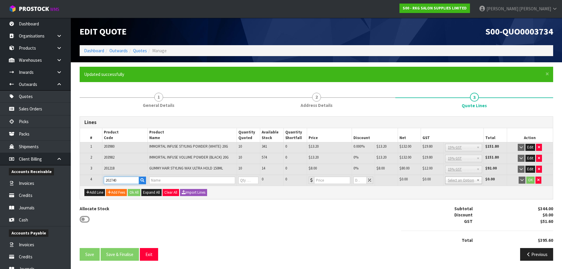
type input "0"
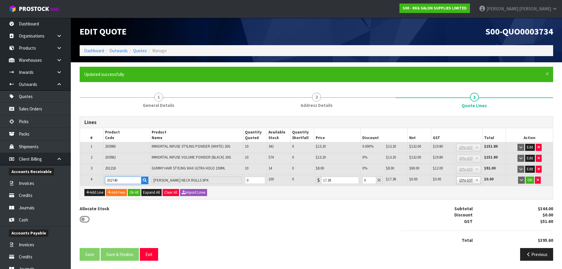
type input "202740"
click at [240, 178] on tr "4 202740 [PERSON_NAME] NECK ROLLS 5PK 0 100 0 17.38 0 $17.38 $0.00 $0.00 $0.00 …" at bounding box center [316, 180] width 473 height 11
type input "3"
drag, startPoint x: 347, startPoint y: 180, endPoint x: 301, endPoint y: 182, distance: 46.6
click at [301, 182] on tr "4 202740 [PERSON_NAME] NECK ROLLS 5PK 3 100 0 17.38 0 $17.38 $0.00 $52.14 $7.82…" at bounding box center [316, 180] width 473 height 11
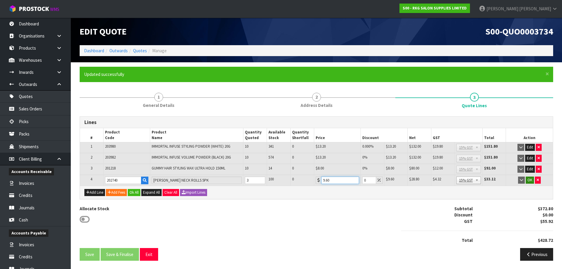
type input "9.60"
click at [530, 179] on button "OK" at bounding box center [530, 179] width 8 height 7
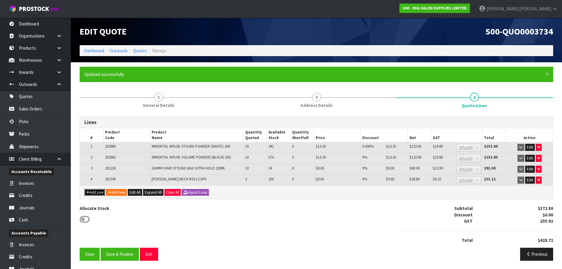
click at [88, 191] on icon "button" at bounding box center [88, 192] width 4 height 4
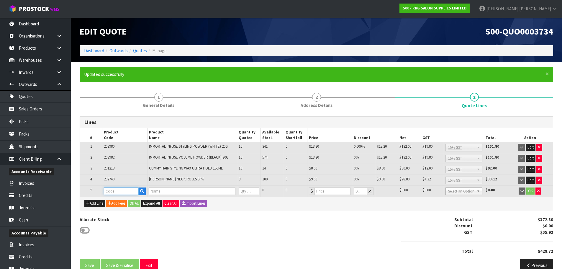
click at [120, 192] on input "text" at bounding box center [121, 190] width 35 height 7
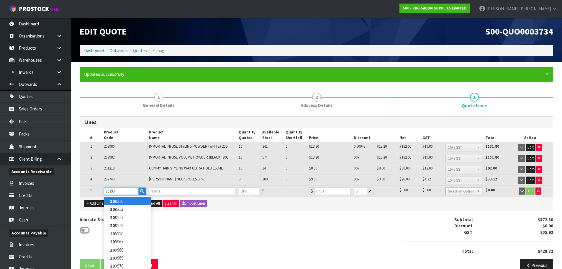
type input "203992"
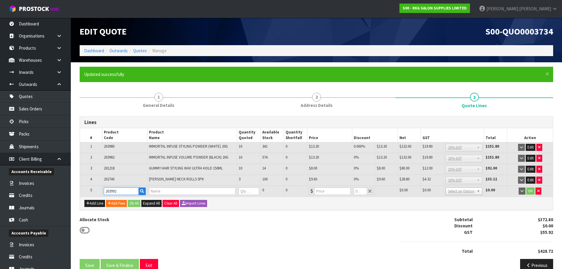
type input "IMMORTAL SHAVING GEL 1KG"
type input "0"
type input "21.7"
type input "0"
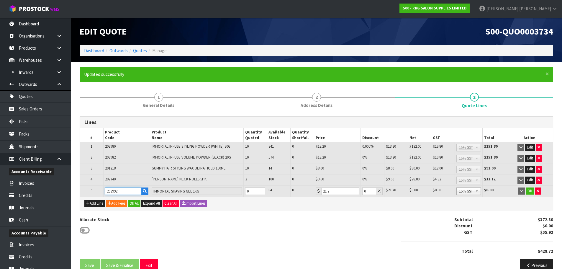
type input "203992"
drag, startPoint x: 255, startPoint y: 190, endPoint x: 242, endPoint y: 193, distance: 13.9
click at [242, 193] on tr "5 203992 IMMORTAL SHAVING GEL 1KG 0 84 0 21.7 0 $21.70 $0.00 $0.00 $0.00 No GST…" at bounding box center [316, 191] width 473 height 11
type input "2"
drag, startPoint x: 336, startPoint y: 191, endPoint x: 321, endPoint y: 193, distance: 15.5
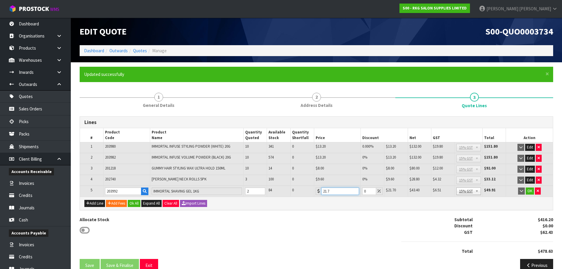
click at [321, 193] on input "21.7" at bounding box center [340, 190] width 38 height 7
type input "12.10"
click at [532, 191] on button "OK" at bounding box center [530, 190] width 8 height 7
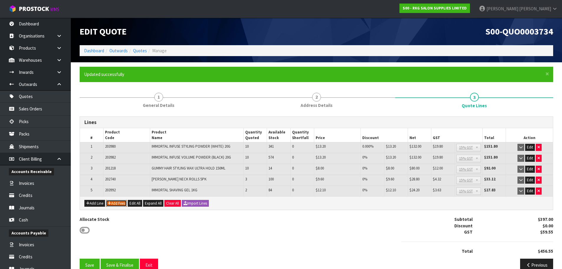
click at [116, 204] on button "Add Fees" at bounding box center [116, 203] width 21 height 7
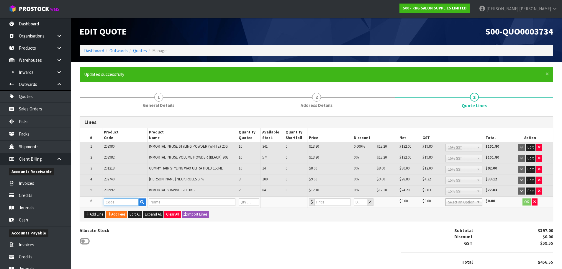
click at [117, 201] on input "text" at bounding box center [121, 201] width 35 height 7
type input "FRE"
click at [116, 211] on strong "FRE" at bounding box center [113, 212] width 7 height 6
type input "FREIGHT"
type input "FREIGHT FEE"
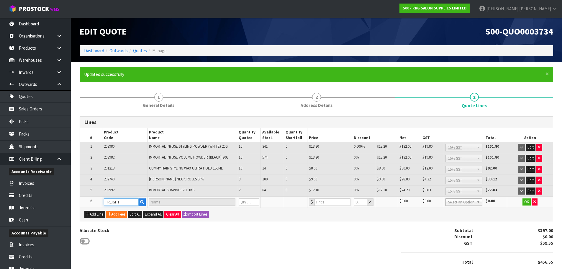
type input "1"
type input "0"
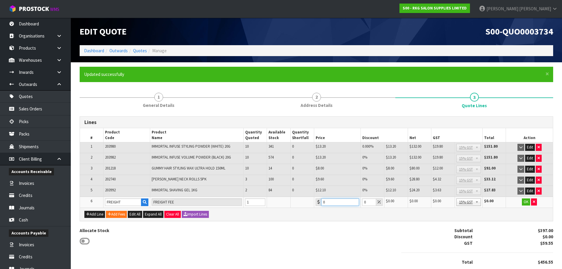
drag, startPoint x: 331, startPoint y: 202, endPoint x: 319, endPoint y: 204, distance: 12.5
click at [319, 204] on div "0" at bounding box center [337, 201] width 43 height 7
type input "17.50"
click at [524, 204] on button "OK" at bounding box center [526, 201] width 8 height 7
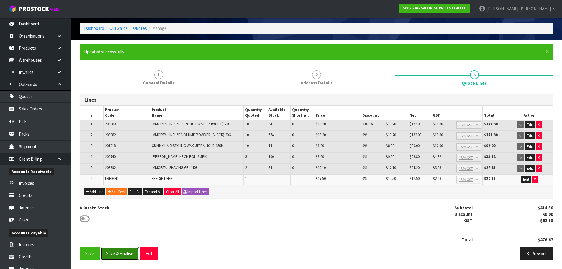
click at [121, 255] on button "Save & Finalise" at bounding box center [120, 253] width 38 height 13
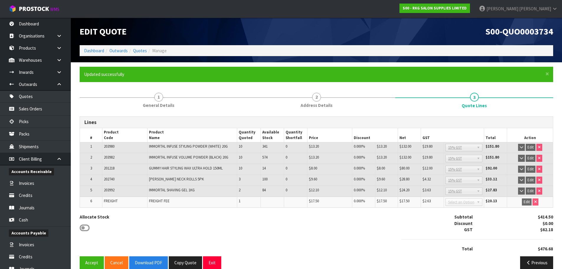
scroll to position [9, 0]
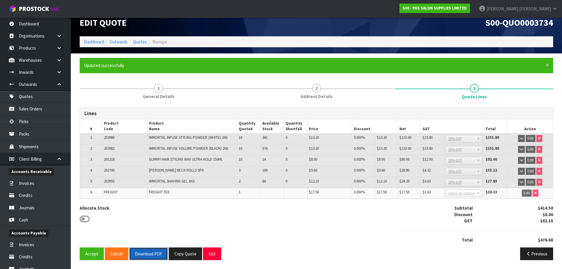
click at [147, 252] on button "Download PDF" at bounding box center [148, 253] width 39 height 13
click at [213, 255] on button "Exit" at bounding box center [212, 253] width 18 height 13
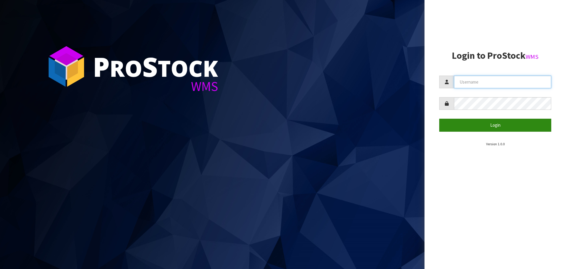
type input "[PERSON_NAME]"
click at [492, 126] on button "Login" at bounding box center [495, 125] width 112 height 13
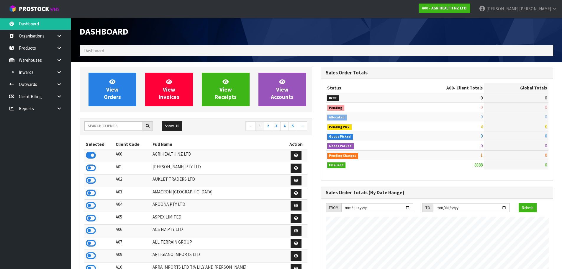
scroll to position [447, 241]
click at [93, 124] on input "text" at bounding box center [113, 125] width 58 height 9
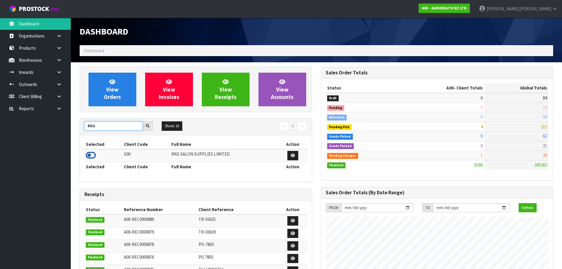
type input "RKG"
click at [91, 153] on icon at bounding box center [91, 155] width 10 height 9
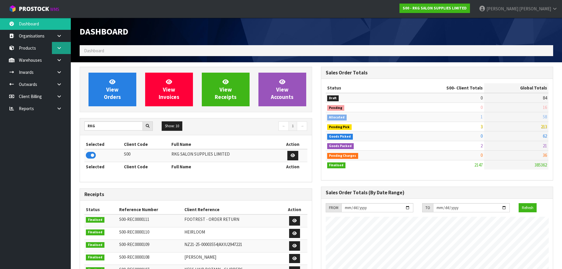
click at [59, 48] on icon at bounding box center [59, 48] width 6 height 4
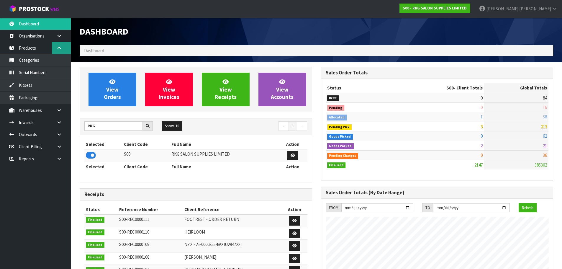
click at [58, 48] on icon at bounding box center [59, 48] width 6 height 4
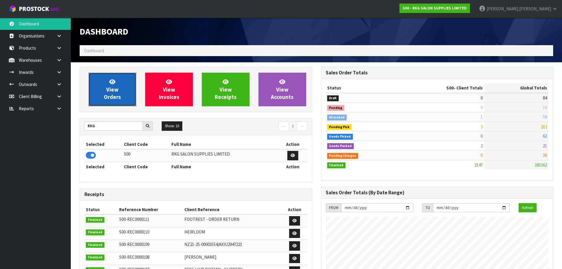
click at [117, 92] on span "View Orders" at bounding box center [112, 89] width 17 height 22
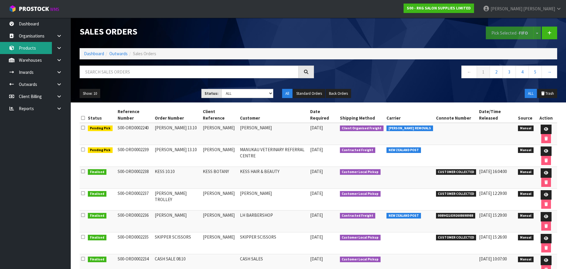
click at [29, 48] on link "Products" at bounding box center [35, 48] width 71 height 12
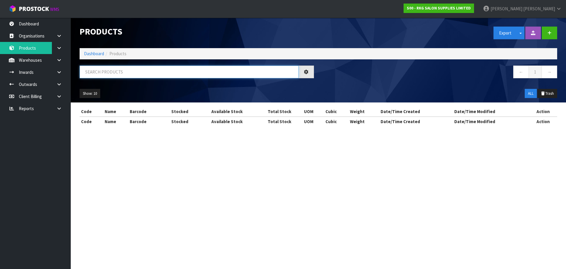
click at [106, 71] on input "text" at bounding box center [189, 71] width 219 height 13
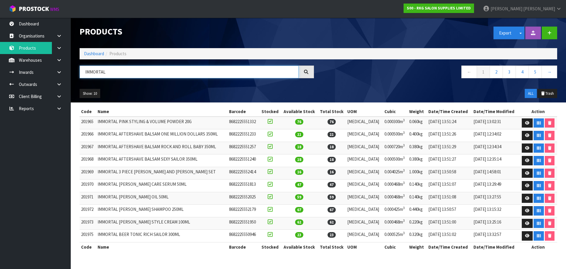
drag, startPoint x: 99, startPoint y: 71, endPoint x: 82, endPoint y: 75, distance: 17.4
click at [82, 75] on input "IMMORTAL" at bounding box center [189, 71] width 219 height 13
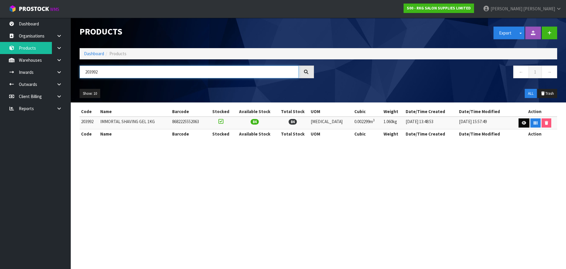
type input "203992"
click at [522, 124] on icon at bounding box center [524, 123] width 4 height 4
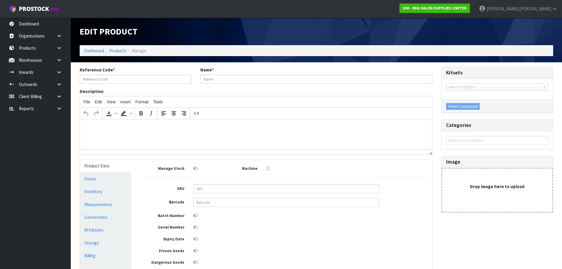
type input "203992"
type input "IMMORTAL SHAVING GEL 1KG"
type input "8682225552063"
type input "21.70"
type input "24.95"
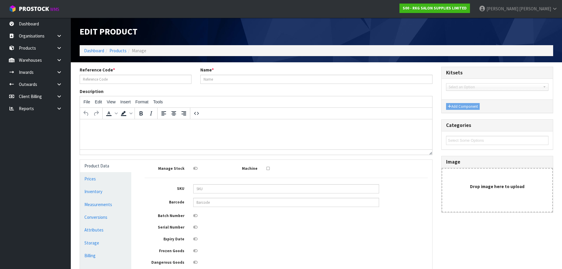
type input "5.87"
click at [93, 178] on link "Prices" at bounding box center [105, 179] width 51 height 12
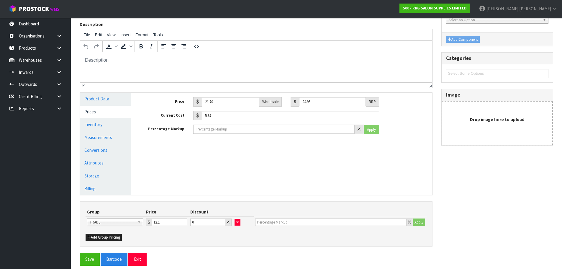
scroll to position [73, 0]
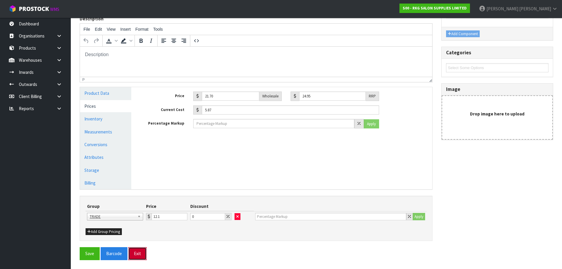
click at [141, 254] on button "Exit" at bounding box center [137, 253] width 18 height 13
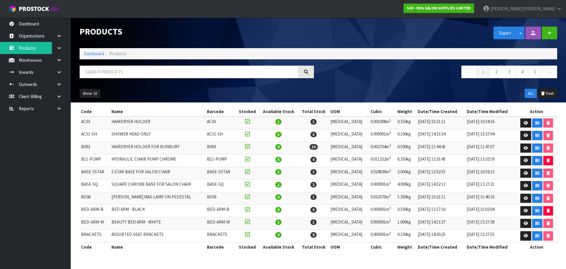
drag, startPoint x: 59, startPoint y: 49, endPoint x: 57, endPoint y: 55, distance: 6.0
click at [60, 49] on icon at bounding box center [59, 48] width 6 height 4
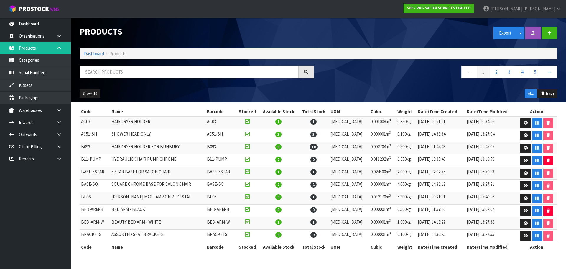
click at [59, 47] on icon at bounding box center [59, 48] width 6 height 4
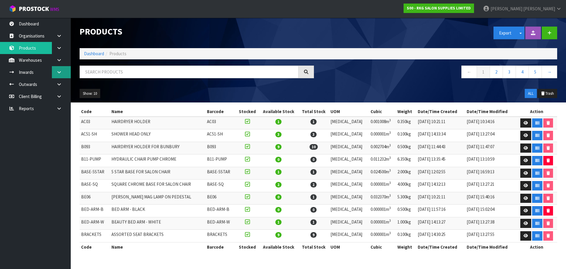
click at [59, 73] on icon at bounding box center [59, 72] width 6 height 4
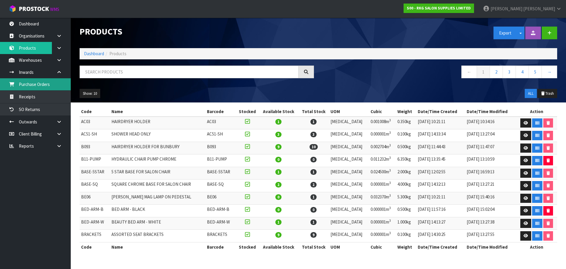
click at [32, 83] on link "Purchase Orders" at bounding box center [35, 84] width 71 height 12
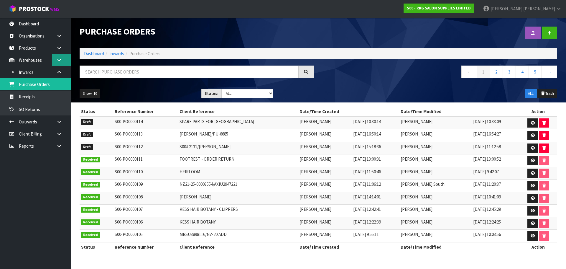
click at [60, 59] on icon at bounding box center [59, 60] width 6 height 4
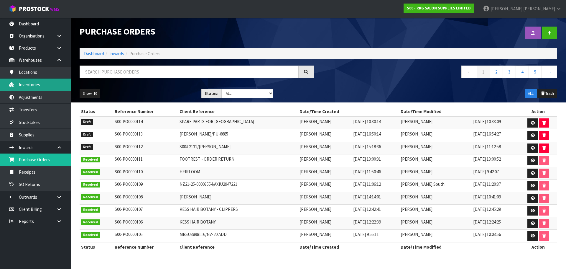
click at [33, 84] on link "Inventories" at bounding box center [35, 84] width 71 height 12
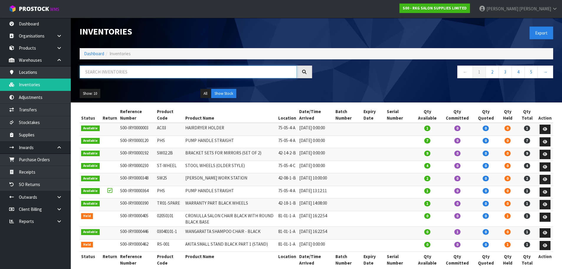
click at [91, 73] on input "text" at bounding box center [188, 71] width 217 height 13
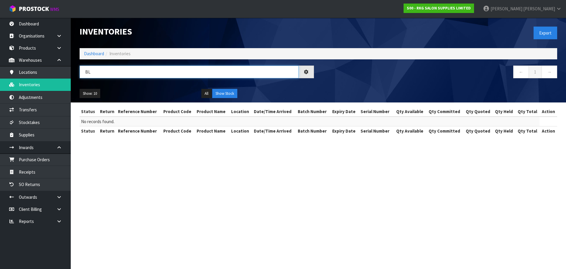
type input "B"
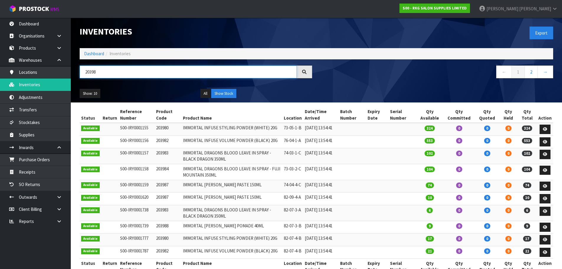
type input "20398"
click at [28, 48] on link "Products" at bounding box center [35, 48] width 71 height 12
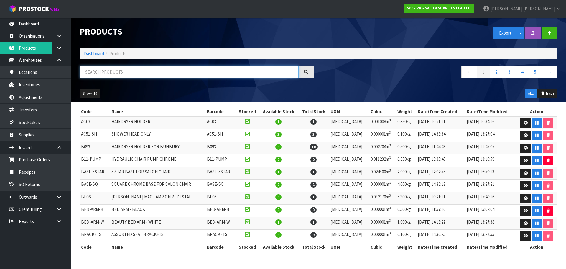
click at [96, 71] on input "text" at bounding box center [189, 71] width 219 height 13
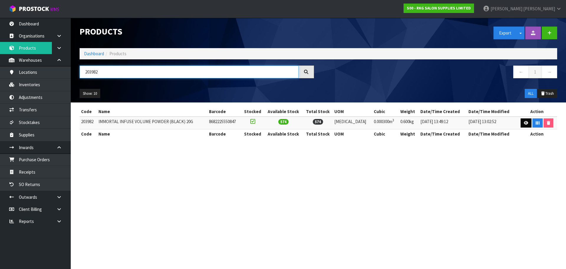
type input "203982"
click at [524, 124] on icon at bounding box center [526, 123] width 4 height 4
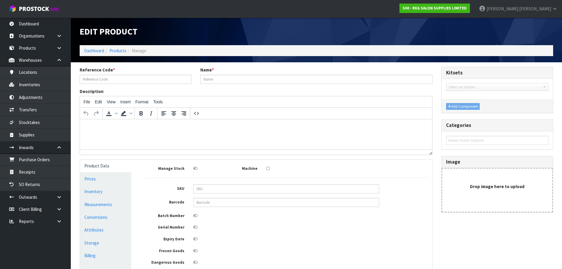
type input "203982"
type input "IMMORTAL INFUSE VOLUME POWDER (BLACK) 20G"
type input "8682225550847"
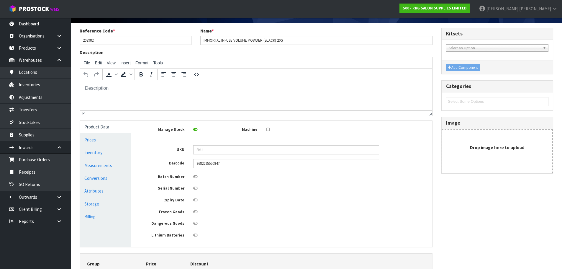
scroll to position [96, 0]
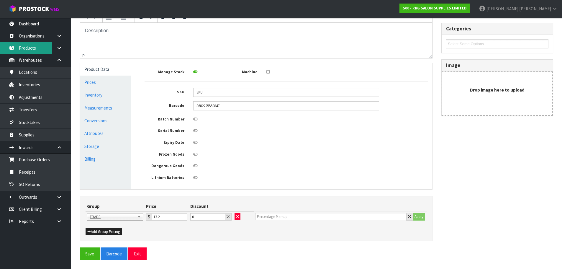
click at [33, 48] on link "Products" at bounding box center [35, 48] width 71 height 12
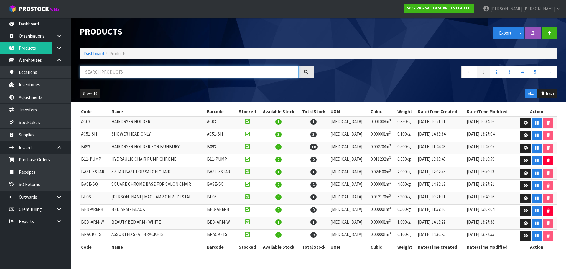
click at [127, 75] on input "text" at bounding box center [189, 71] width 219 height 13
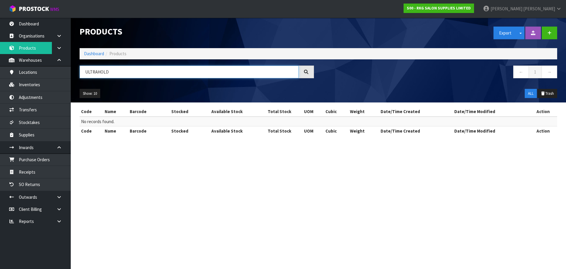
click at [98, 71] on input "ULTRAHOLD" at bounding box center [189, 71] width 219 height 13
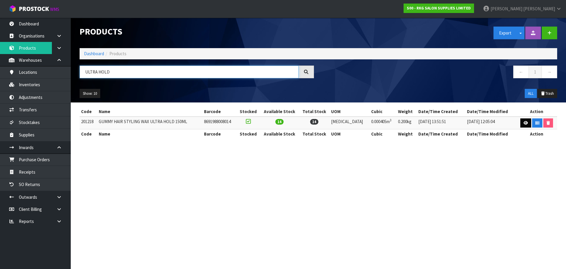
type input "ULTRA HOLD"
click at [524, 122] on icon at bounding box center [526, 123] width 4 height 4
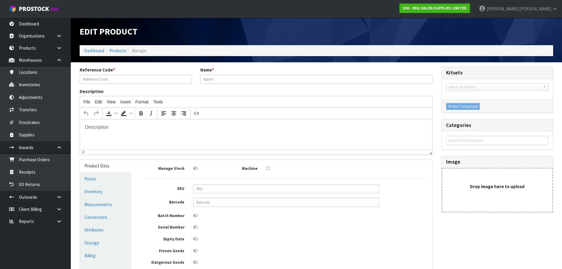
type input "201218"
type input "GUMMY HAIR STYLING WAX ULTRA HOLD 150ML"
type input "8691988008014"
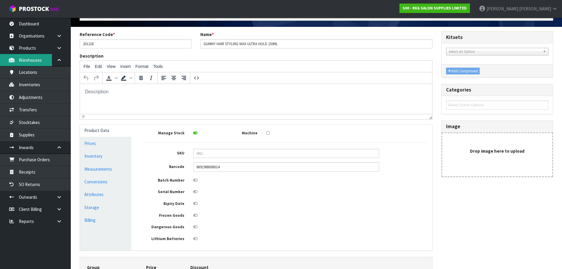
scroll to position [29, 0]
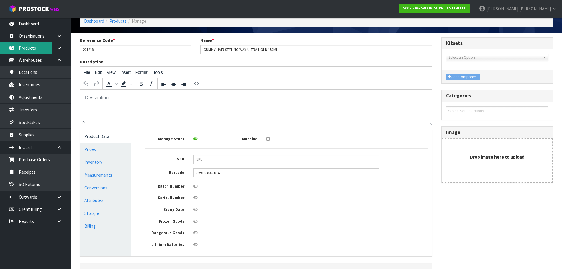
click at [28, 48] on link "Products" at bounding box center [35, 48] width 71 height 12
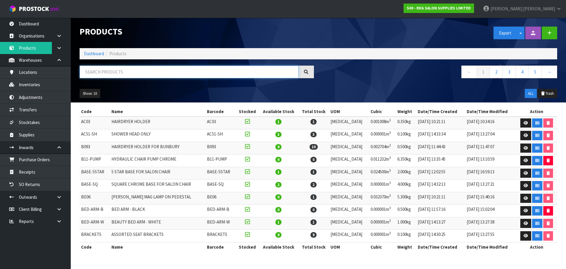
click at [93, 73] on input "text" at bounding box center [189, 71] width 219 height 13
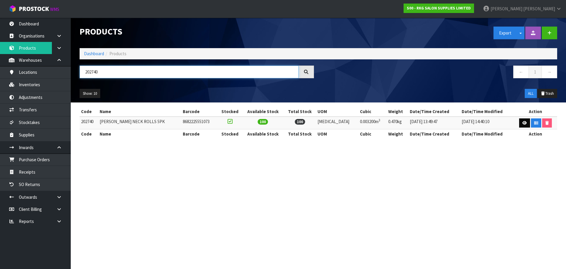
type input "202740"
click at [520, 121] on link at bounding box center [524, 122] width 11 height 9
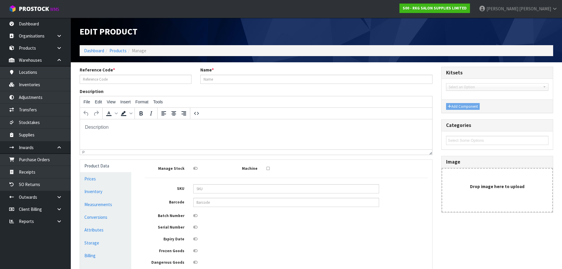
type input "202740"
type input "[PERSON_NAME] NECK ROLLS 5PK"
type input "8682225551073"
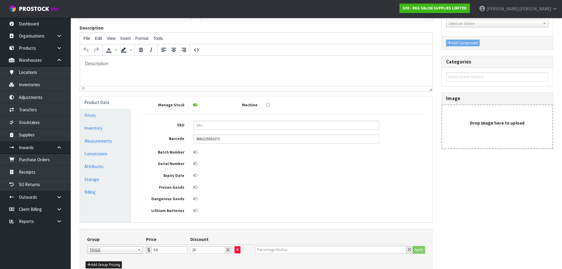
scroll to position [8, 0]
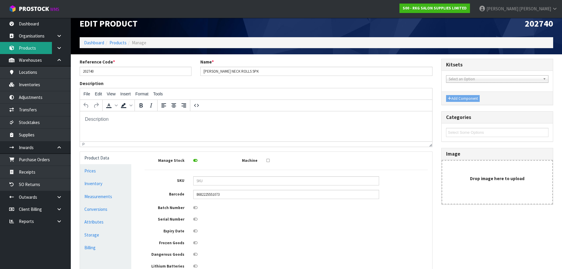
click at [31, 48] on link "Products" at bounding box center [35, 48] width 71 height 12
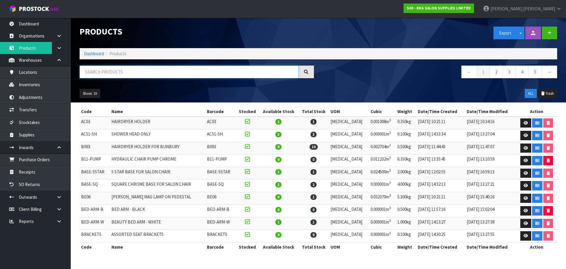
click at [88, 70] on input "text" at bounding box center [189, 71] width 219 height 13
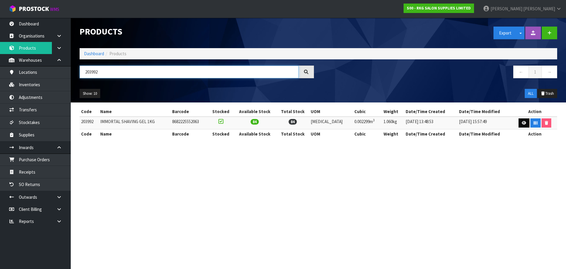
type input "203992"
click at [521, 126] on link at bounding box center [524, 122] width 11 height 9
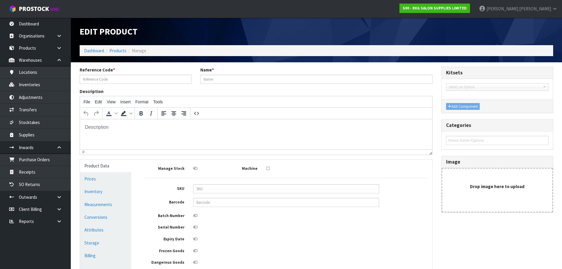
type input "203992"
type input "IMMORTAL SHAVING GEL 1KG"
type input "8682225552063"
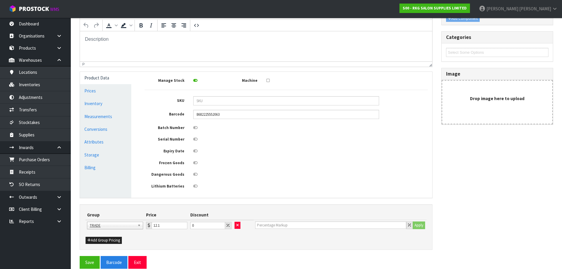
scroll to position [88, 0]
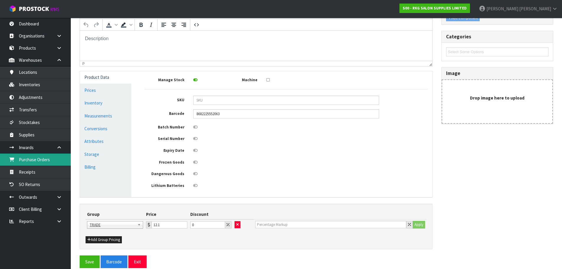
drag, startPoint x: 31, startPoint y: 159, endPoint x: 63, endPoint y: 159, distance: 31.6
click at [31, 159] on link "Purchase Orders" at bounding box center [35, 159] width 71 height 12
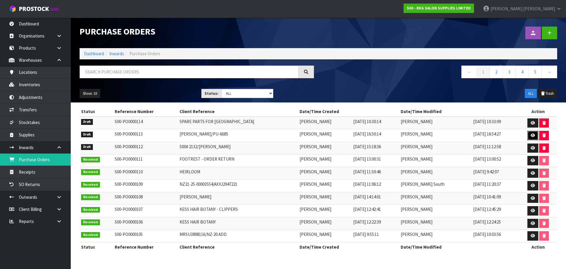
click at [531, 135] on icon at bounding box center [533, 135] width 4 height 4
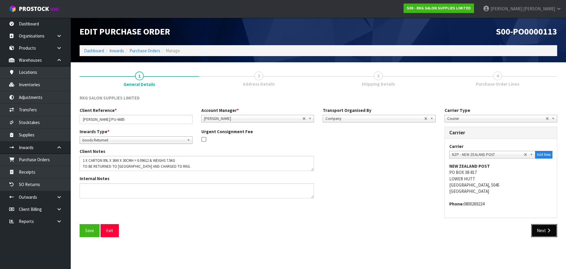
click at [538, 233] on button "Next" at bounding box center [545, 230] width 26 height 13
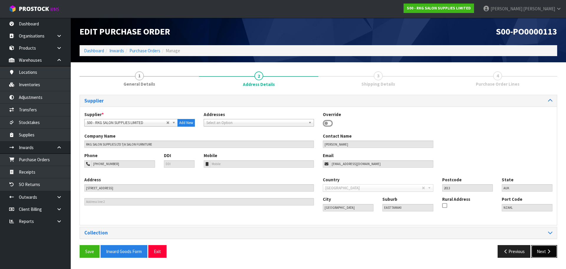
click at [544, 252] on button "Next" at bounding box center [545, 251] width 26 height 13
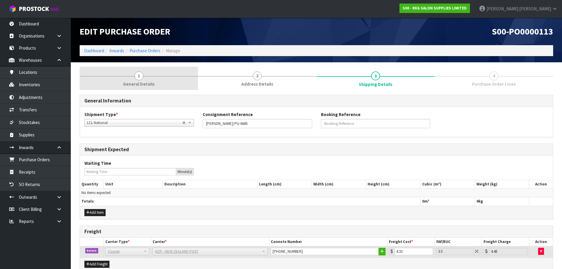
click at [140, 77] on span "1" at bounding box center [139, 75] width 9 height 9
